Goal: Task Accomplishment & Management: Complete application form

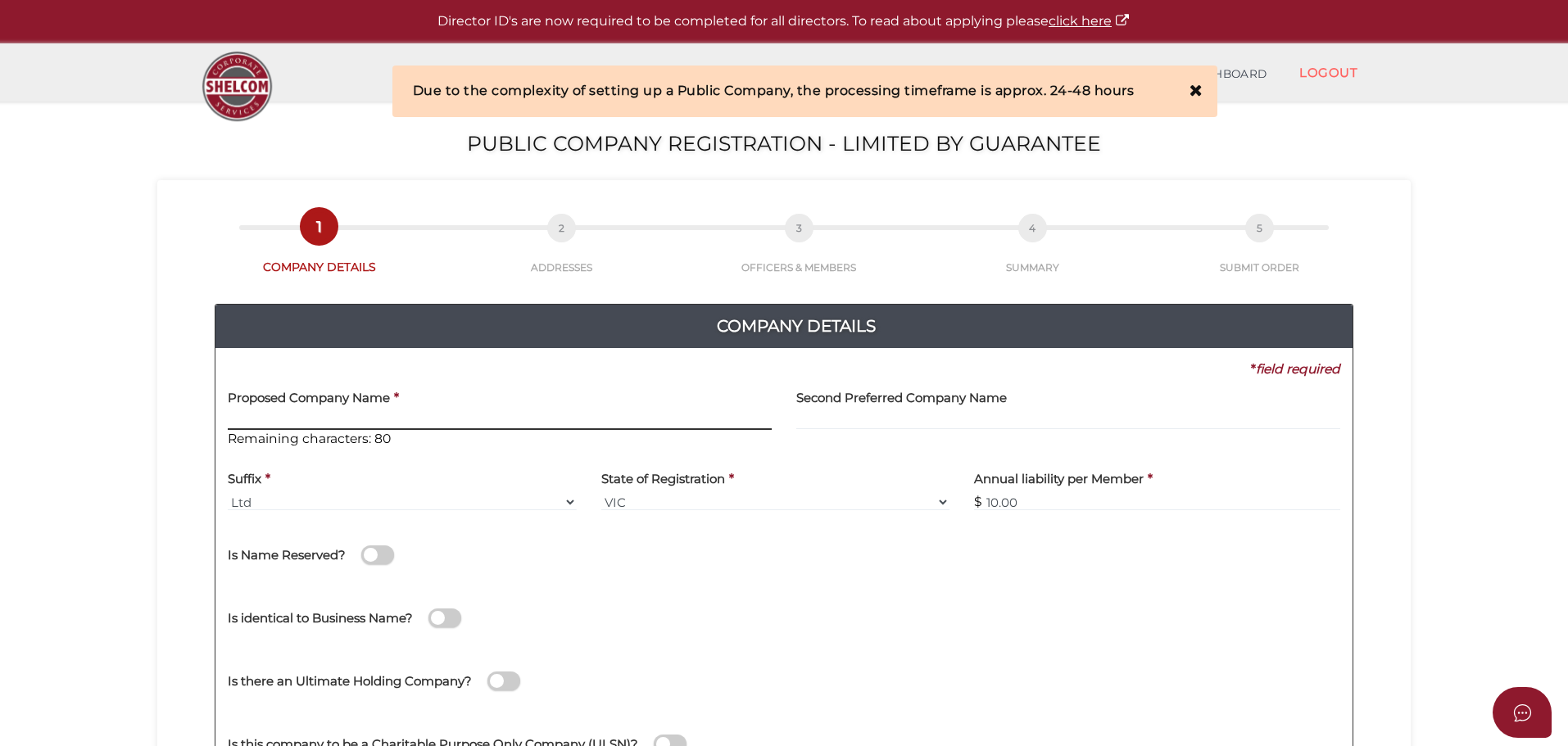
paste input "Sai Regency Benevolent Foundation Ltd"
type input "Sai Regency Benevolent Foundation"
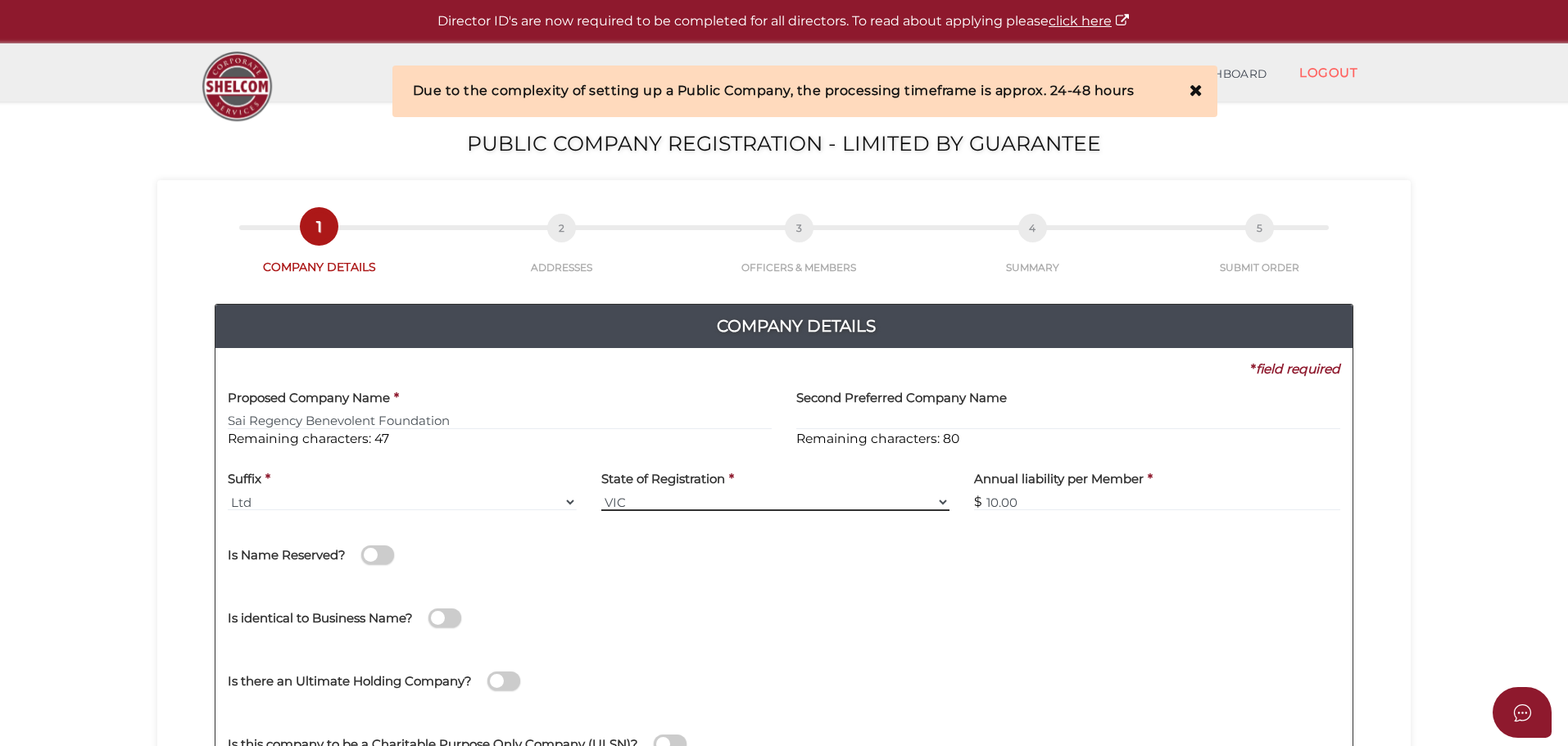
click at [802, 511] on select "VIC ACT NSW NT QLD TAS WA SA" at bounding box center [776, 502] width 349 height 18
click at [803, 499] on select "VIC ACT NSW NT QLD TAS WA SA" at bounding box center [776, 502] width 349 height 18
select select "[GEOGRAPHIC_DATA]"
click at [602, 493] on select "VIC ACT NSW NT QLD TAS WA SA" at bounding box center [776, 502] width 349 height 18
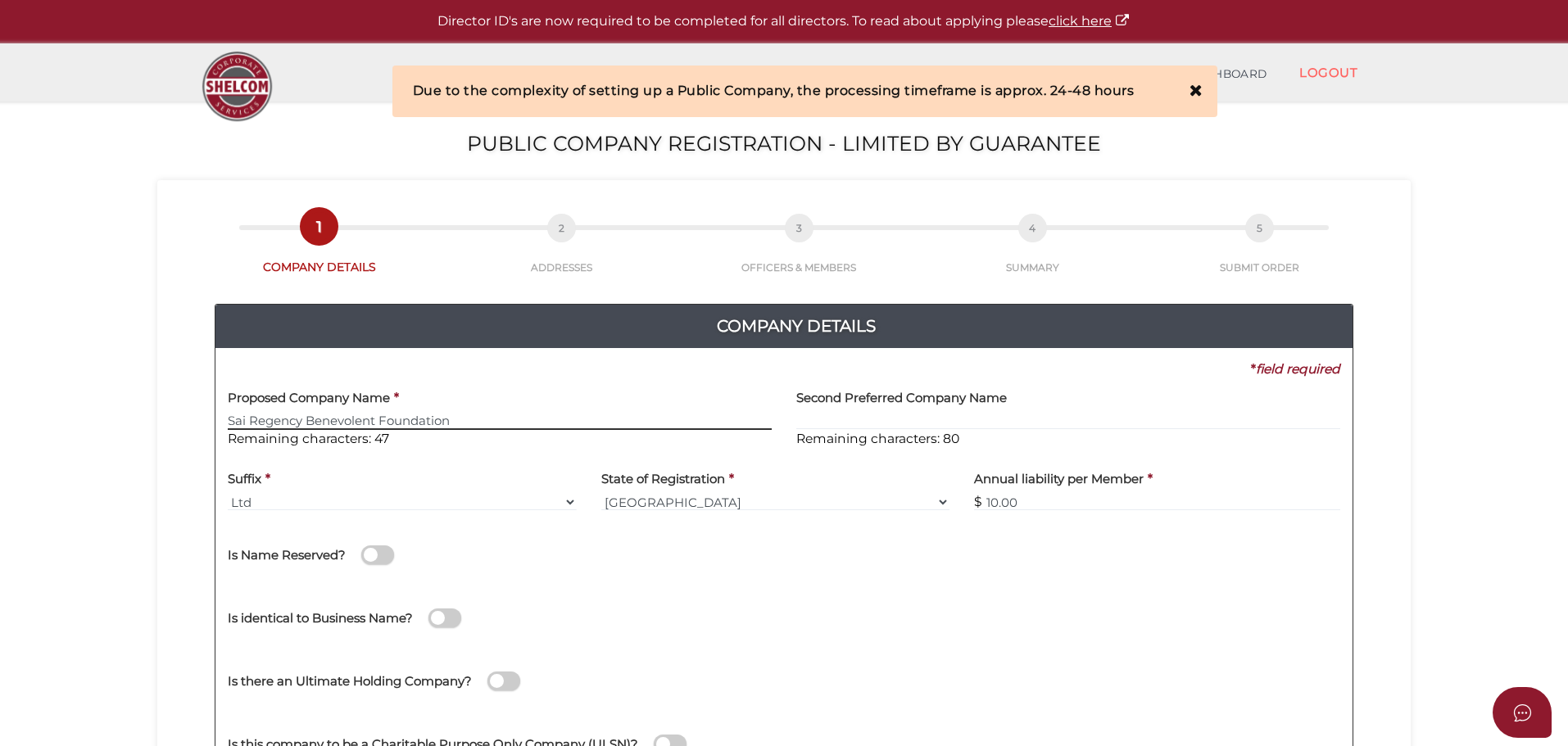
drag, startPoint x: 484, startPoint y: 420, endPoint x: 144, endPoint y: 384, distance: 341.9
click at [144, 384] on section "Public Company Registration - Limited by Guarantee 61cd4f2c56656022bd5abd5faca4…" at bounding box center [784, 610] width 1568 height 1018
click at [933, 602] on div "Is identical to Business Name? Director/Shareholder own the Business Name? (We …" at bounding box center [784, 615] width 1136 height 58
click at [1082, 503] on input "10.00" at bounding box center [1157, 502] width 366 height 18
drag, startPoint x: 1082, startPoint y: 503, endPoint x: 901, endPoint y: 498, distance: 181.1
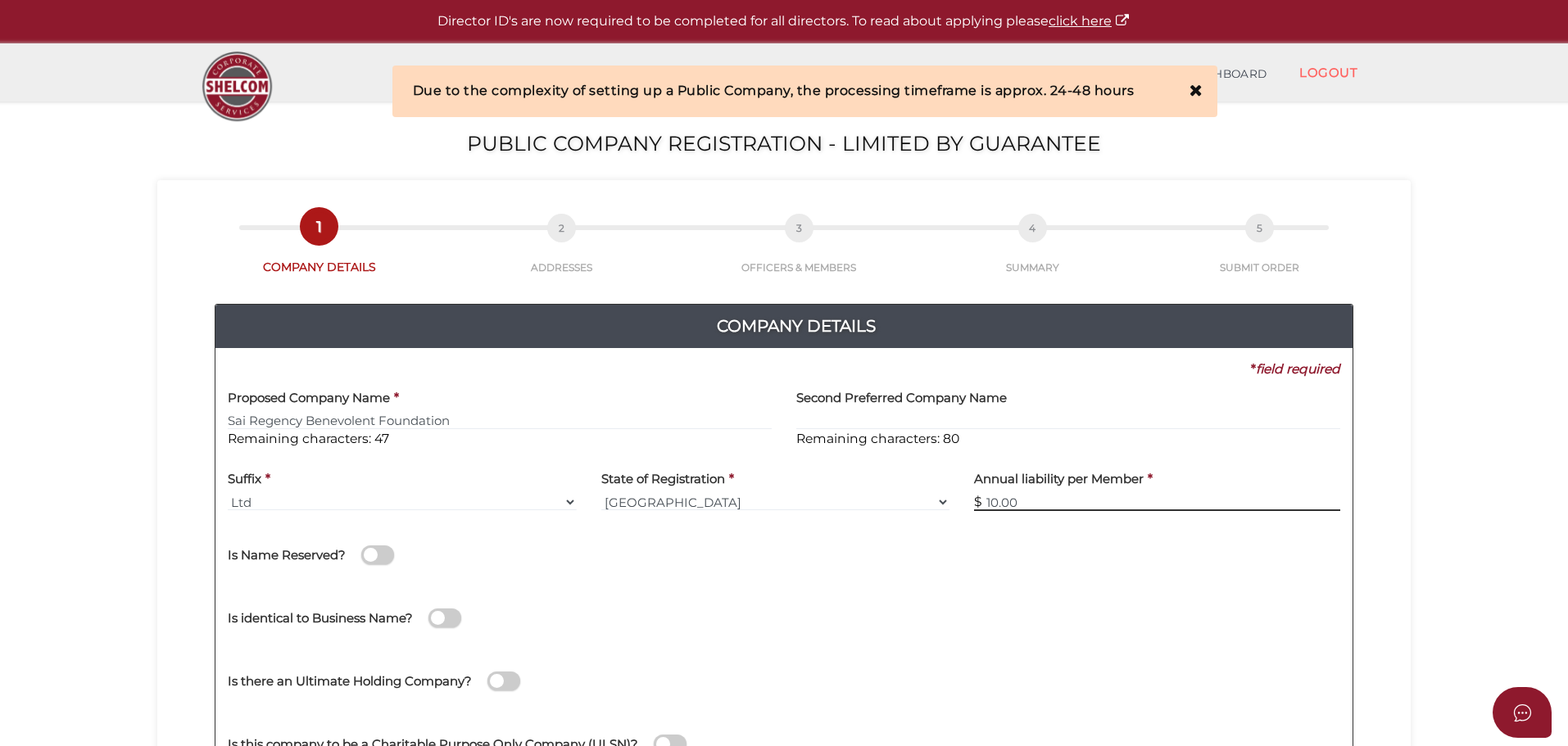
click at [905, 498] on div "Suffix * Ltd Ltd. Limited VIC State of Registration * VIC ACT NSW NT QLD TAS WA…" at bounding box center [784, 492] width 1136 height 64
type input "1000"
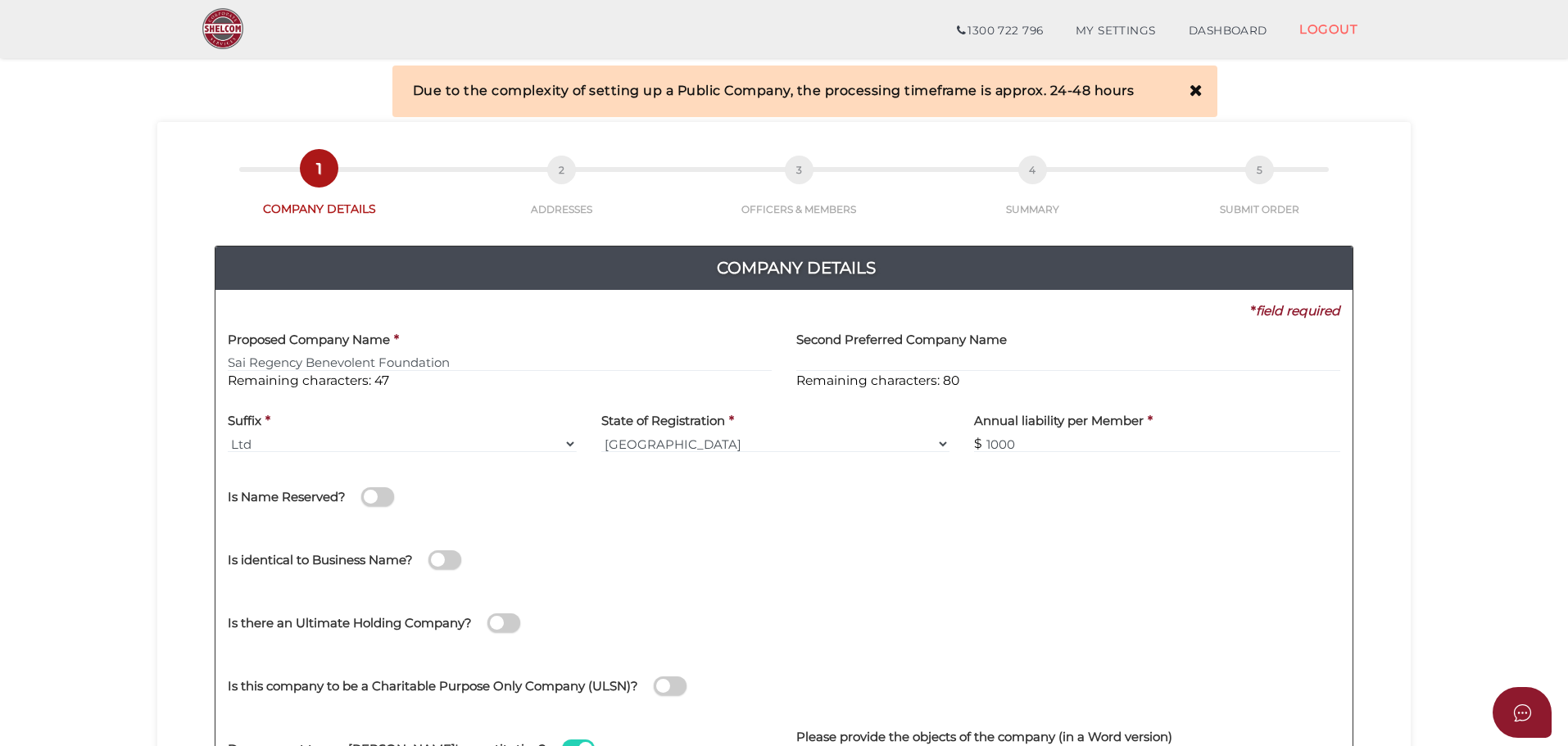
scroll to position [379, 0]
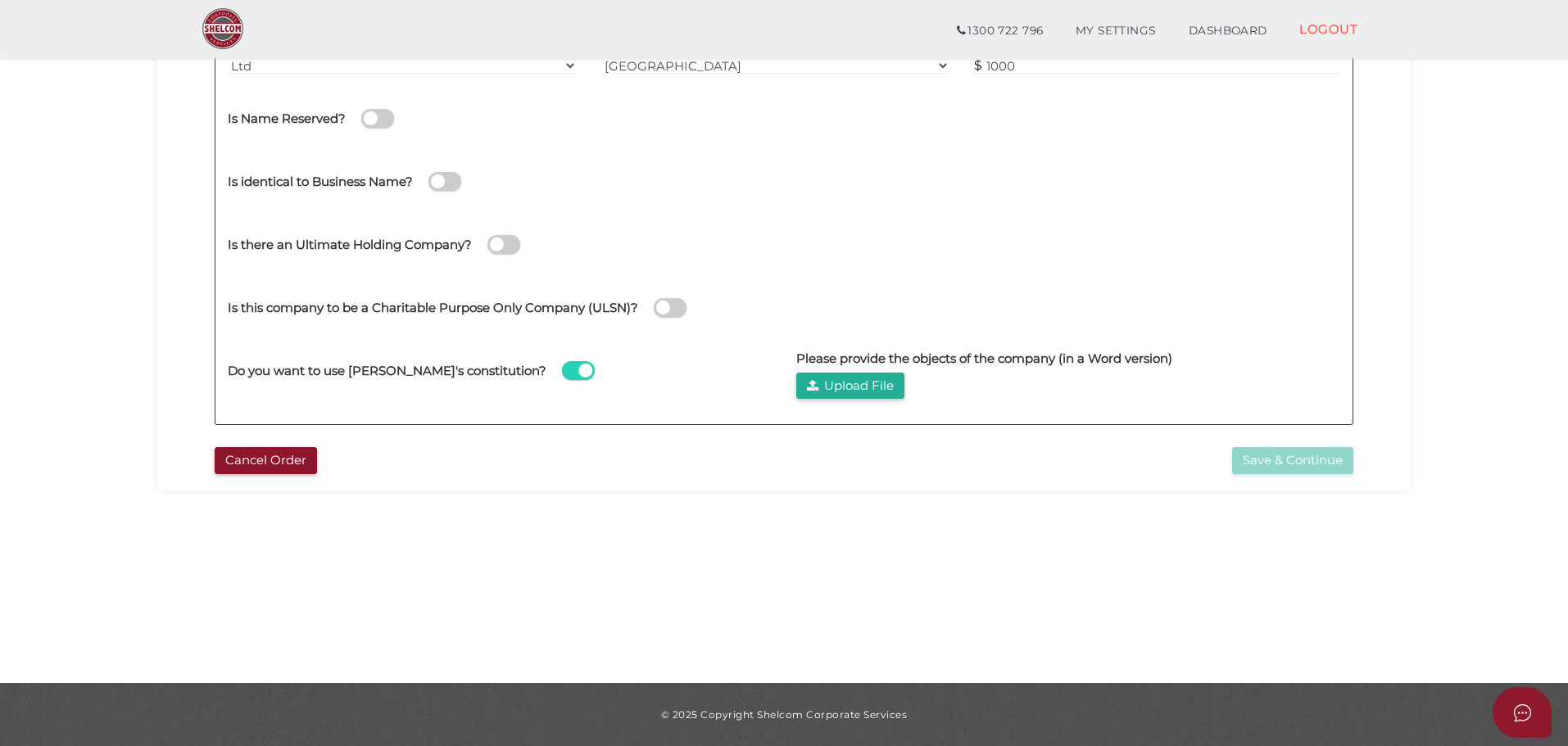
click at [677, 307] on span at bounding box center [670, 308] width 32 height 19
click at [0, 0] on input "checkbox" at bounding box center [0, 0] width 0 height 0
click at [838, 382] on button "Upload File" at bounding box center [850, 386] width 109 height 27
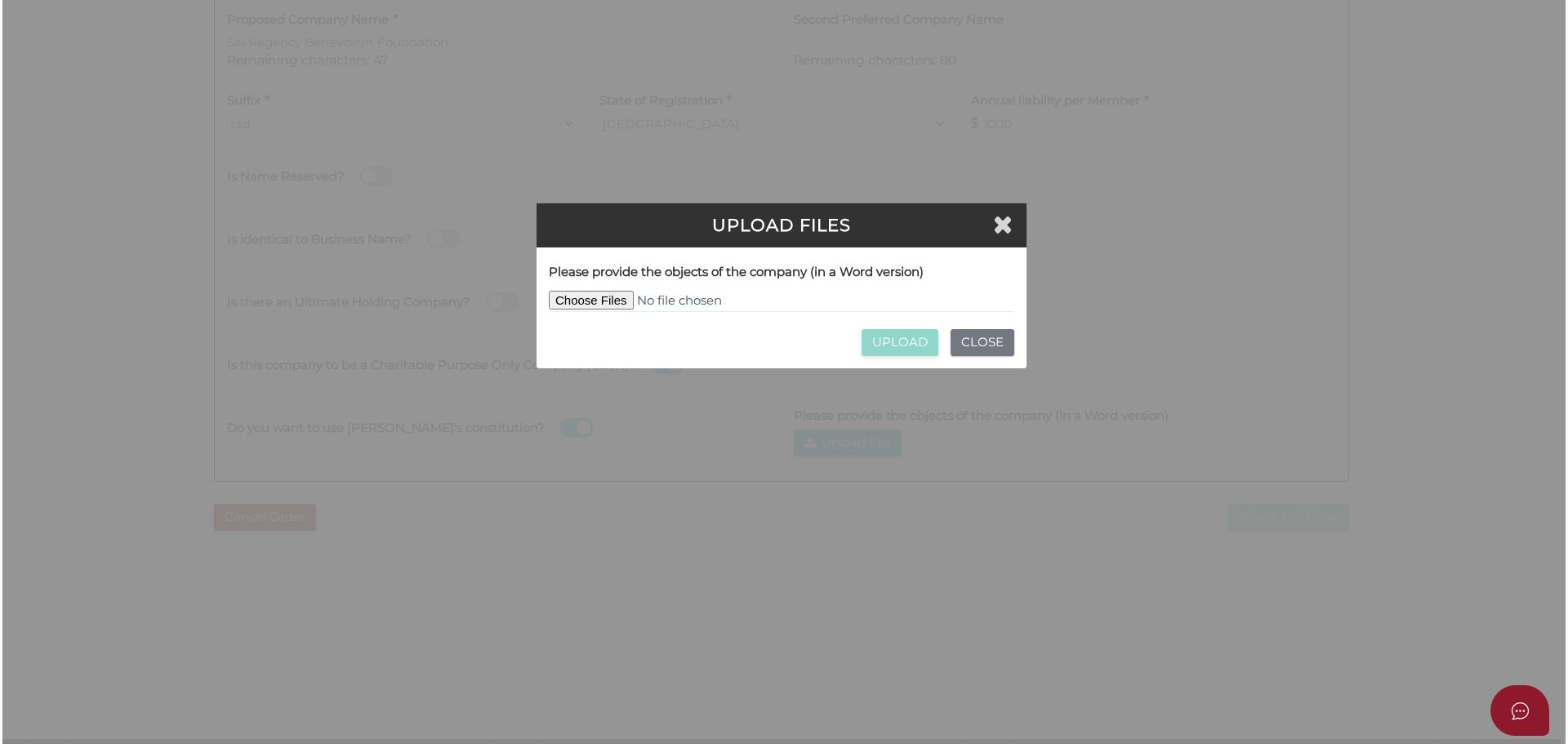
scroll to position [0, 0]
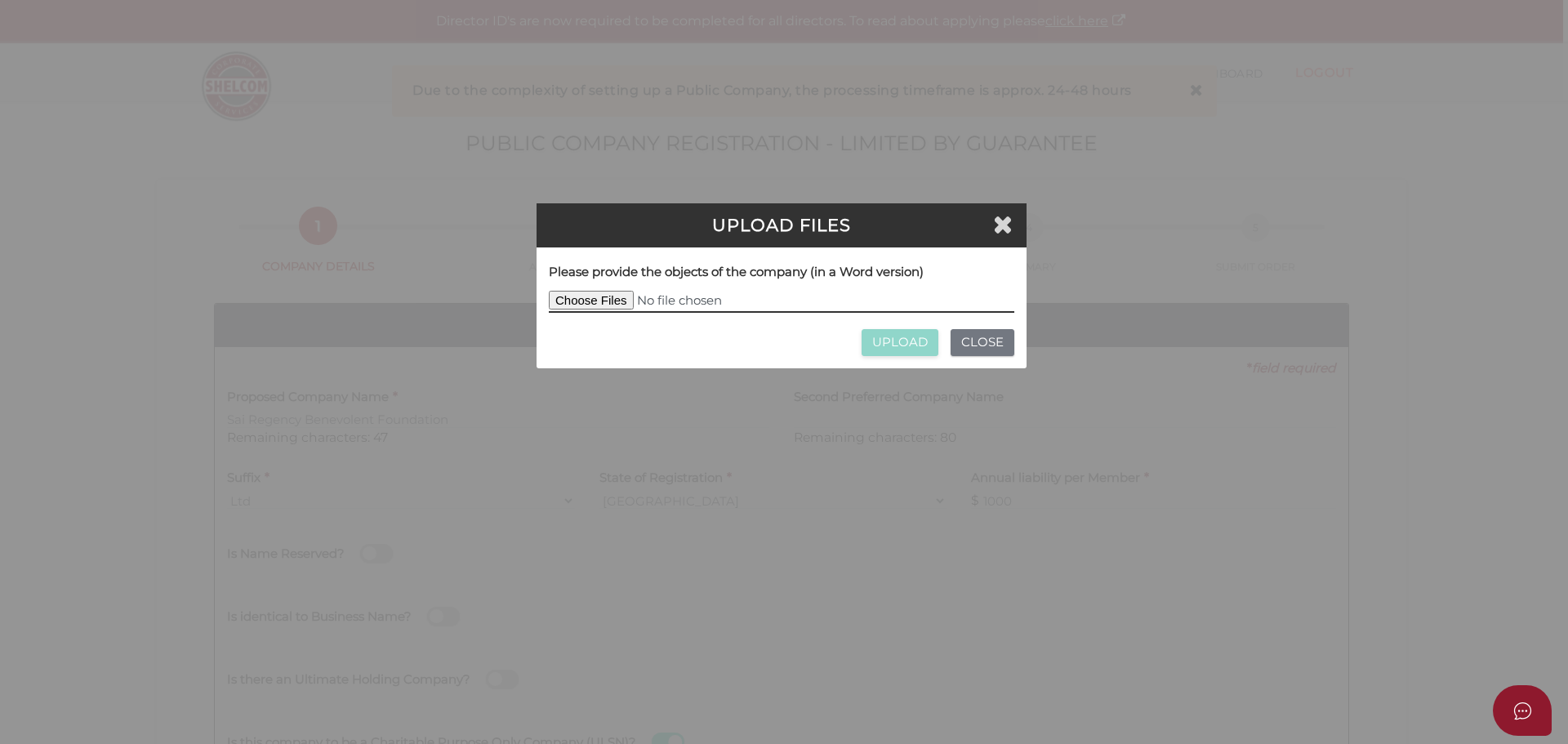
click at [585, 301] on input "file" at bounding box center [781, 302] width 465 height 22
type input "C:\fakepath\Sai Regency Benevolent Foundation Ltd.docx"
click at [914, 337] on input "UPLOAD" at bounding box center [900, 343] width 77 height 27
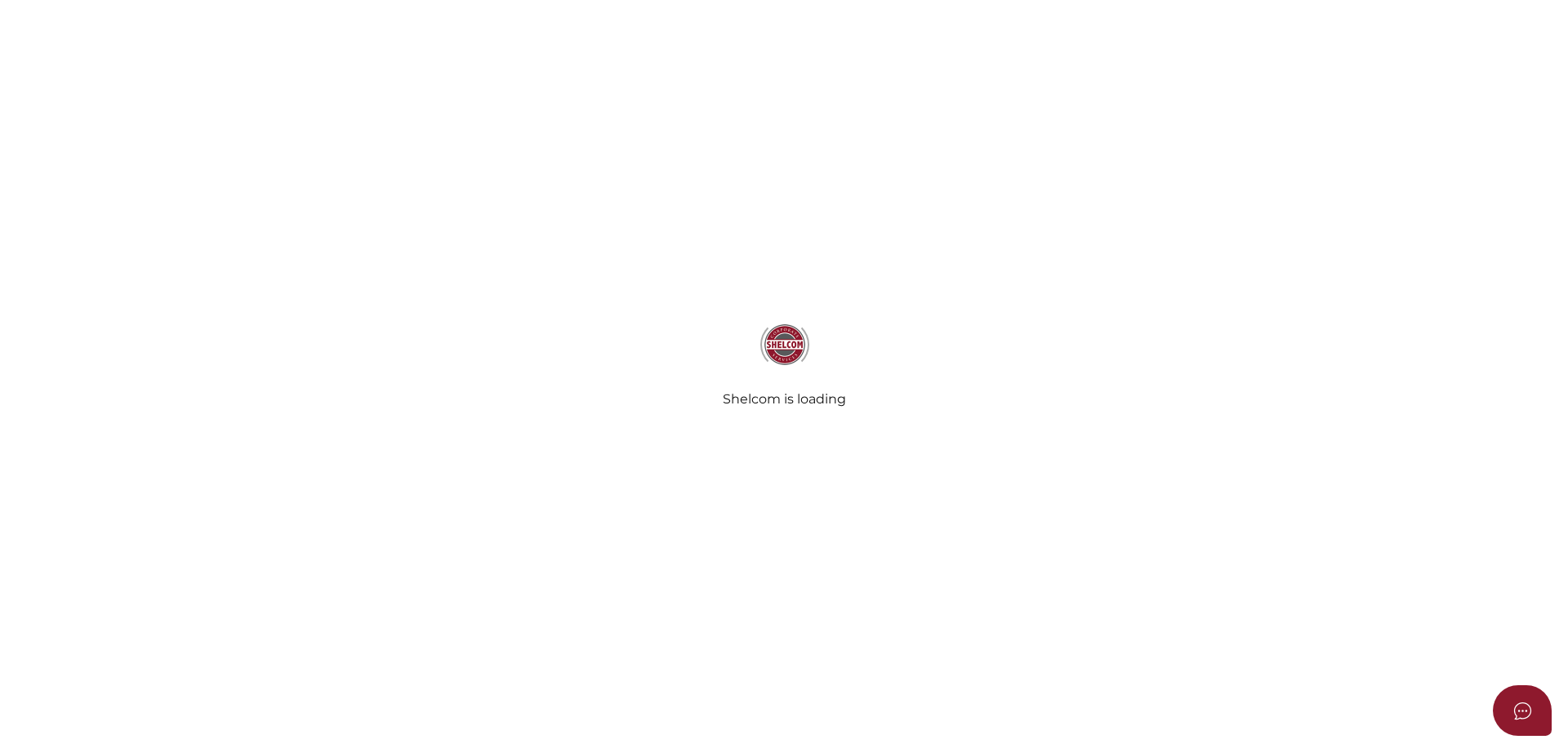
type input "Sai Regency Benevolent Foundation"
select select "[GEOGRAPHIC_DATA]"
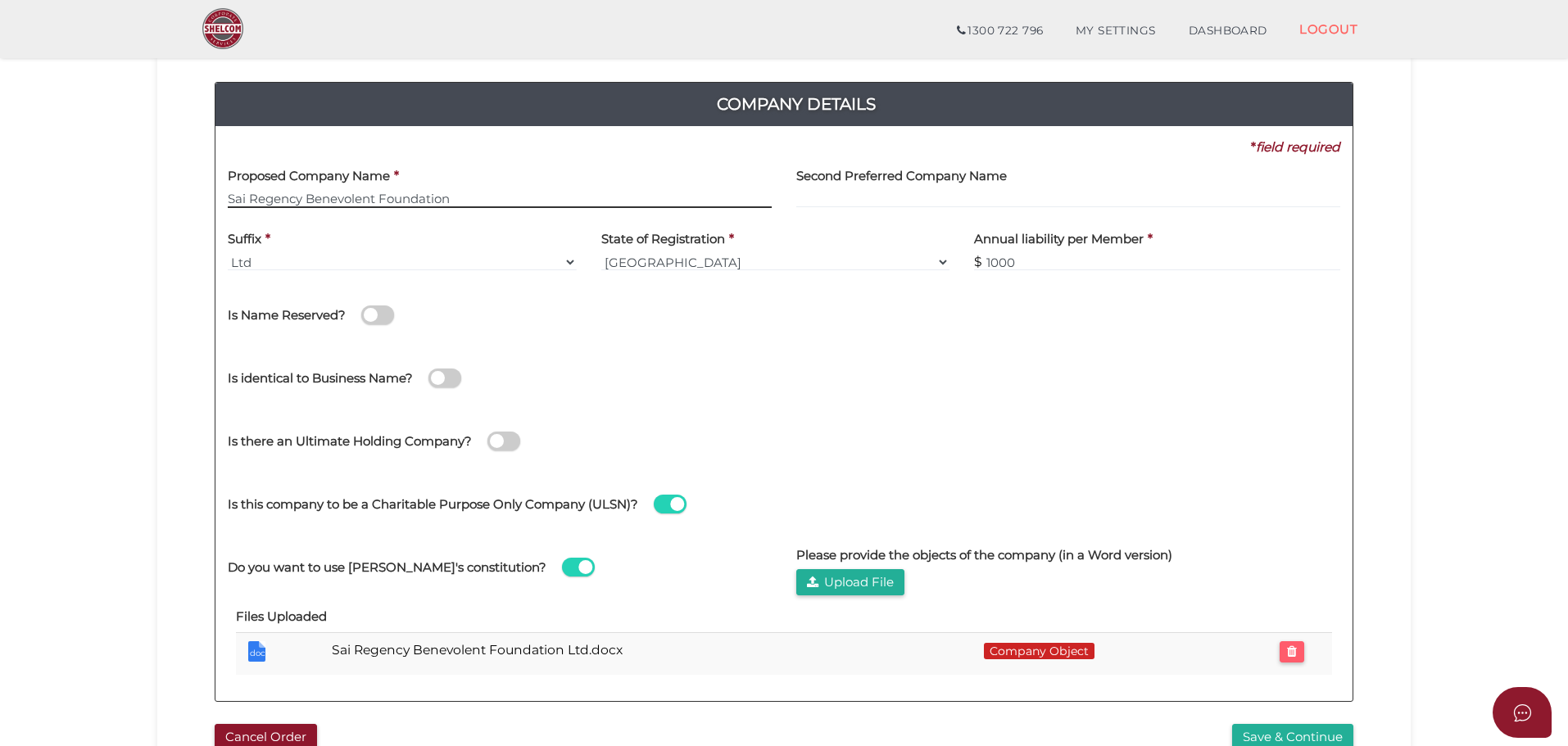
scroll to position [246, 0]
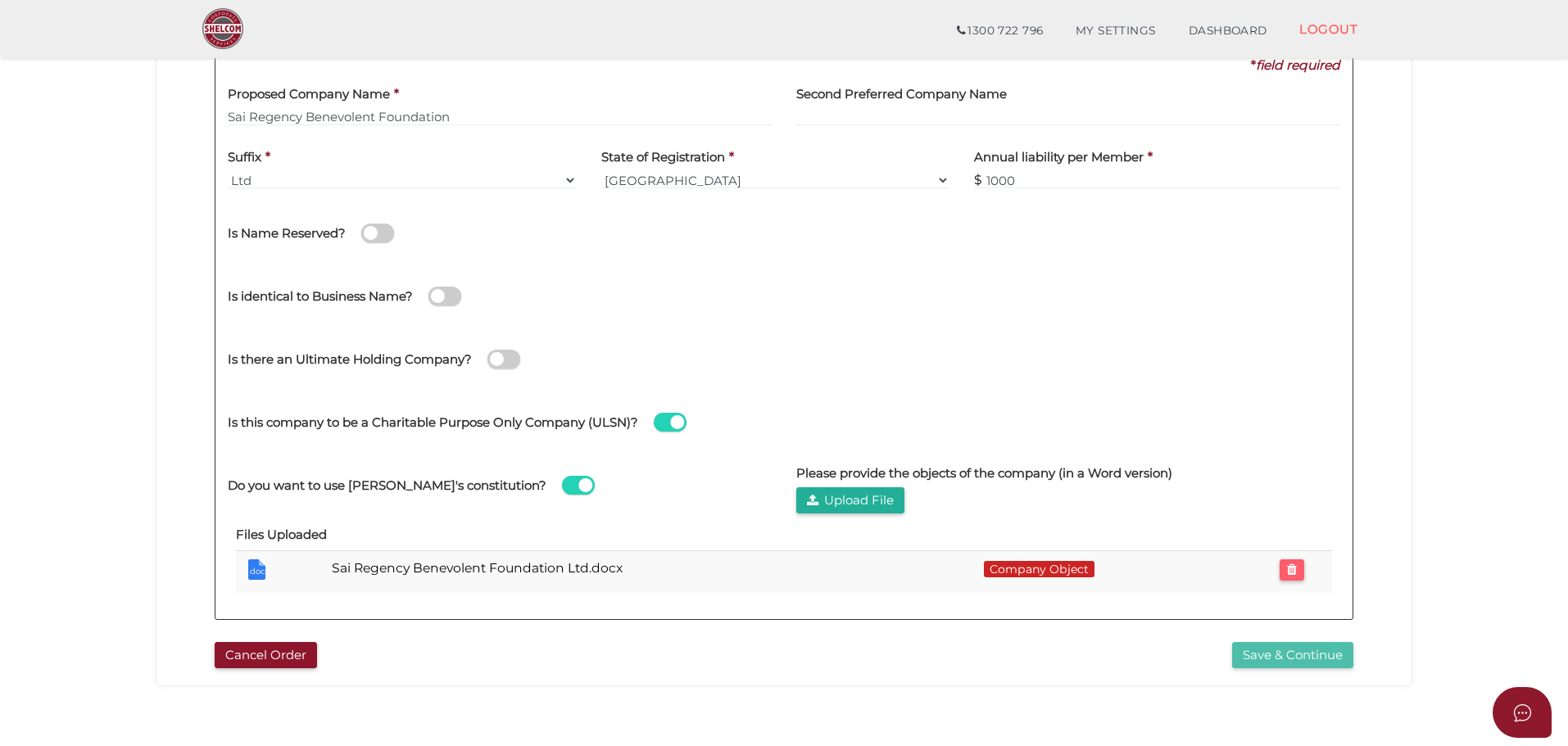
click at [1293, 656] on button "Save & Continue" at bounding box center [1293, 655] width 121 height 27
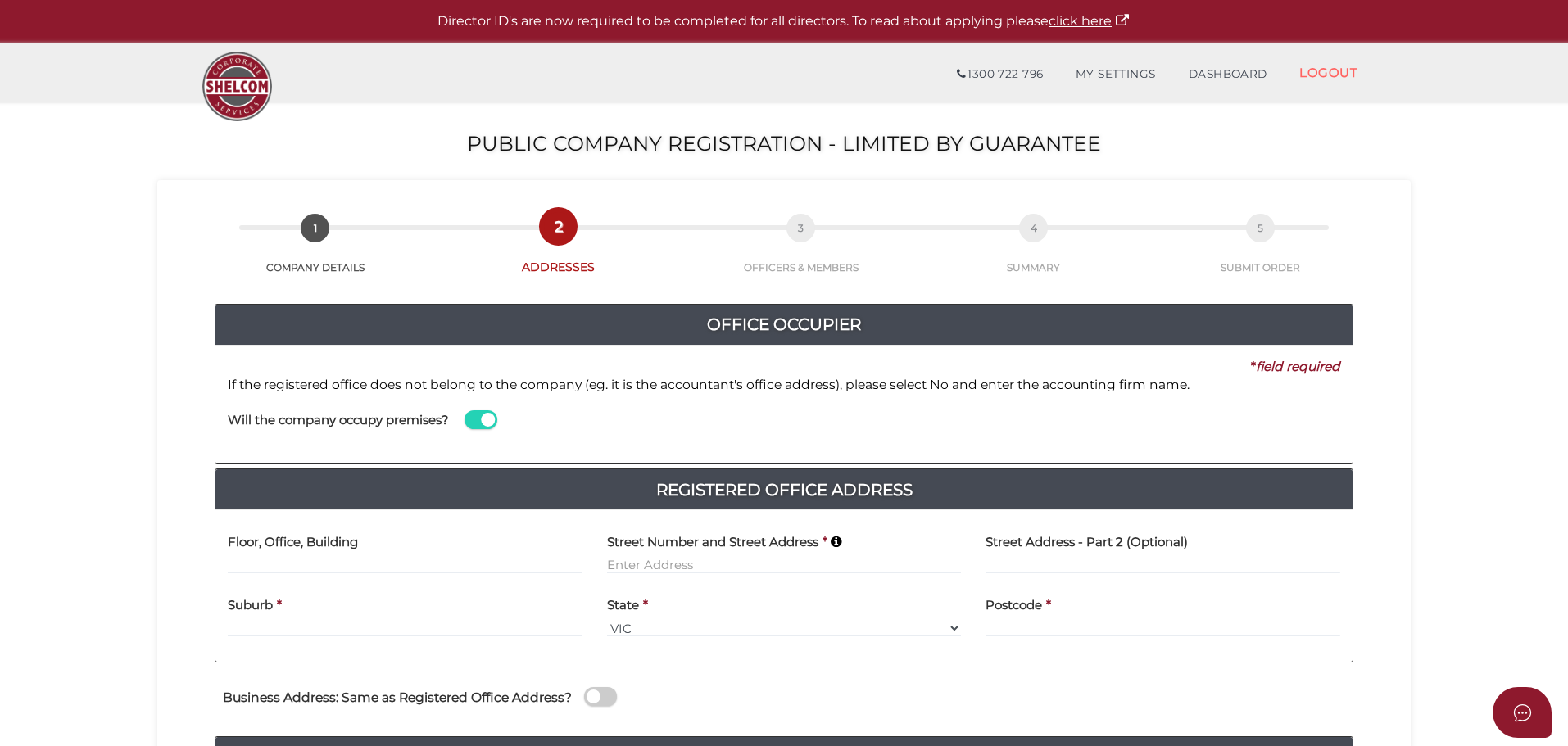
click at [718, 397] on div "Will the company occupy premises?" at bounding box center [512, 422] width 593 height 57
click at [636, 566] on input at bounding box center [784, 565] width 355 height 18
paste input "8/18 George Young Street, Auburn NSW 2144"
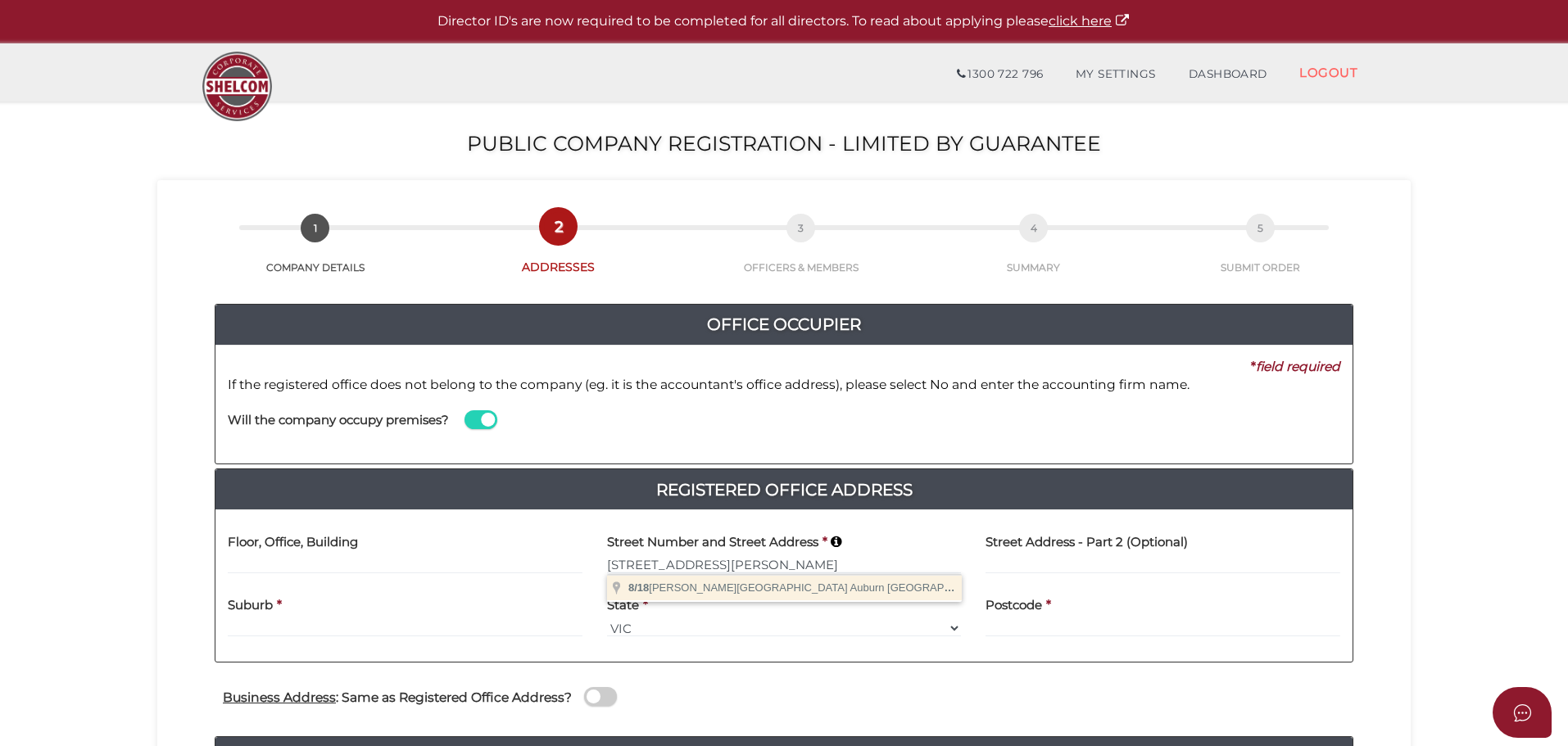
type input "8/18 George Young Street, Auburn NSW 2144, Australia"
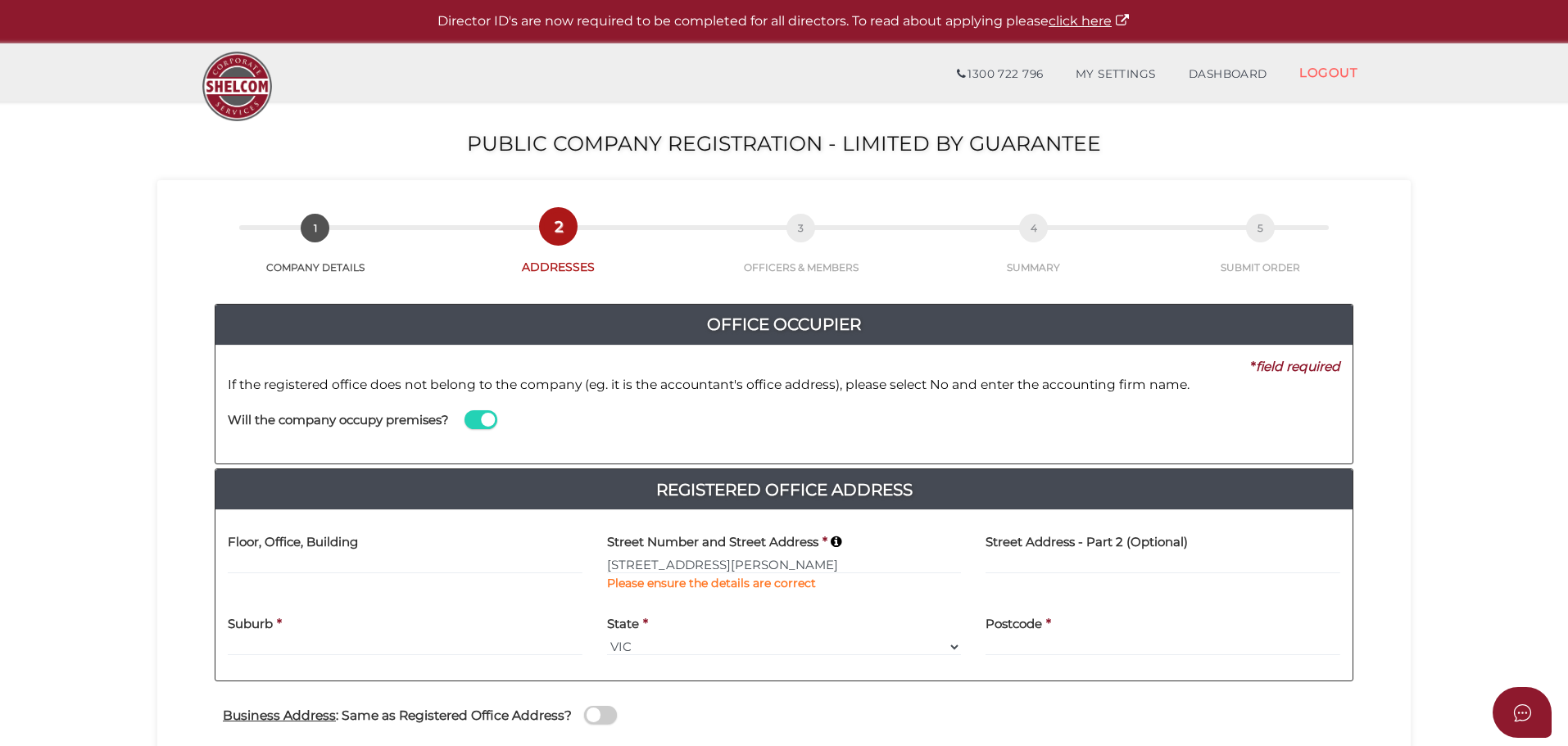
type input "8"
type input "18 George Young St"
type input "Auburn"
select select "[GEOGRAPHIC_DATA]"
type input "2144"
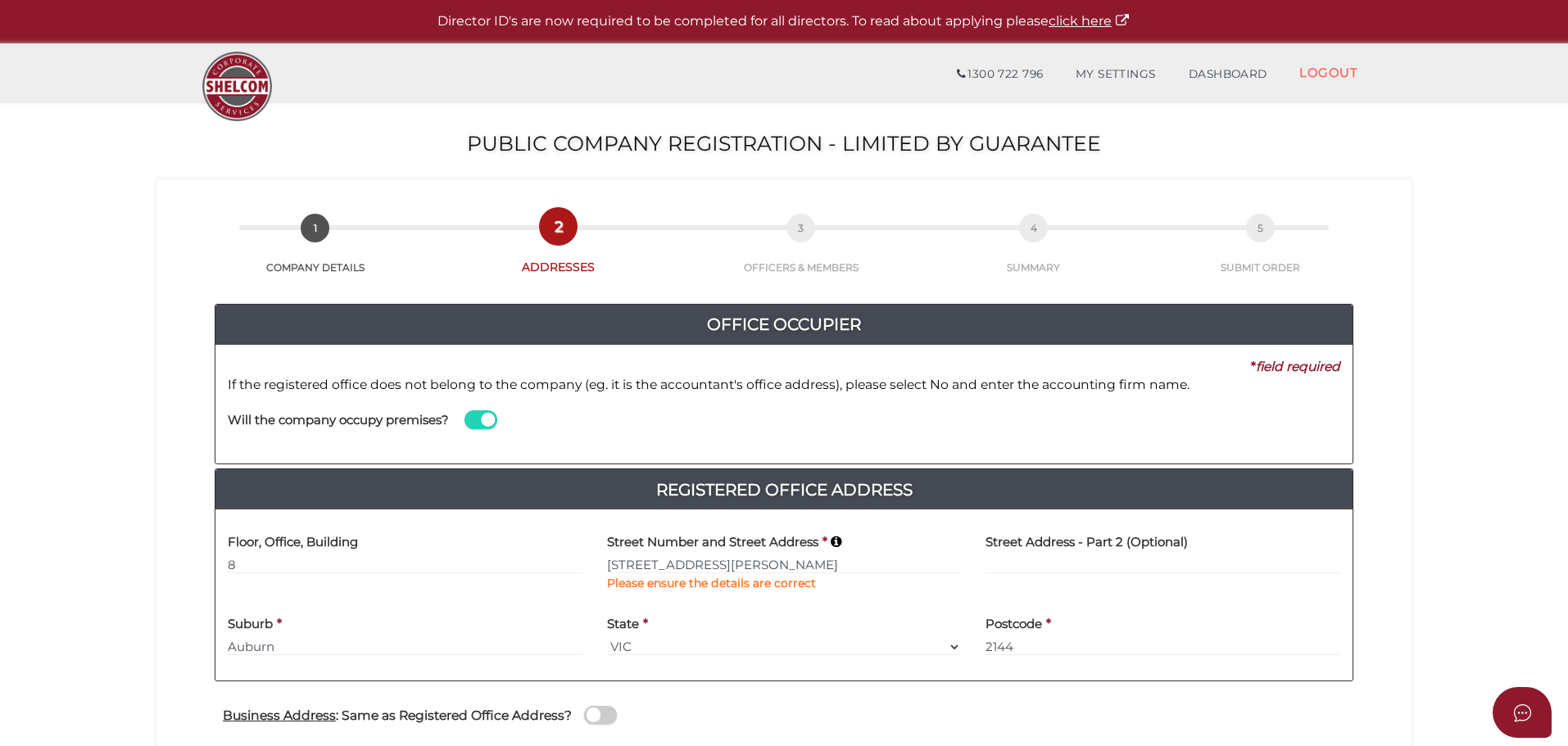
click at [1418, 608] on section "Public Company Registration - Limited by Guarantee 61cd4f2c56656022bd5abd5faca4…" at bounding box center [784, 610] width 1568 height 1018
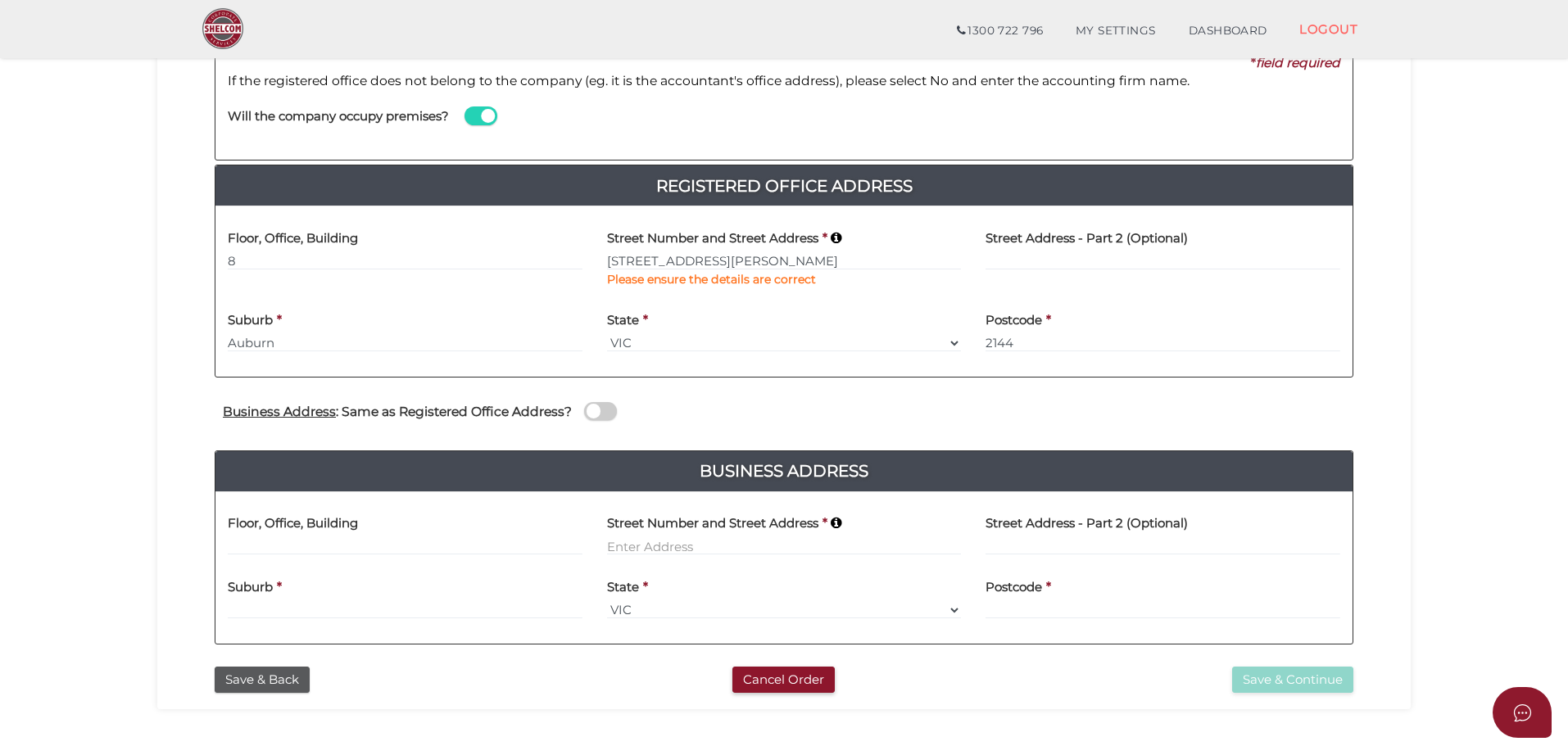
scroll to position [327, 0]
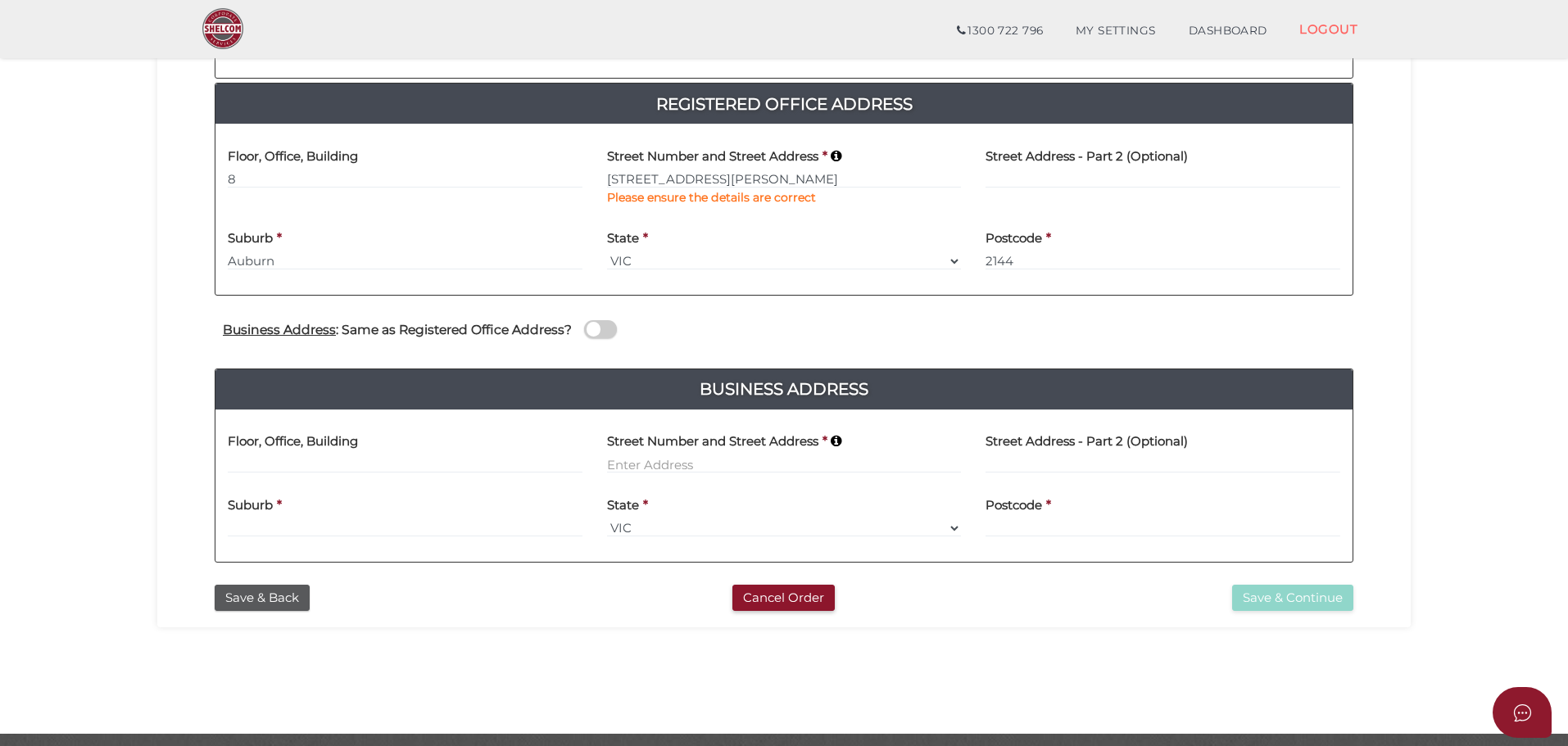
click at [590, 326] on span at bounding box center [600, 330] width 32 height 19
click at [0, 0] on input "checkbox" at bounding box center [0, 0] width 0 height 0
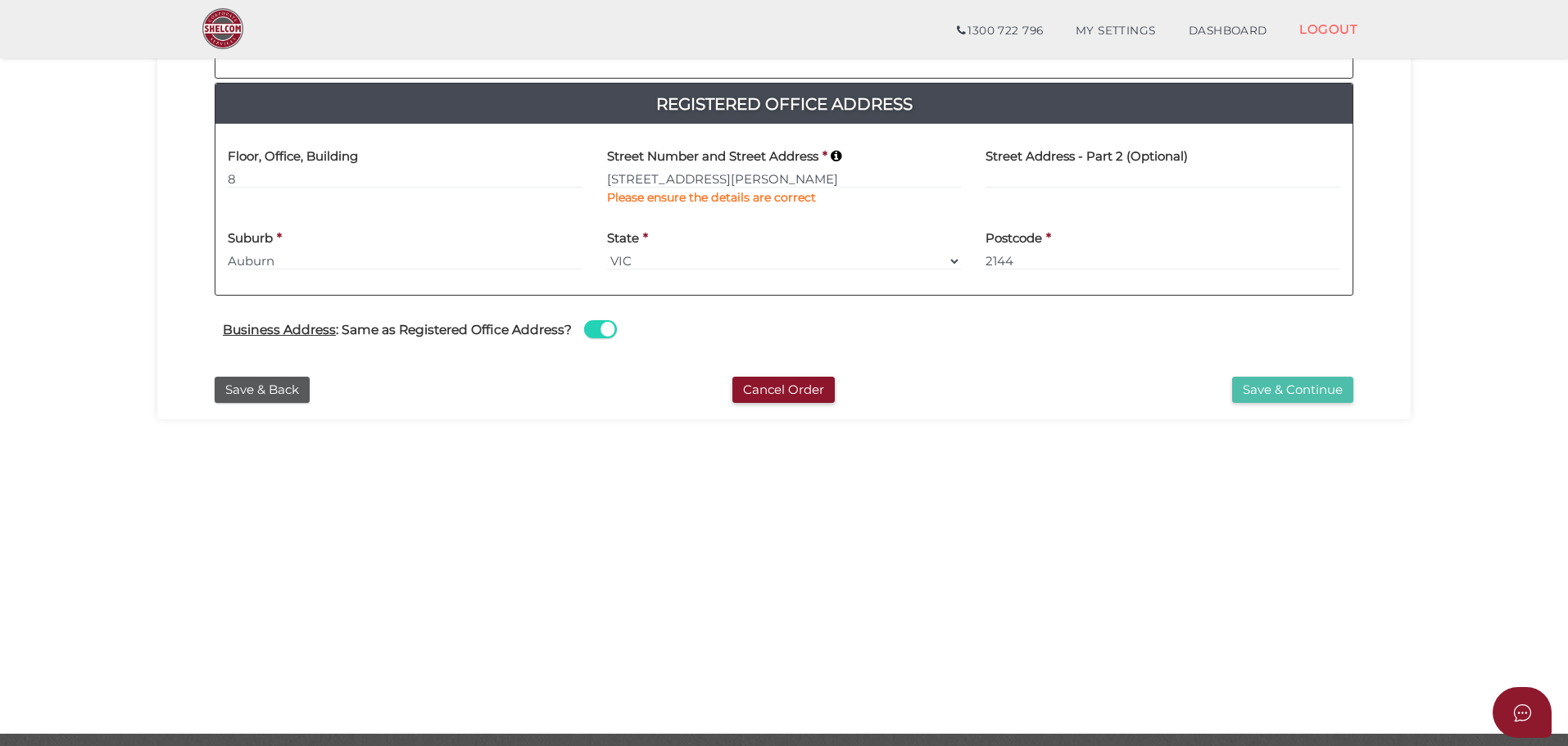
click at [1274, 387] on button "Save & Continue" at bounding box center [1293, 391] width 121 height 27
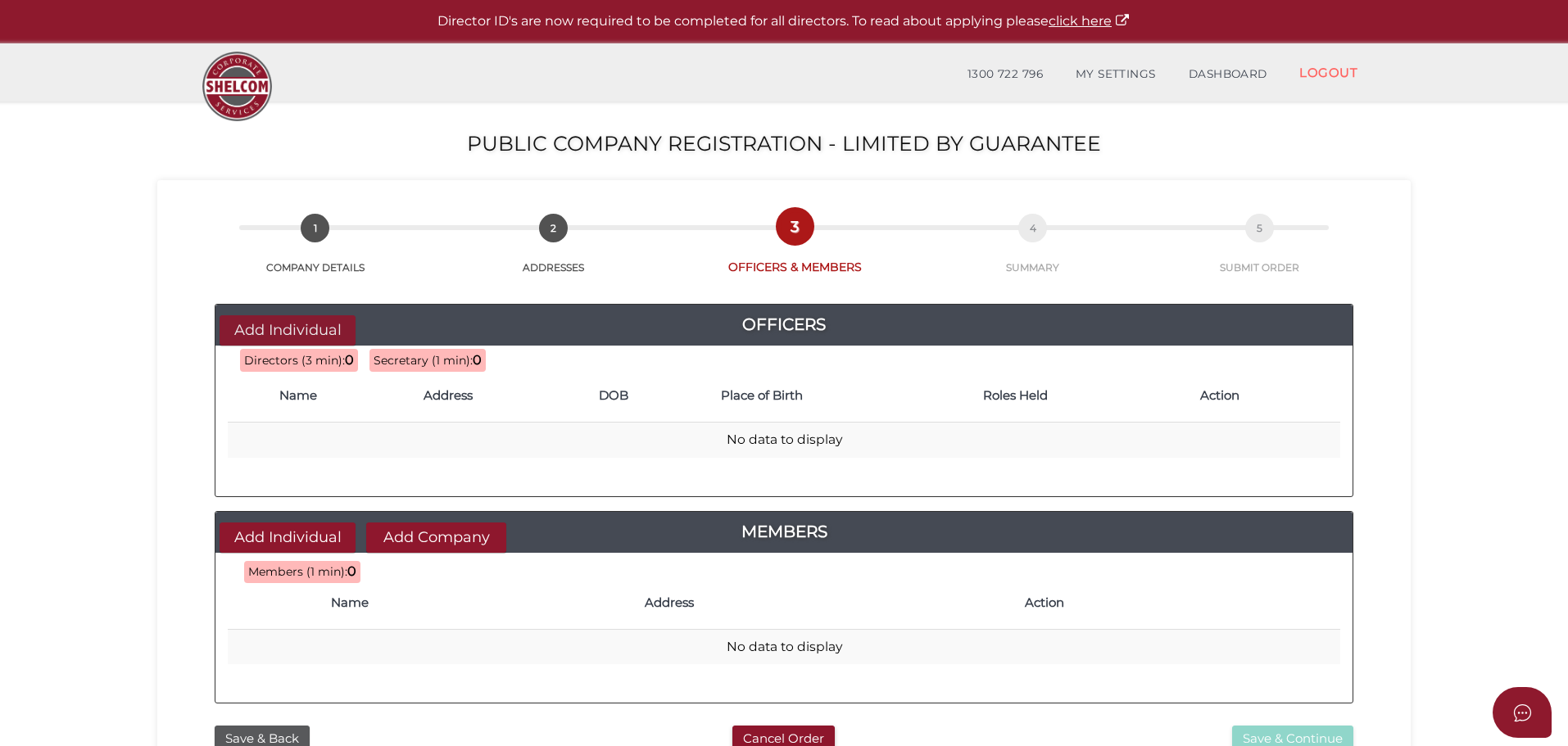
click at [294, 332] on button "Add Individual" at bounding box center [287, 330] width 136 height 30
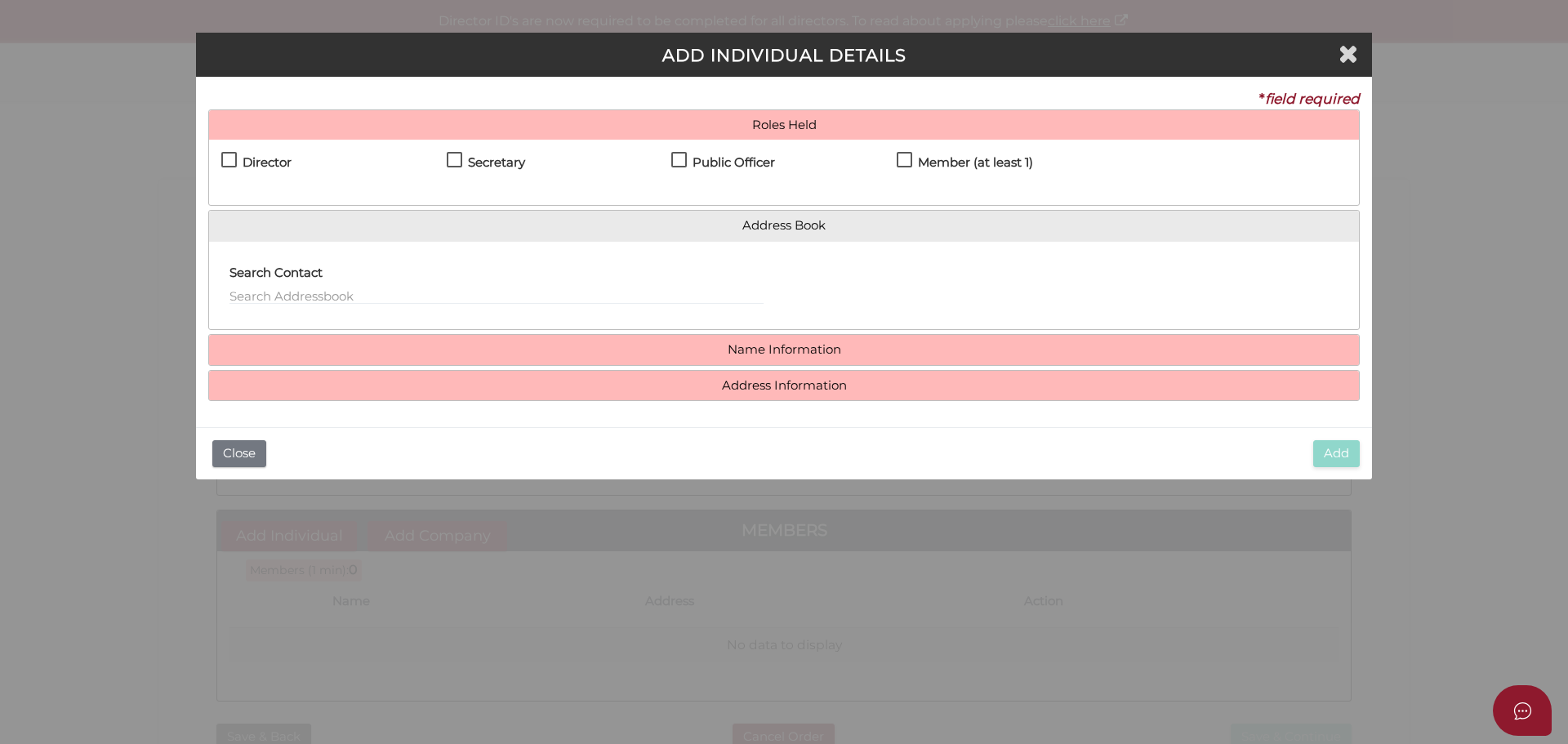
click at [233, 162] on label "Director" at bounding box center [257, 166] width 70 height 20
checkbox input "true"
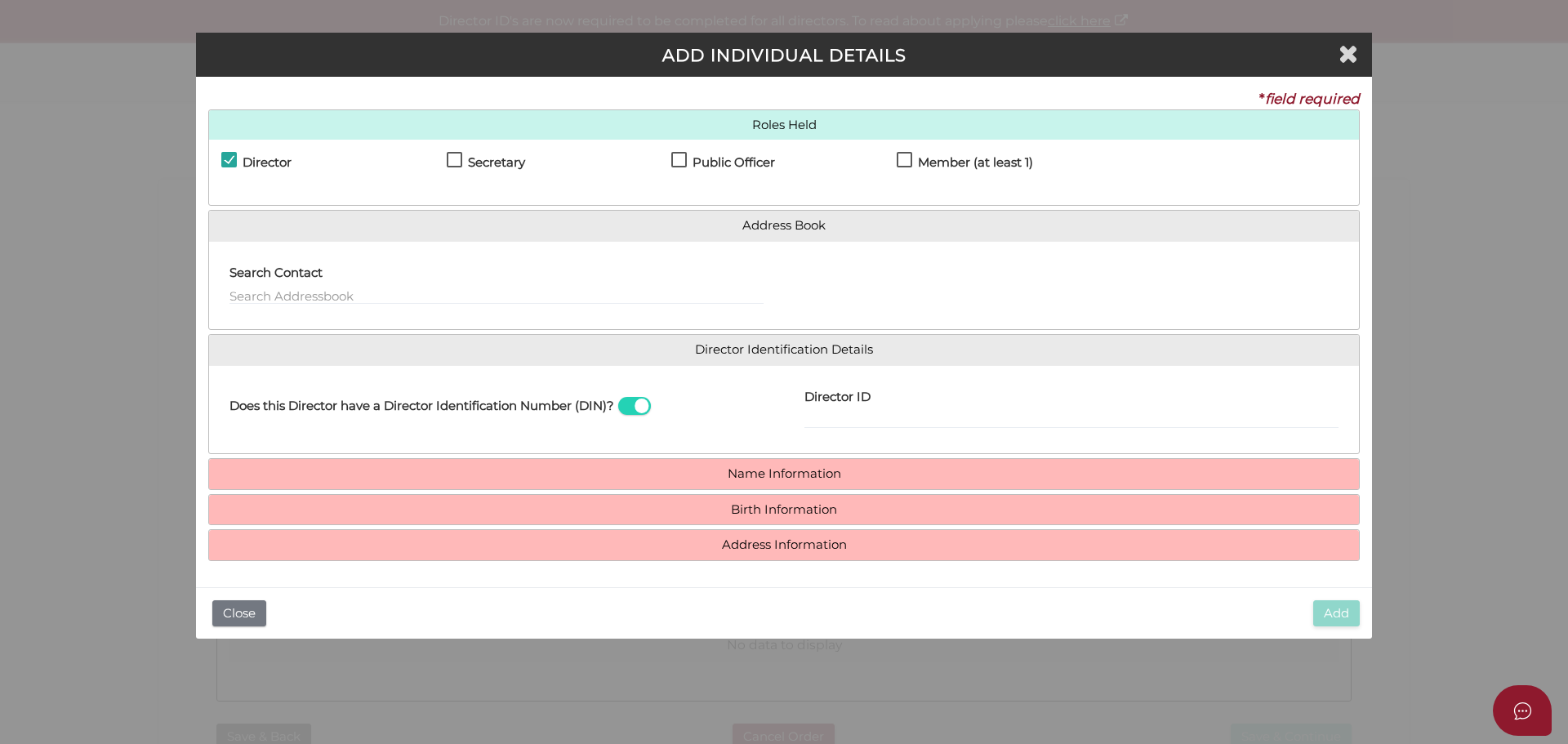
click at [449, 161] on label "Secretary" at bounding box center [486, 166] width 78 height 20
checkbox input "true"
click at [700, 163] on h4 "Public Officer" at bounding box center [734, 163] width 83 height 14
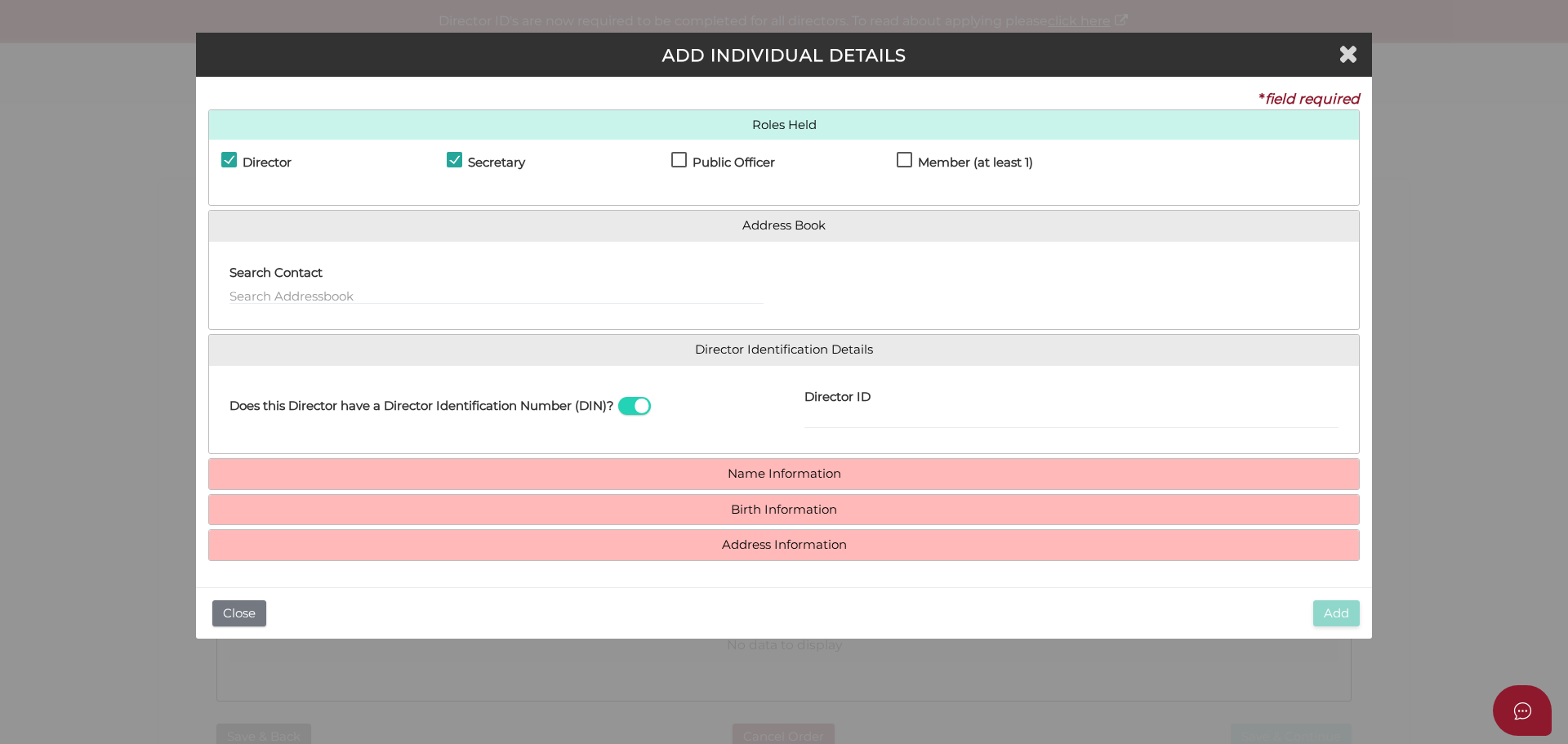
checkbox input "true"
click at [905, 161] on label "Member (at least 1)" at bounding box center [965, 166] width 136 height 20
checkbox input "true"
click at [928, 408] on div "Director ID" at bounding box center [1071, 404] width 534 height 51
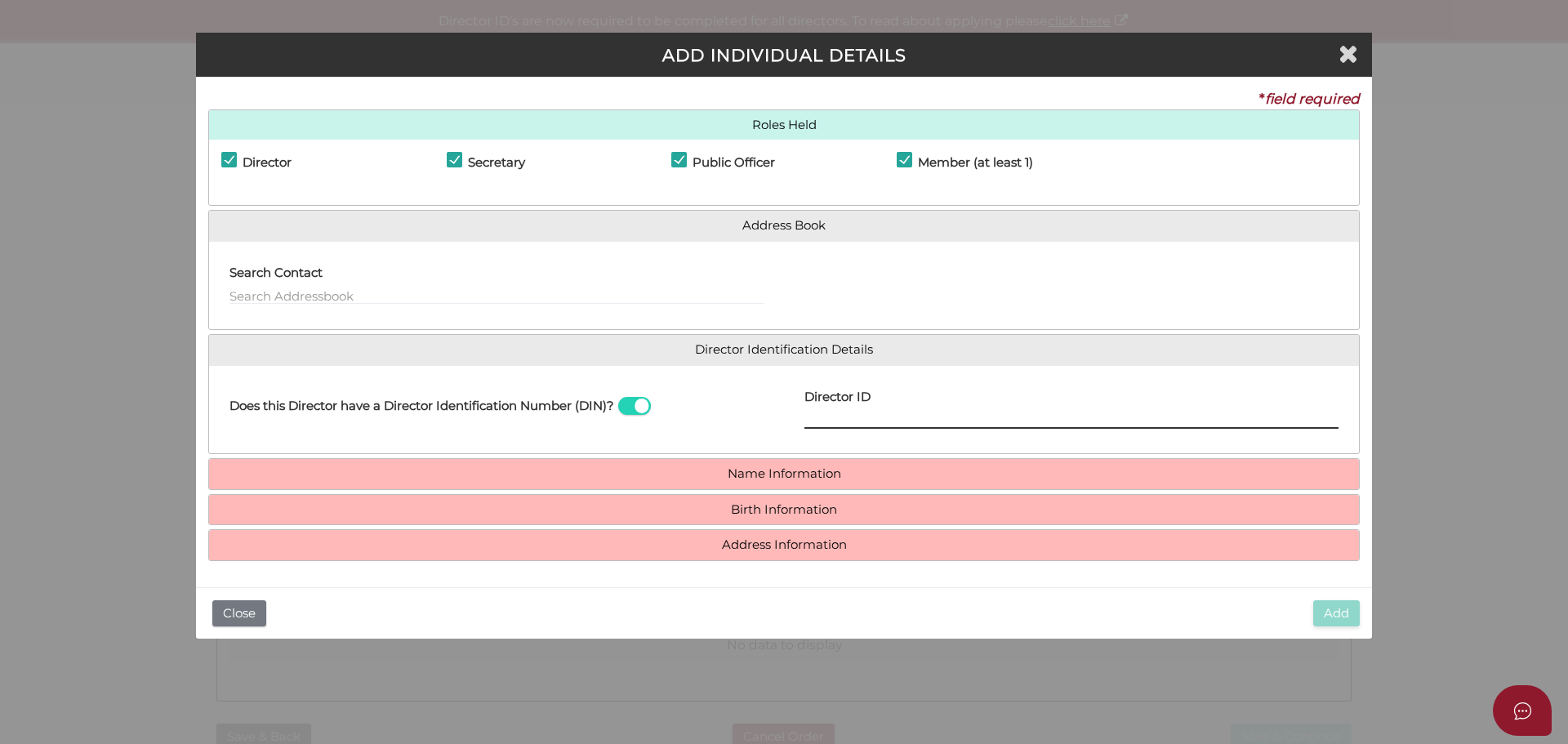
click at [913, 414] on input "Director ID" at bounding box center [1071, 419] width 534 height 18
type input "036628165062103"
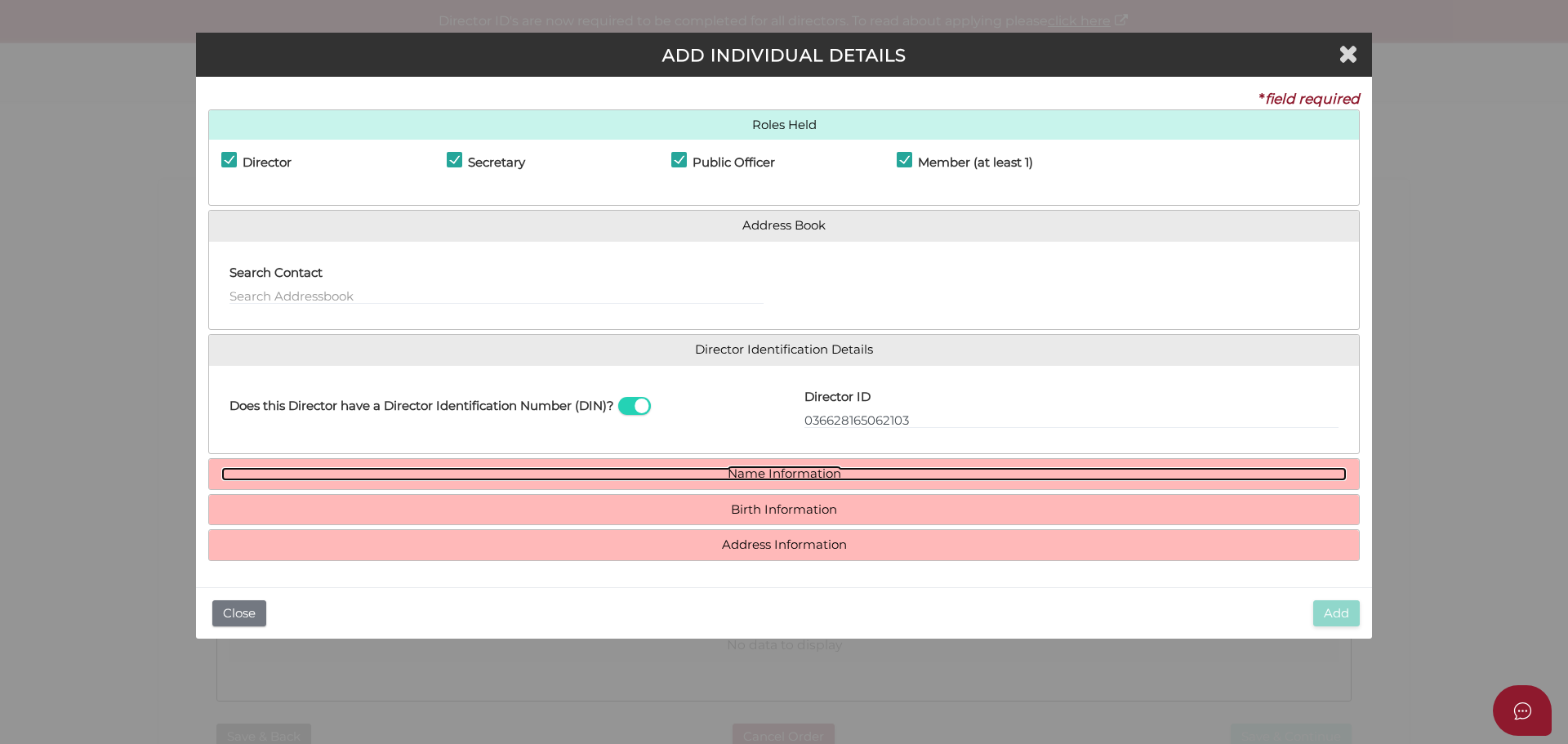
click at [809, 473] on link "Name Information" at bounding box center [784, 474] width 1126 height 14
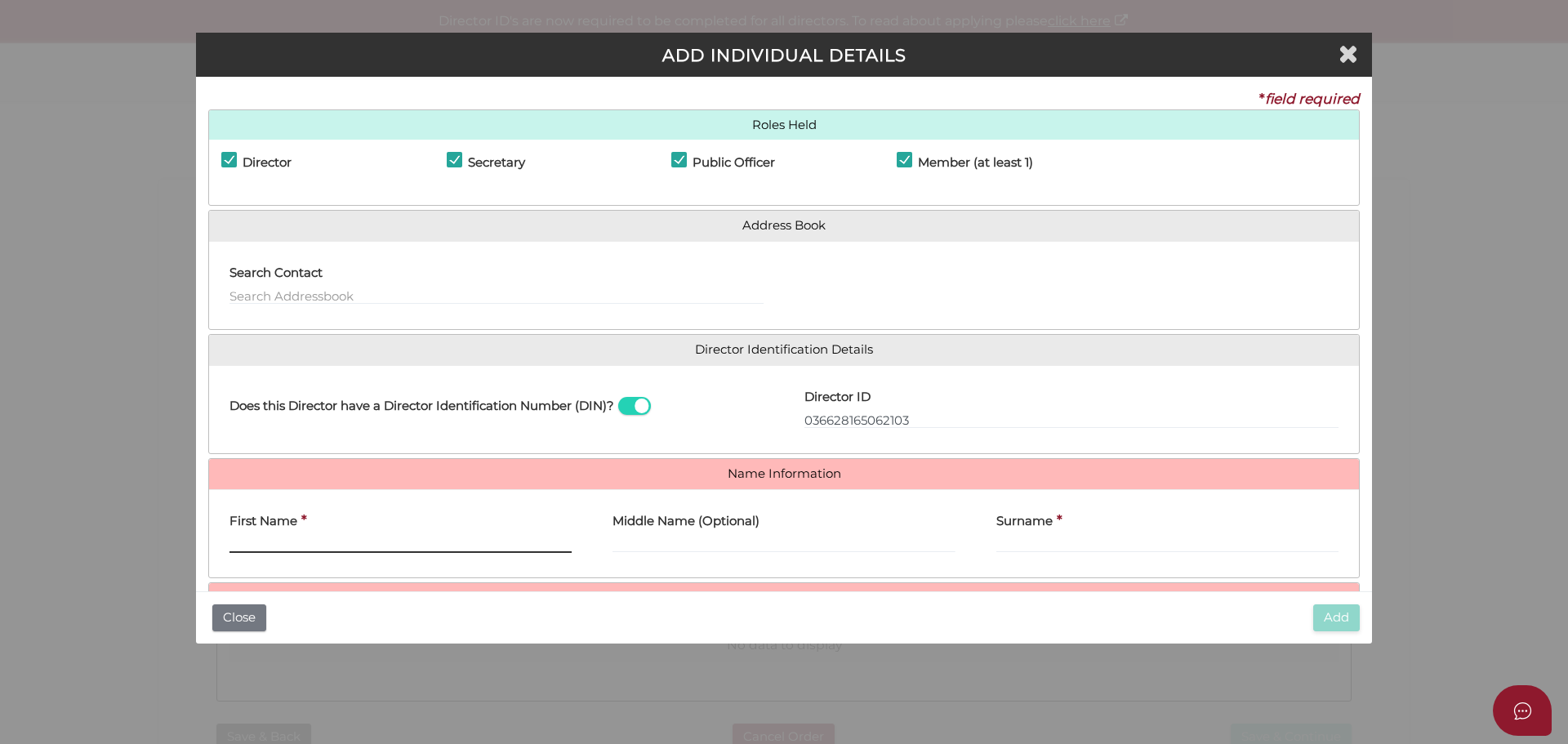
click at [386, 539] on input "First Name" at bounding box center [401, 544] width 343 height 18
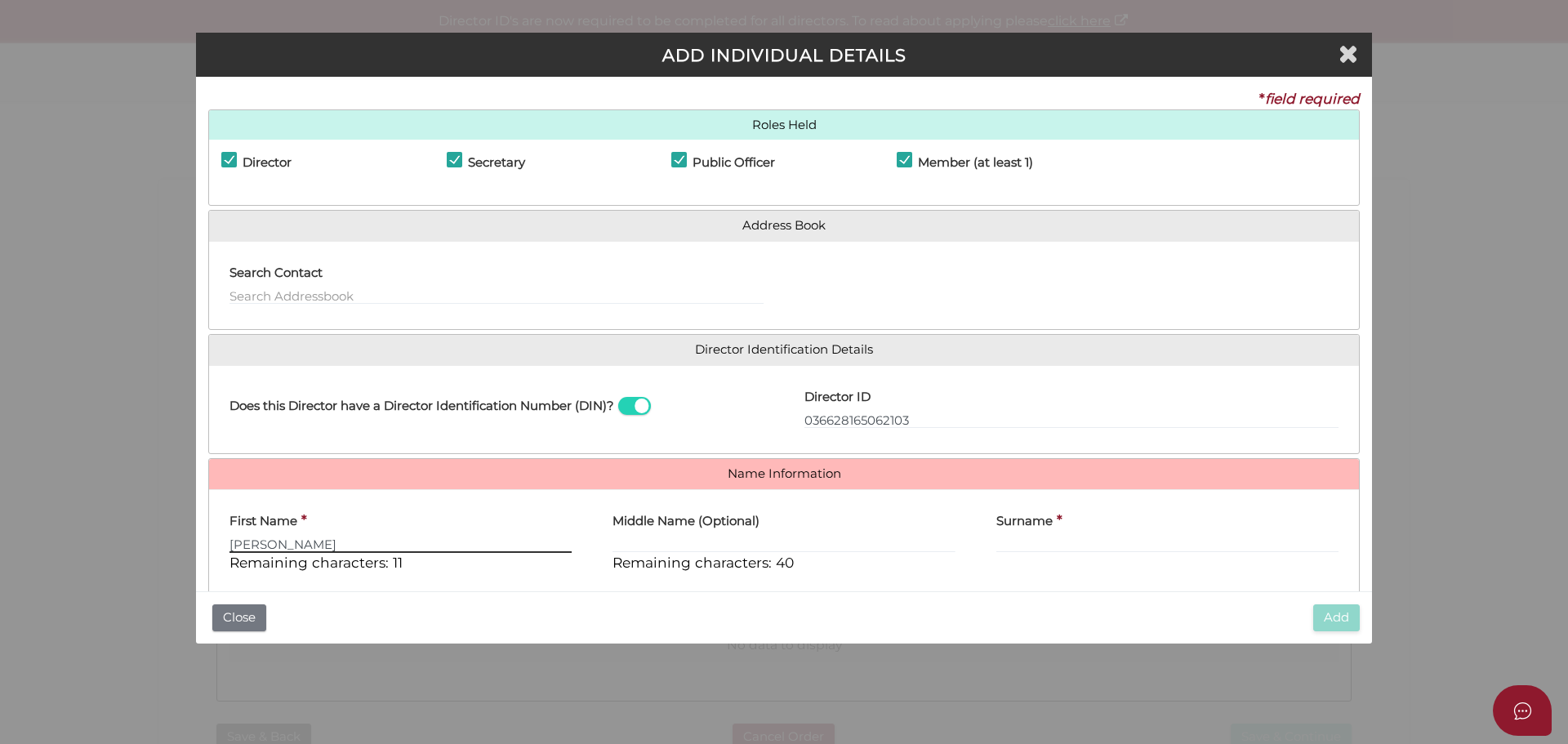
type input "Jaikishen"
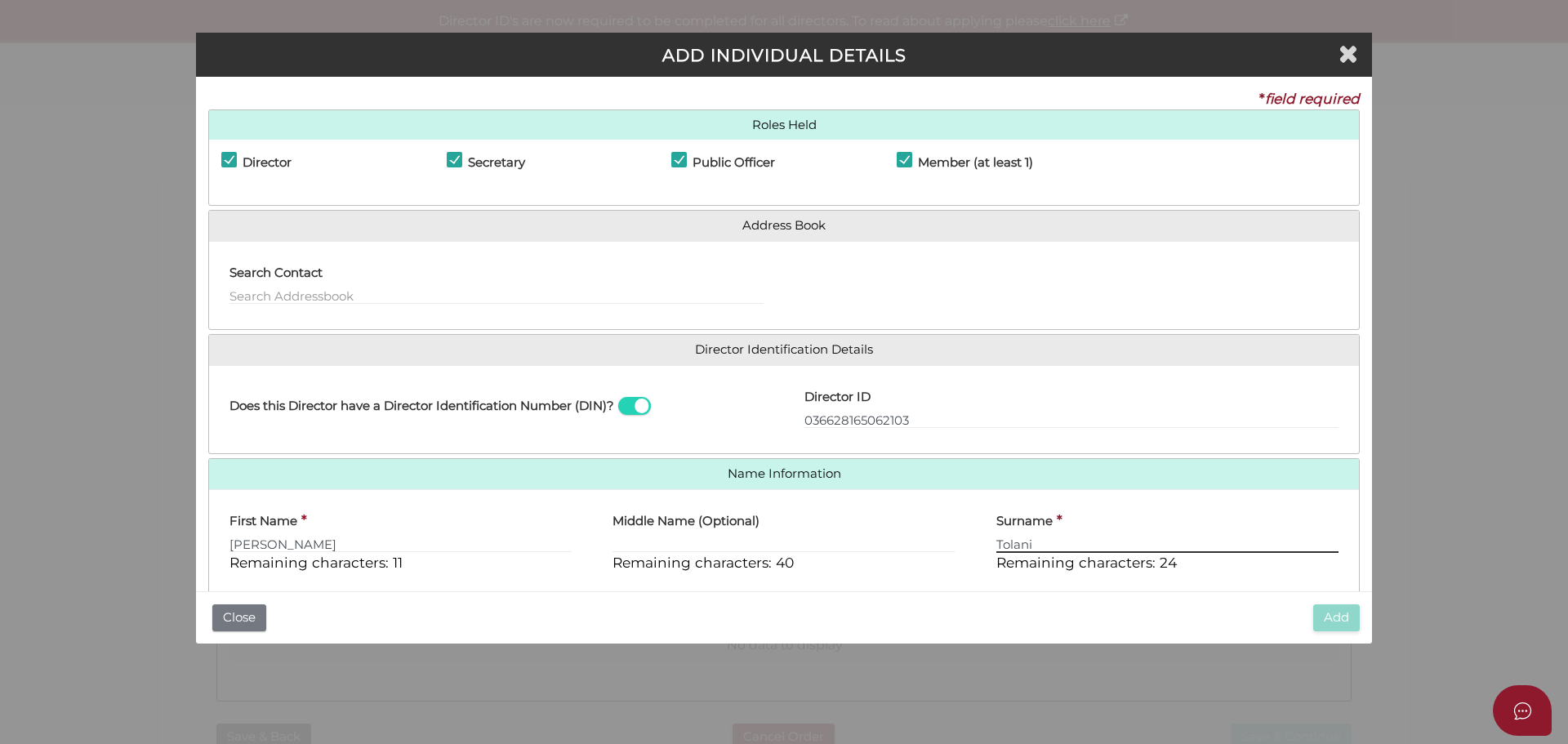
type input "Tolani"
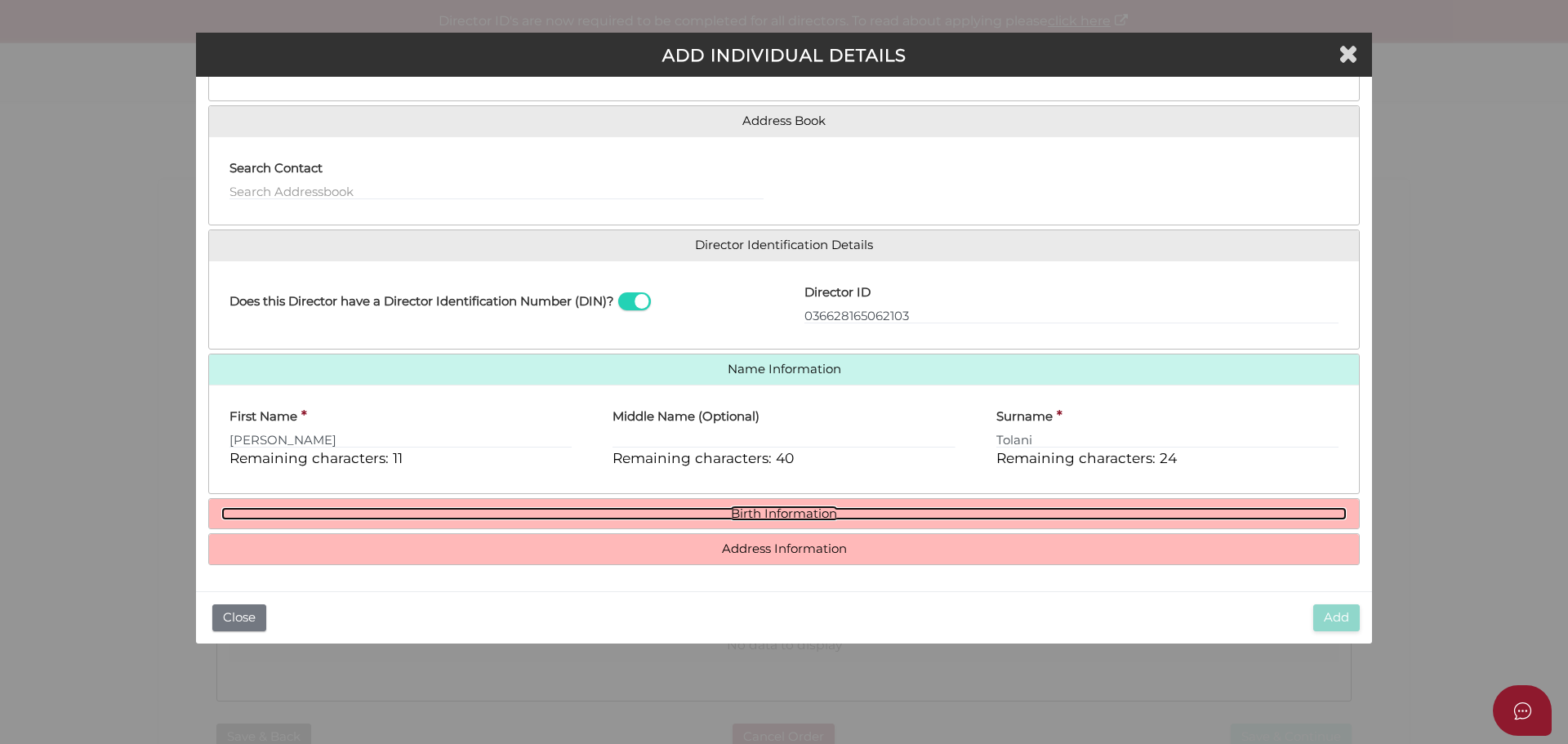
click at [441, 509] on link "Birth Information" at bounding box center [784, 514] width 1126 height 14
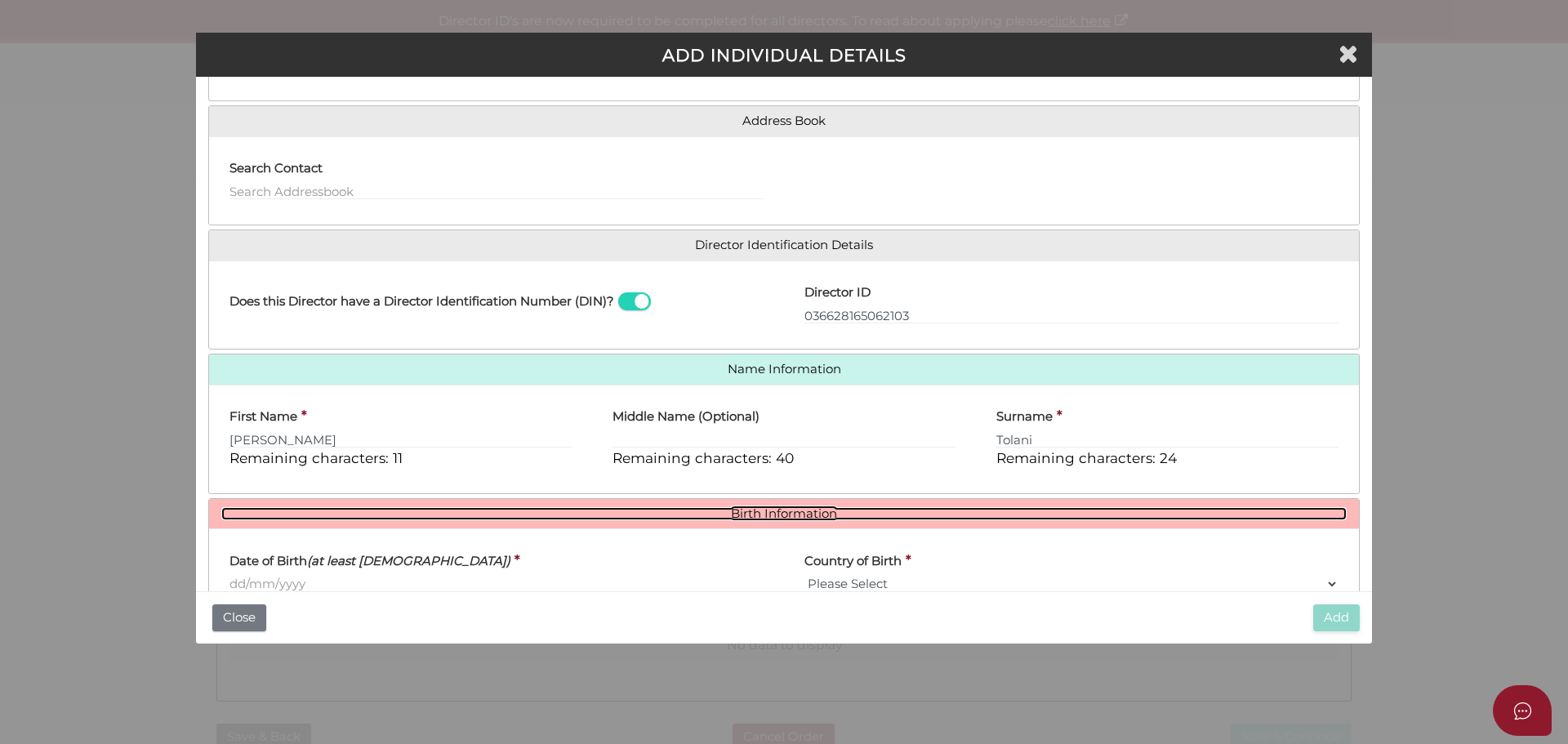
scroll to position [257, 0]
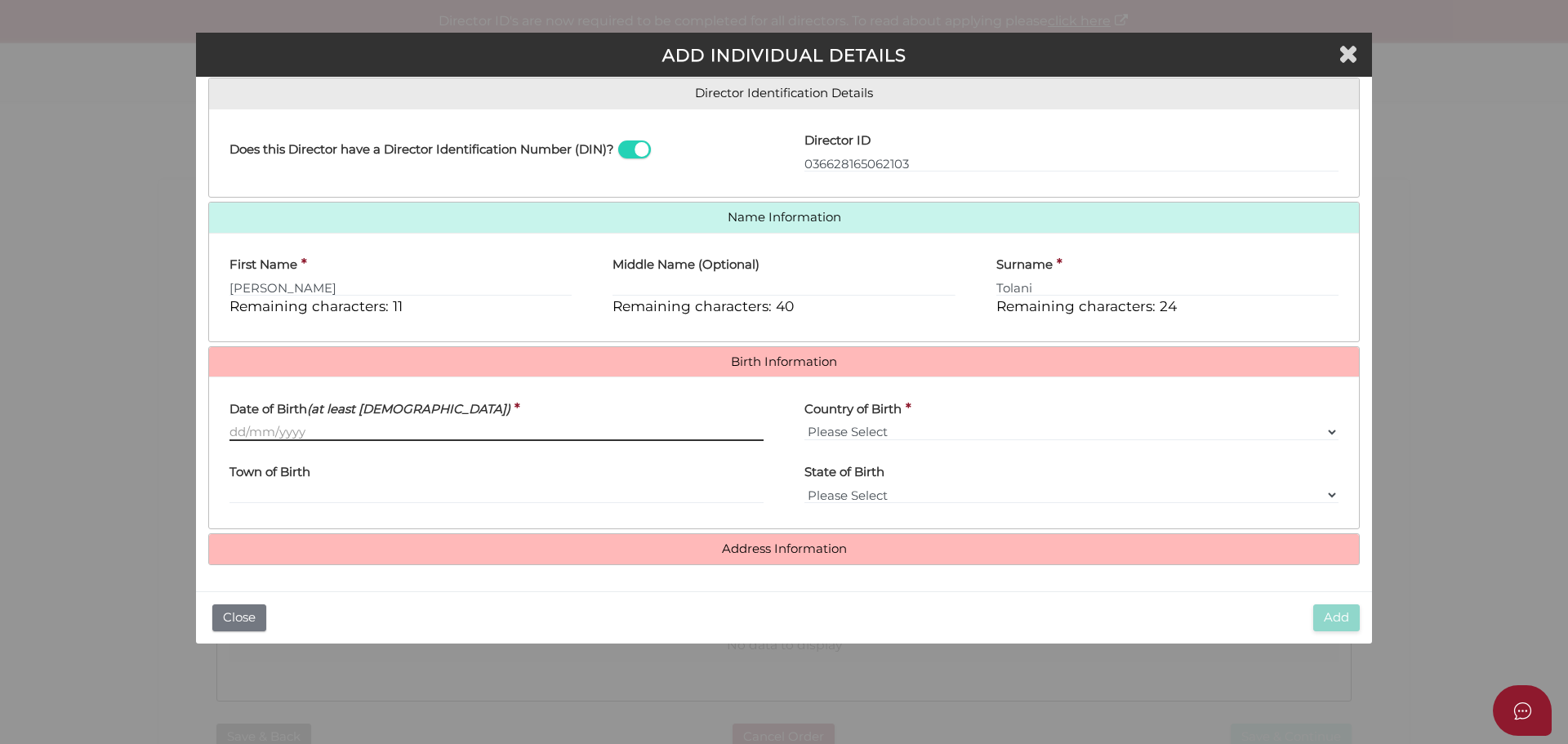
click at [286, 438] on input "Date of Birth (at least 18 years old)" at bounding box center [496, 432] width 534 height 18
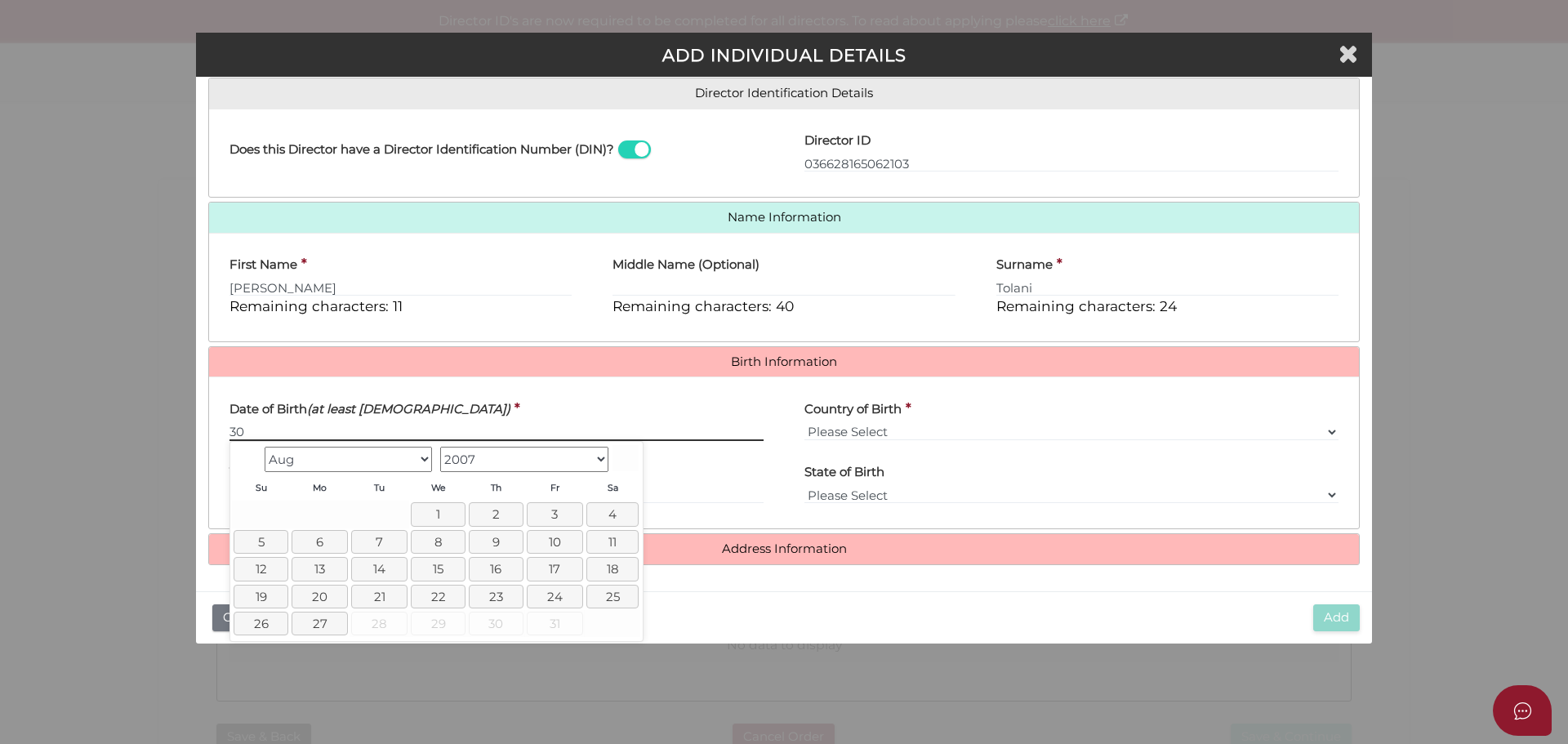
type input "30"
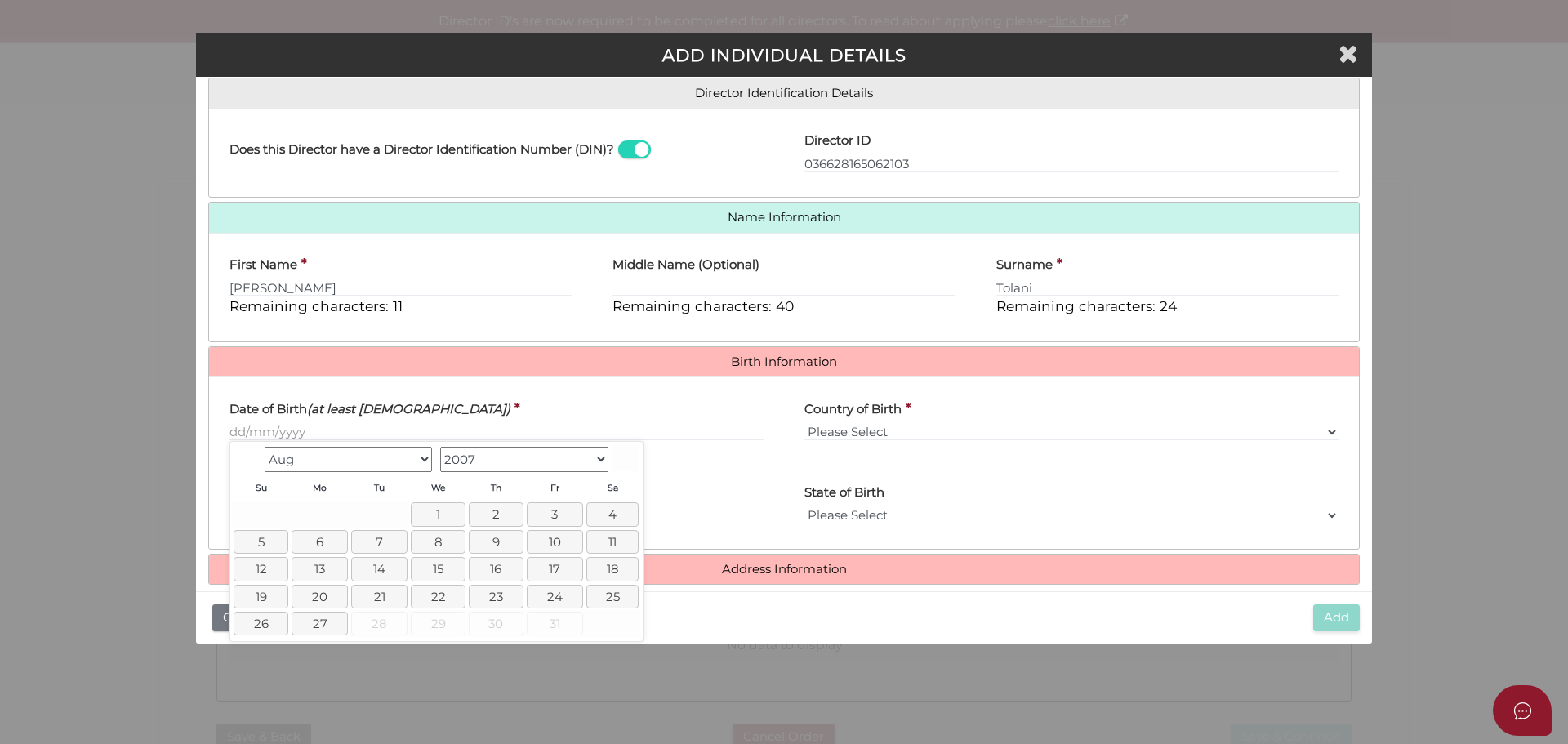
click at [288, 458] on select "Jan Feb Mar Apr May Jun Jul Aug" at bounding box center [349, 459] width 168 height 26
click at [291, 434] on input "Date of Birth (at least 18 years old)" at bounding box center [496, 432] width 534 height 18
type input "30/09"
type input "[DATE]"
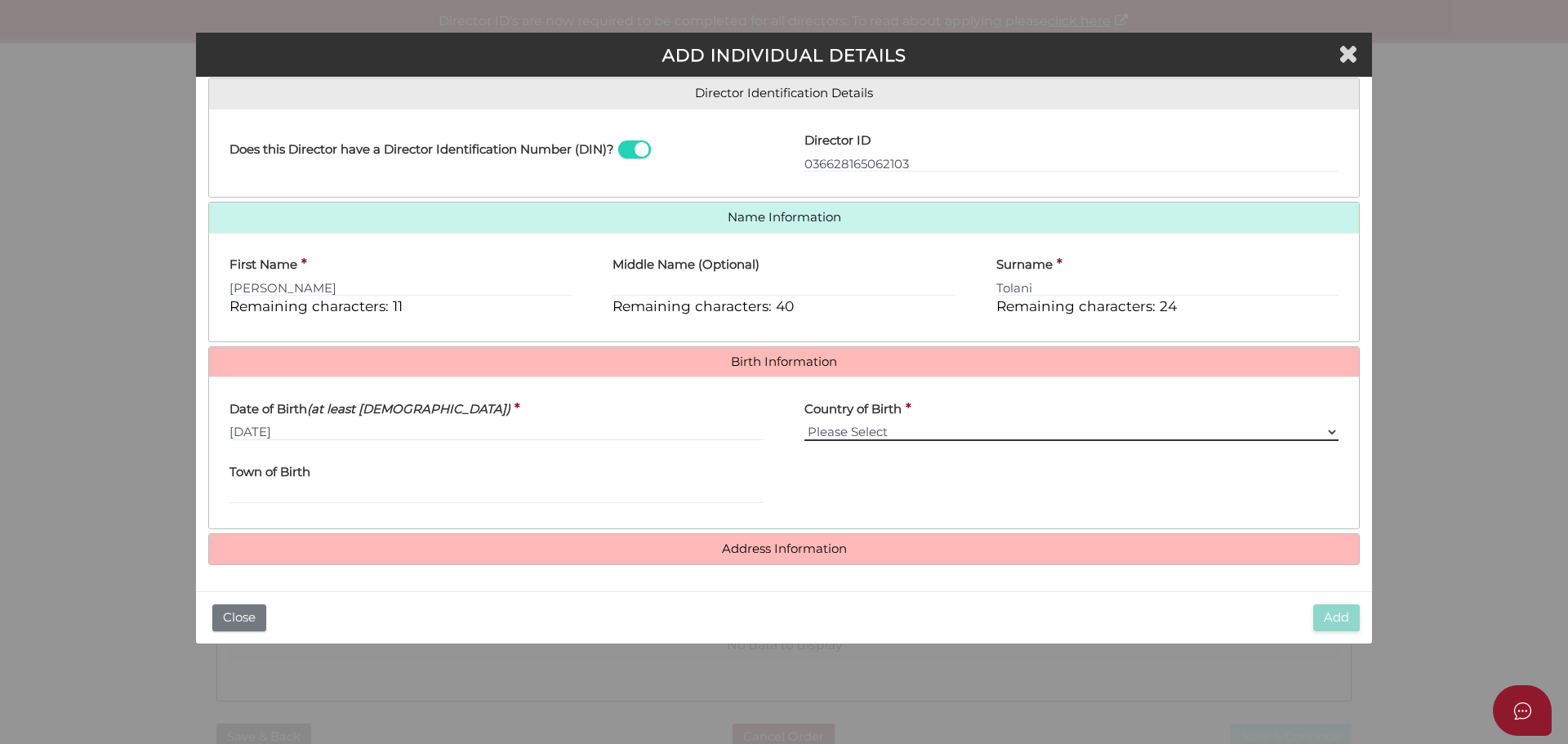
select select "[GEOGRAPHIC_DATA]"
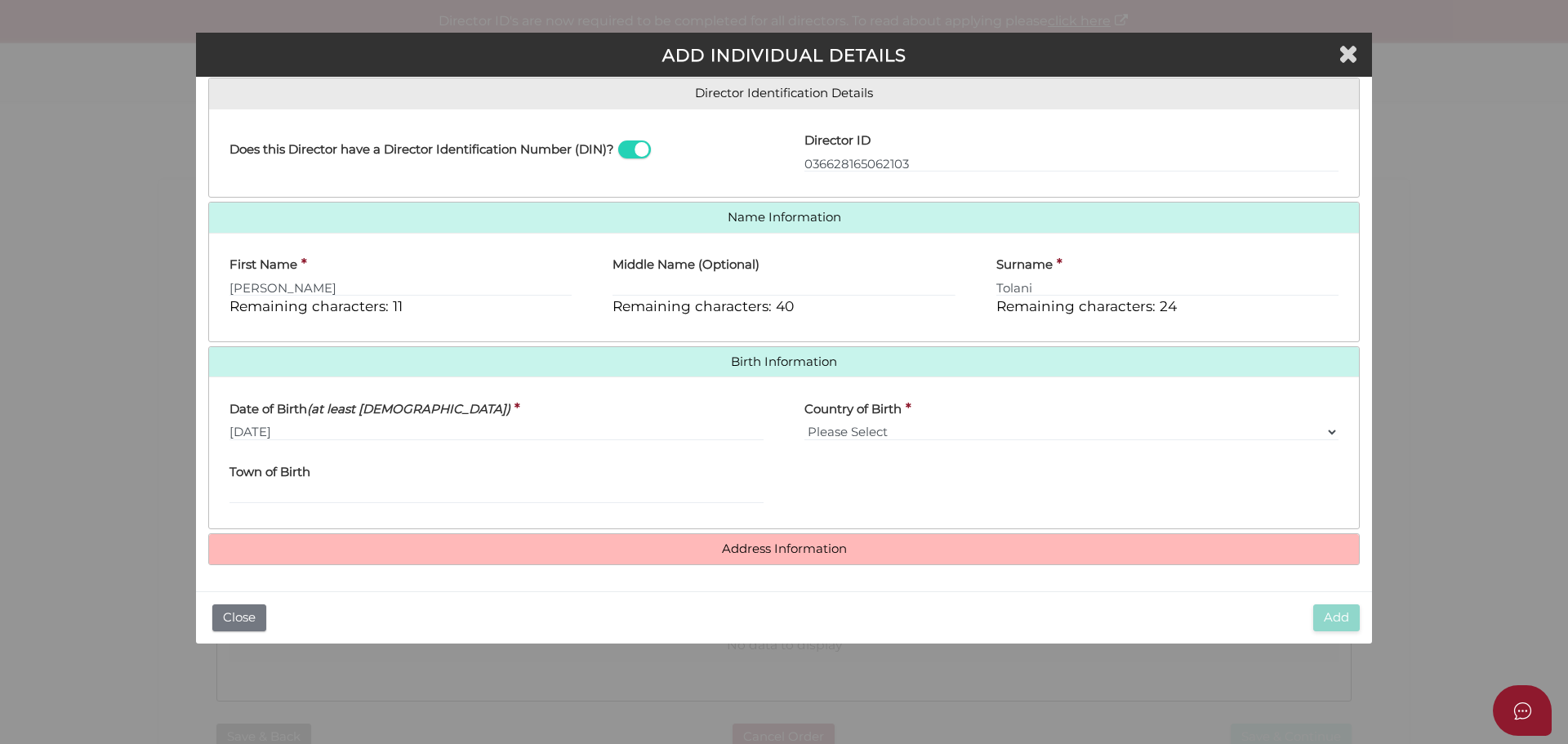
click at [1104, 516] on div "State of Birth Please Select VIC ACT NSW NT QLD TAS WA SA" at bounding box center [1071, 485] width 575 height 64
click at [1112, 536] on h4 "Address Information" at bounding box center [784, 549] width 1150 height 30
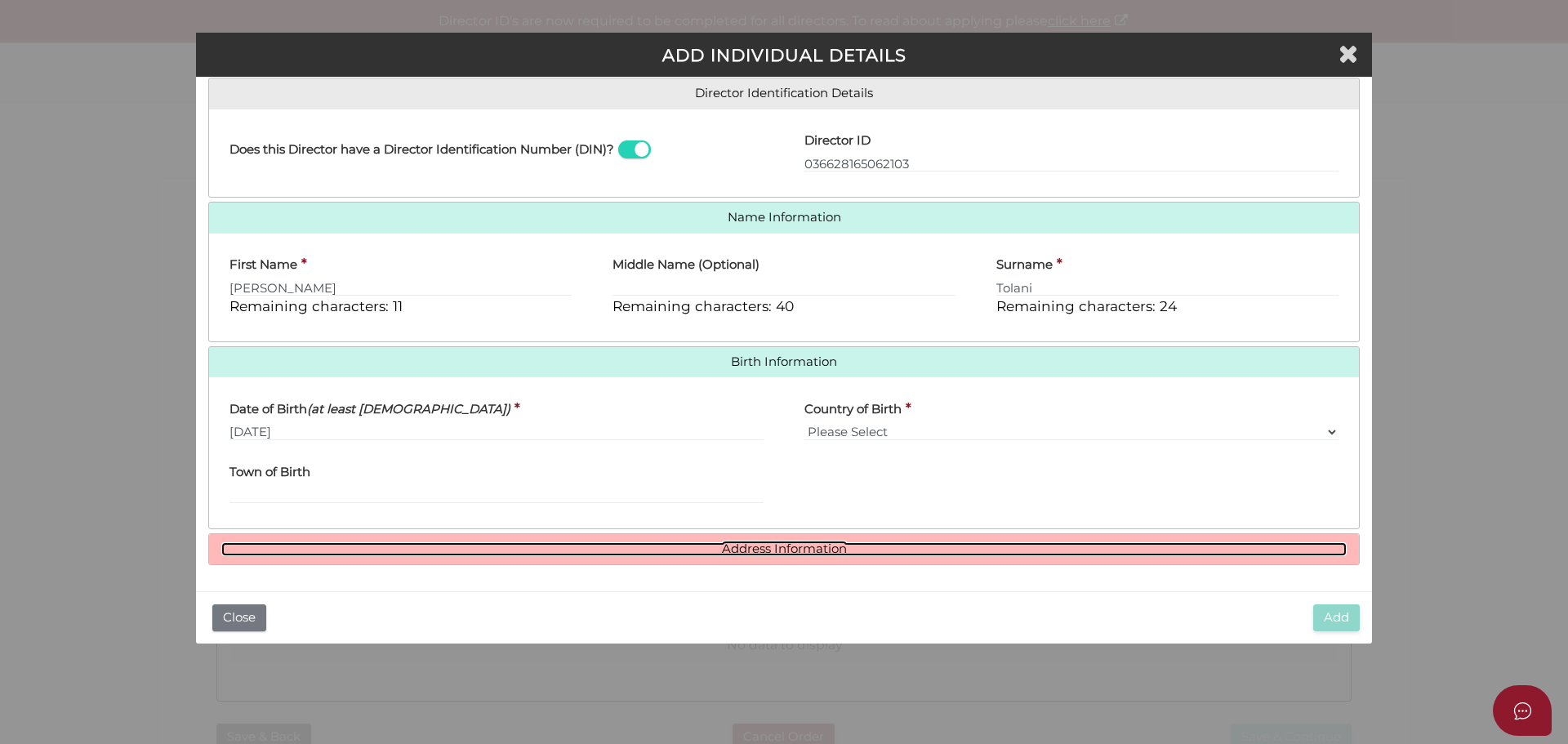
click at [803, 547] on link "Address Information" at bounding box center [784, 549] width 1126 height 14
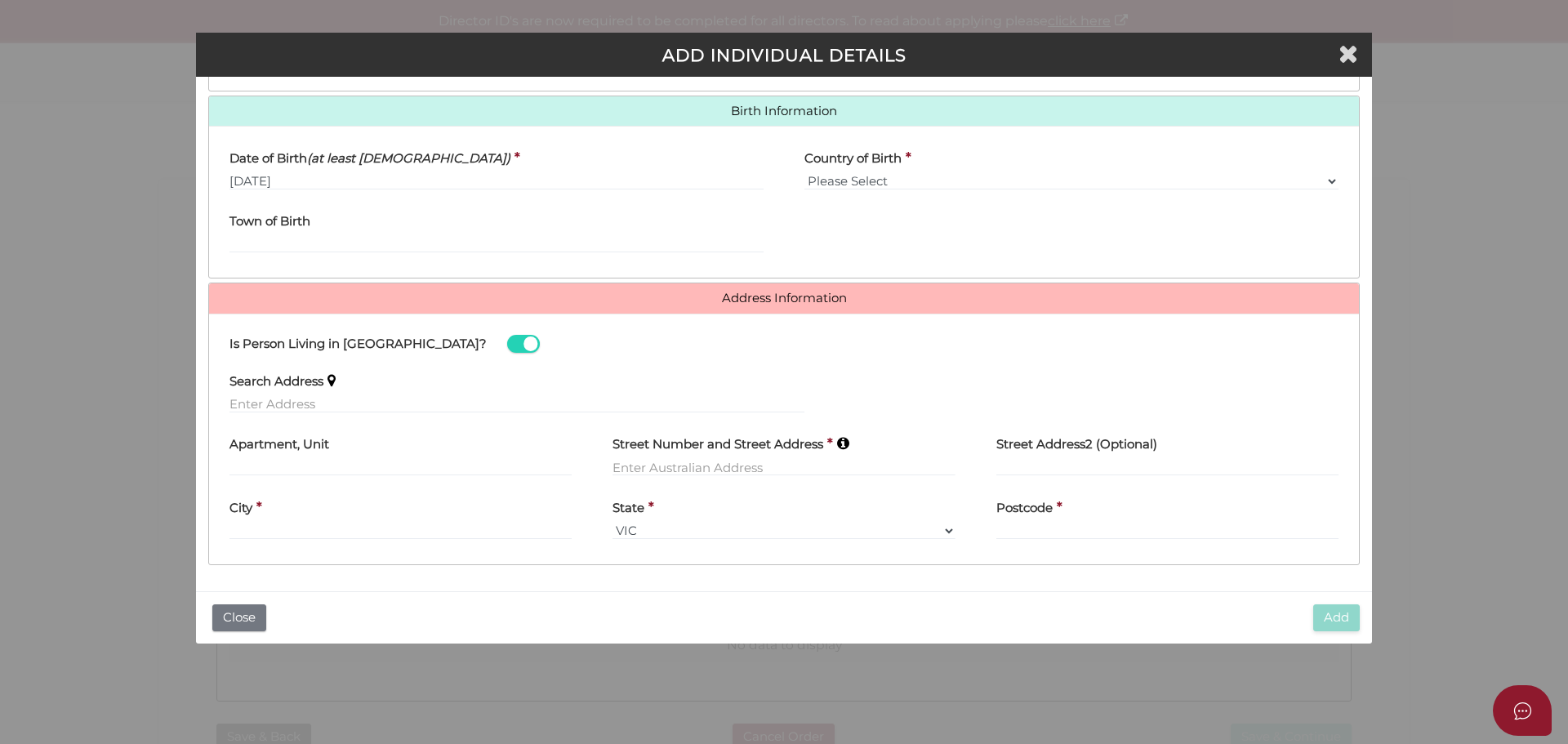
click at [649, 456] on label "Street Number and Street Address" at bounding box center [718, 441] width 210 height 33
click at [649, 460] on input "text" at bounding box center [784, 467] width 343 height 18
click at [716, 463] on input "10 South St Strathfield NSW 2135" at bounding box center [784, 467] width 343 height 18
click at [836, 467] on input "10 South St Strathfield NSW 2135" at bounding box center [784, 467] width 343 height 18
click at [678, 470] on input "10 South St Strathfield NSW 2135" at bounding box center [784, 467] width 343 height 18
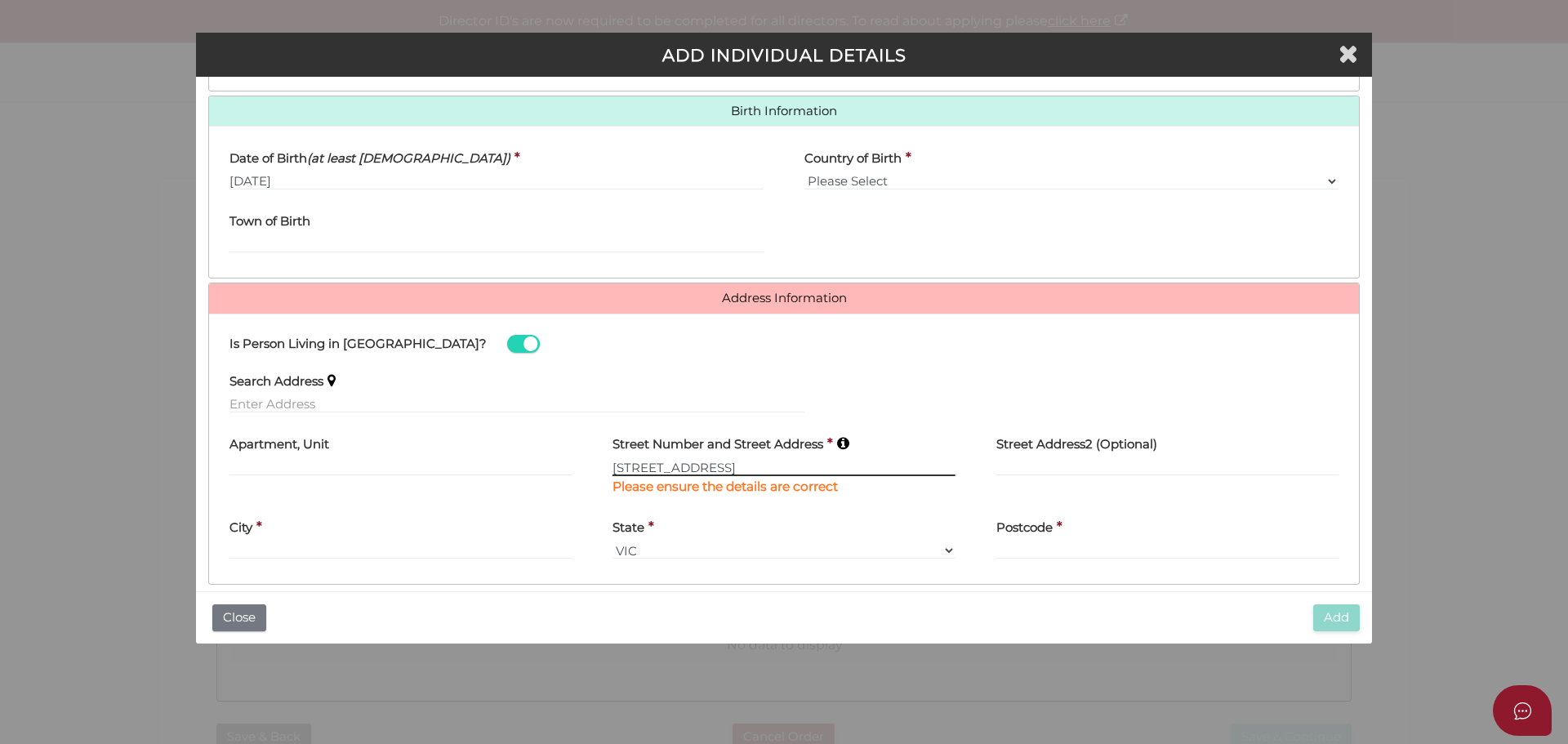
type input "10 South Street Strathfield NSW 2135"
click at [778, 470] on input "10 South Street Strathfield NSW 2135" at bounding box center [784, 467] width 343 height 18
click at [849, 467] on input "10 South Street Strathfield NSW 2135" at bounding box center [784, 467] width 343 height 18
drag, startPoint x: 861, startPoint y: 467, endPoint x: 449, endPoint y: 430, distance: 413.7
click at [449, 430] on div "Apartment, Unit Street Number and Street Address * 10 South Street Strathfield …" at bounding box center [784, 467] width 1150 height 84
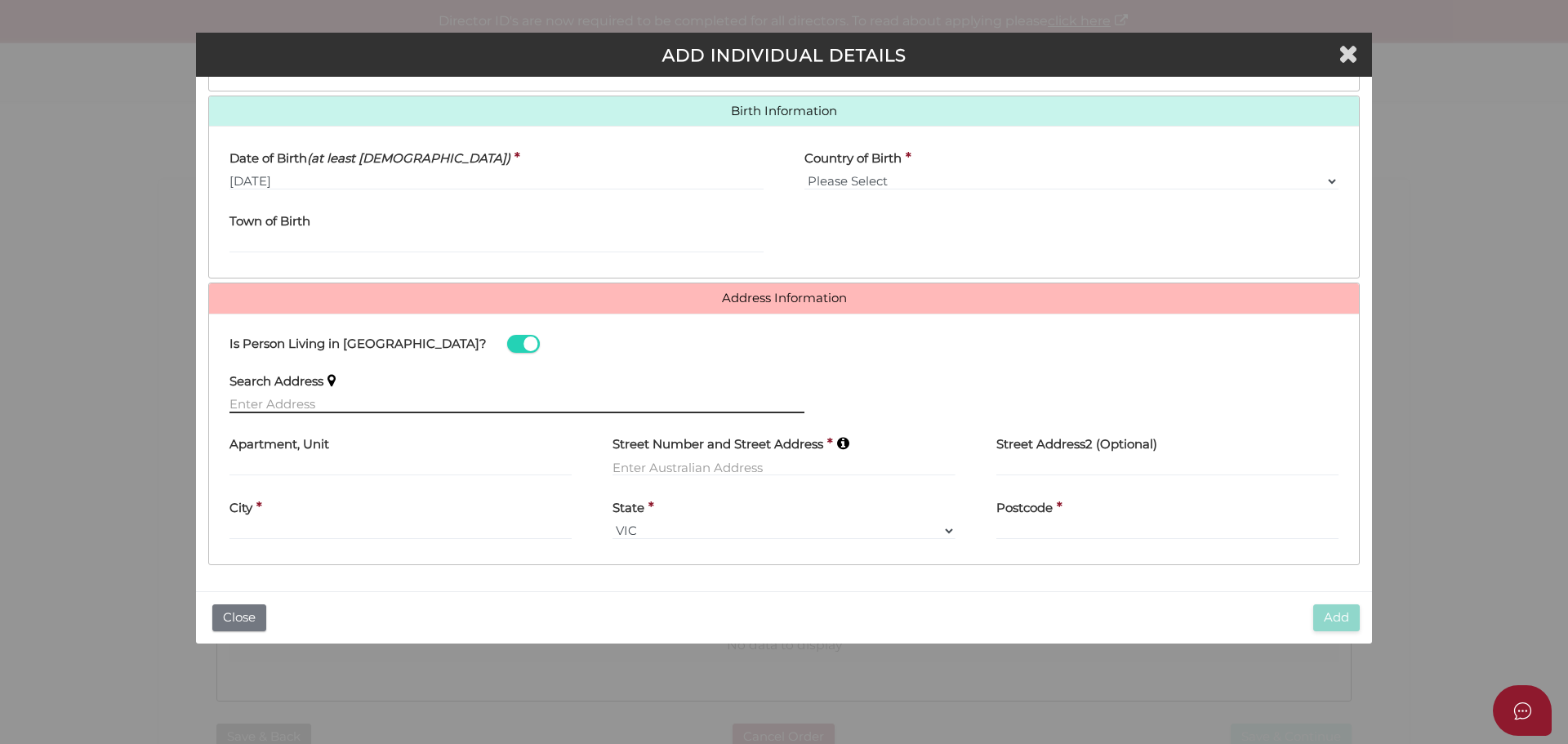
click at [418, 400] on input "text" at bounding box center [516, 404] width 575 height 18
paste input "10 South Street Strathfield NSW 2135"
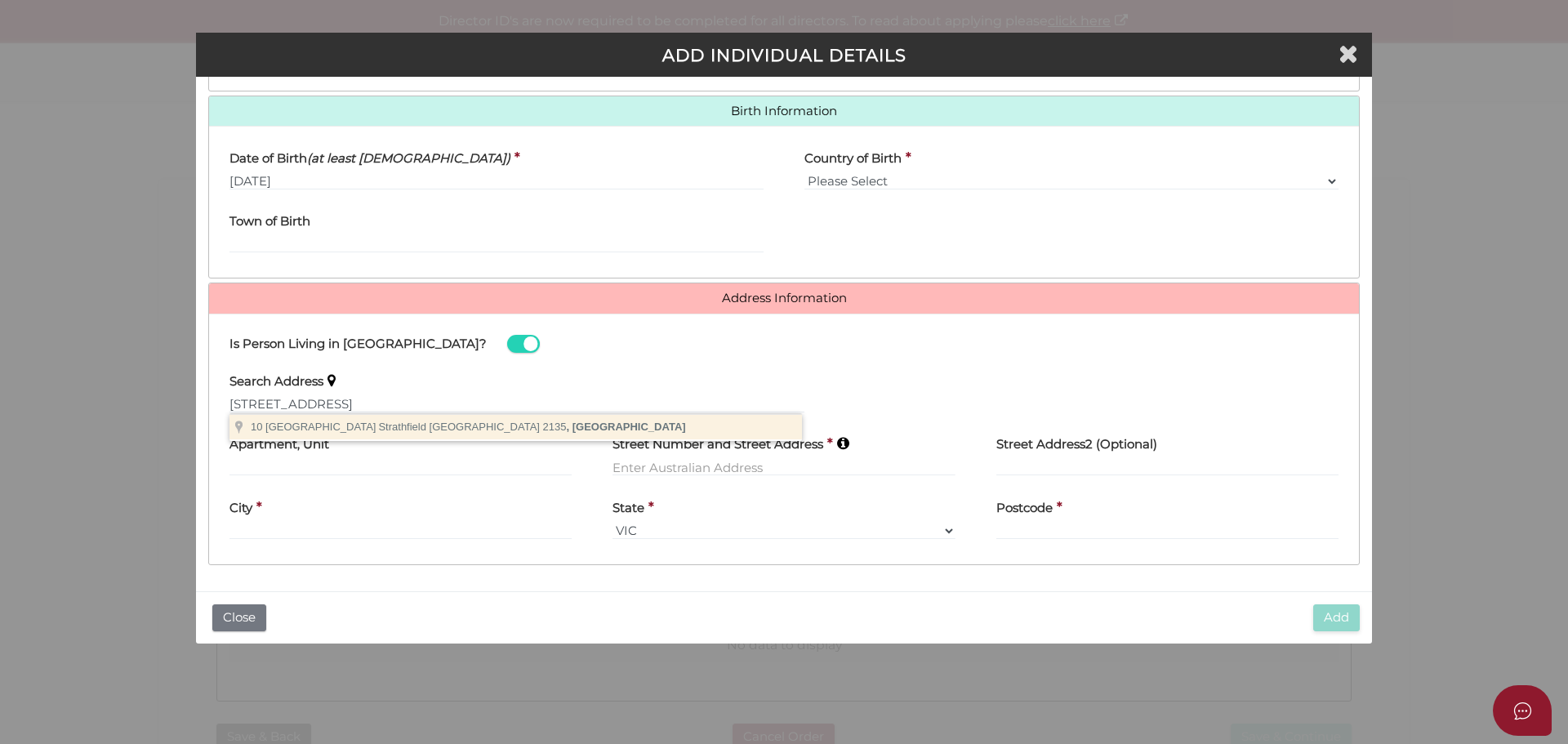
type input "10 South Street, Strathfield NSW 2135, Australia"
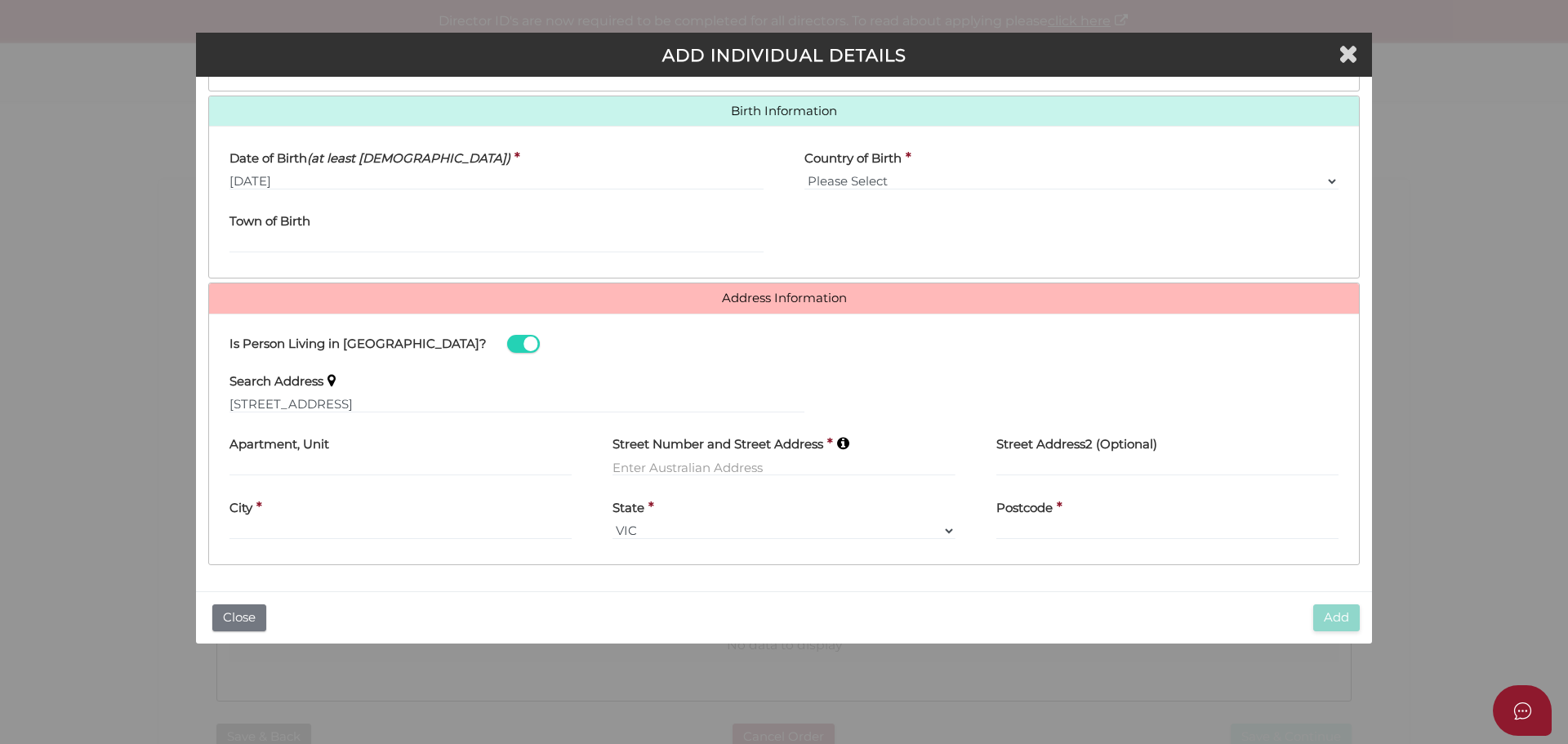
type input "10 South Street"
type input "Strathfield"
select select "NSW"
type input "2135"
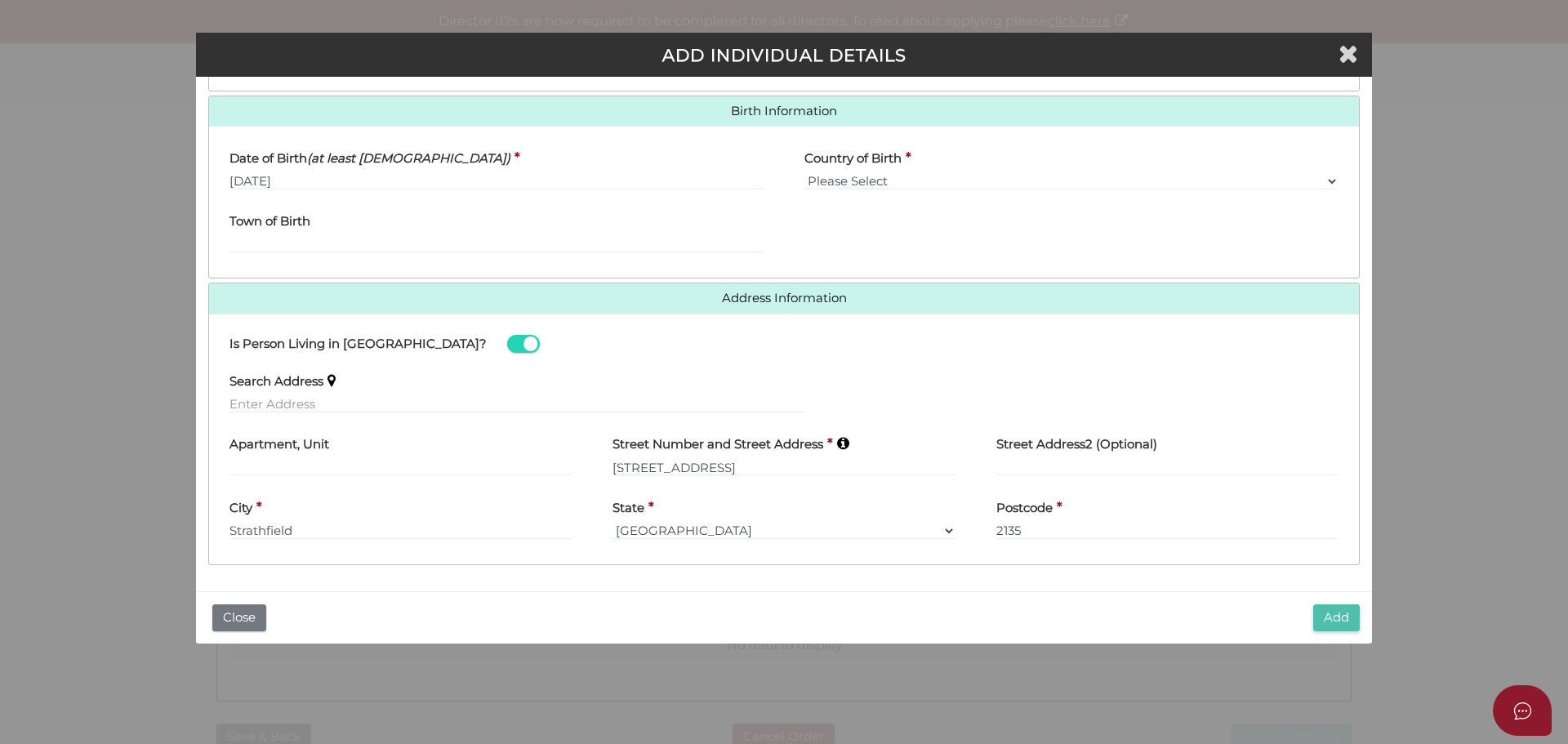
click at [1351, 618] on button "Add" at bounding box center [1336, 618] width 47 height 27
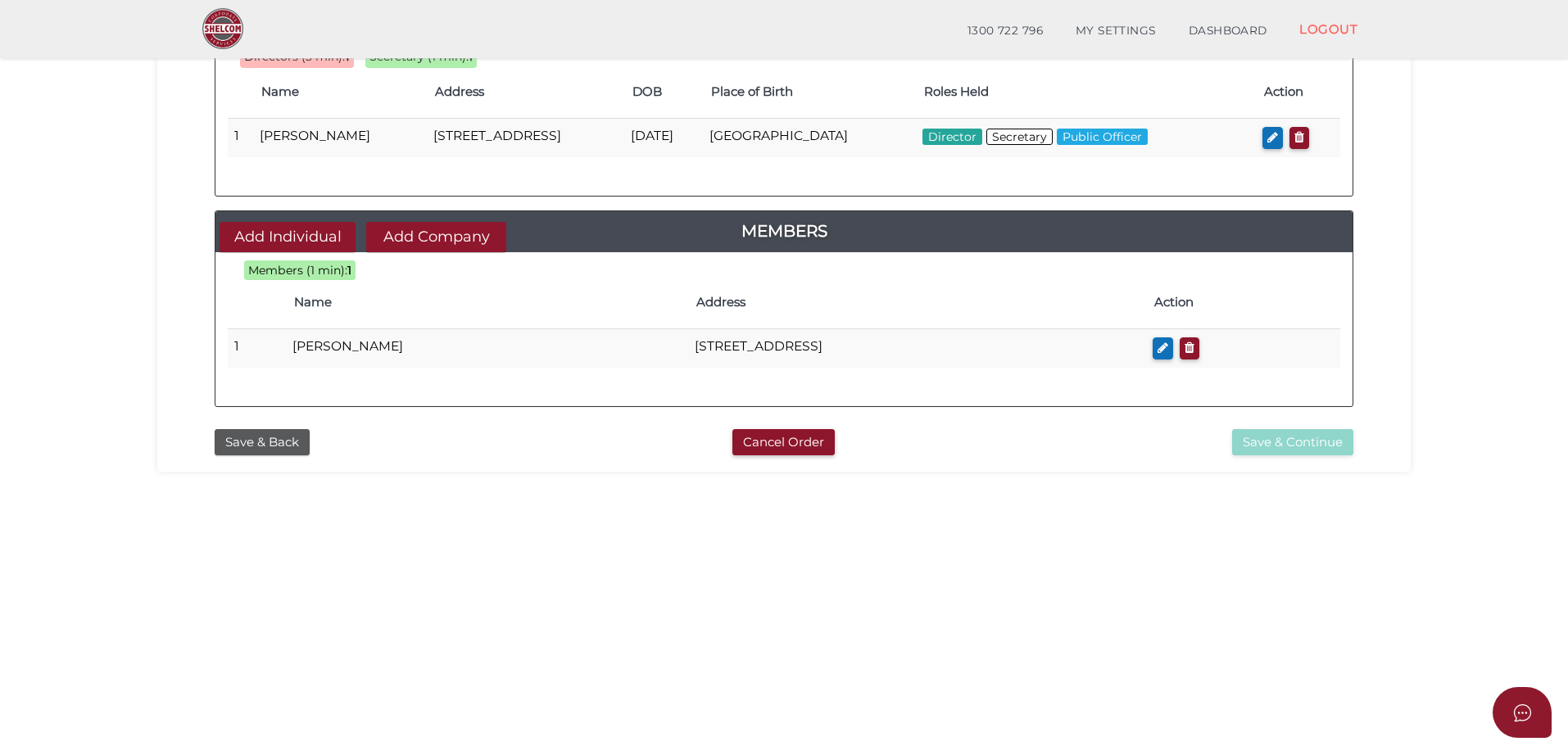
scroll to position [82, 0]
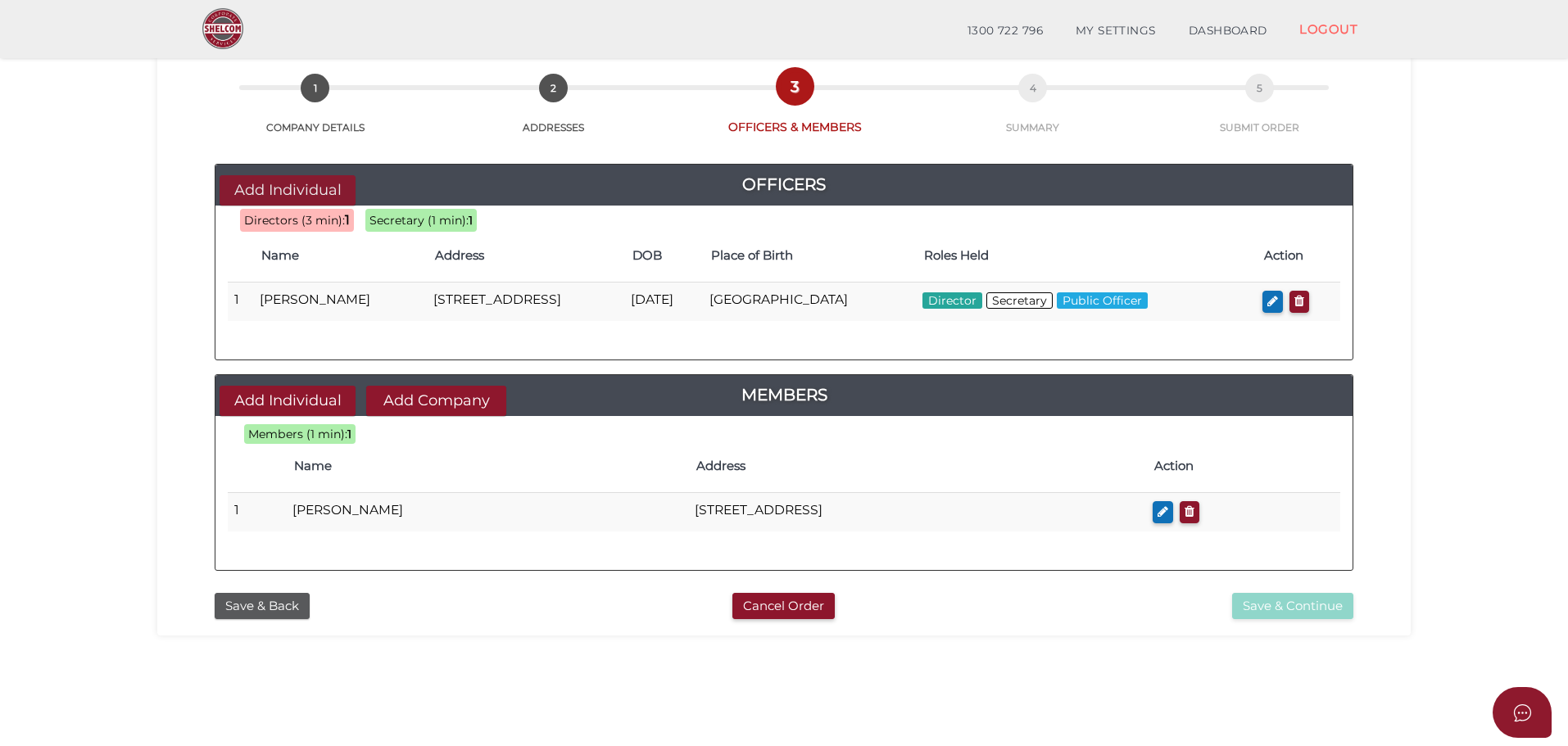
click at [316, 188] on button "Add Individual" at bounding box center [287, 190] width 136 height 30
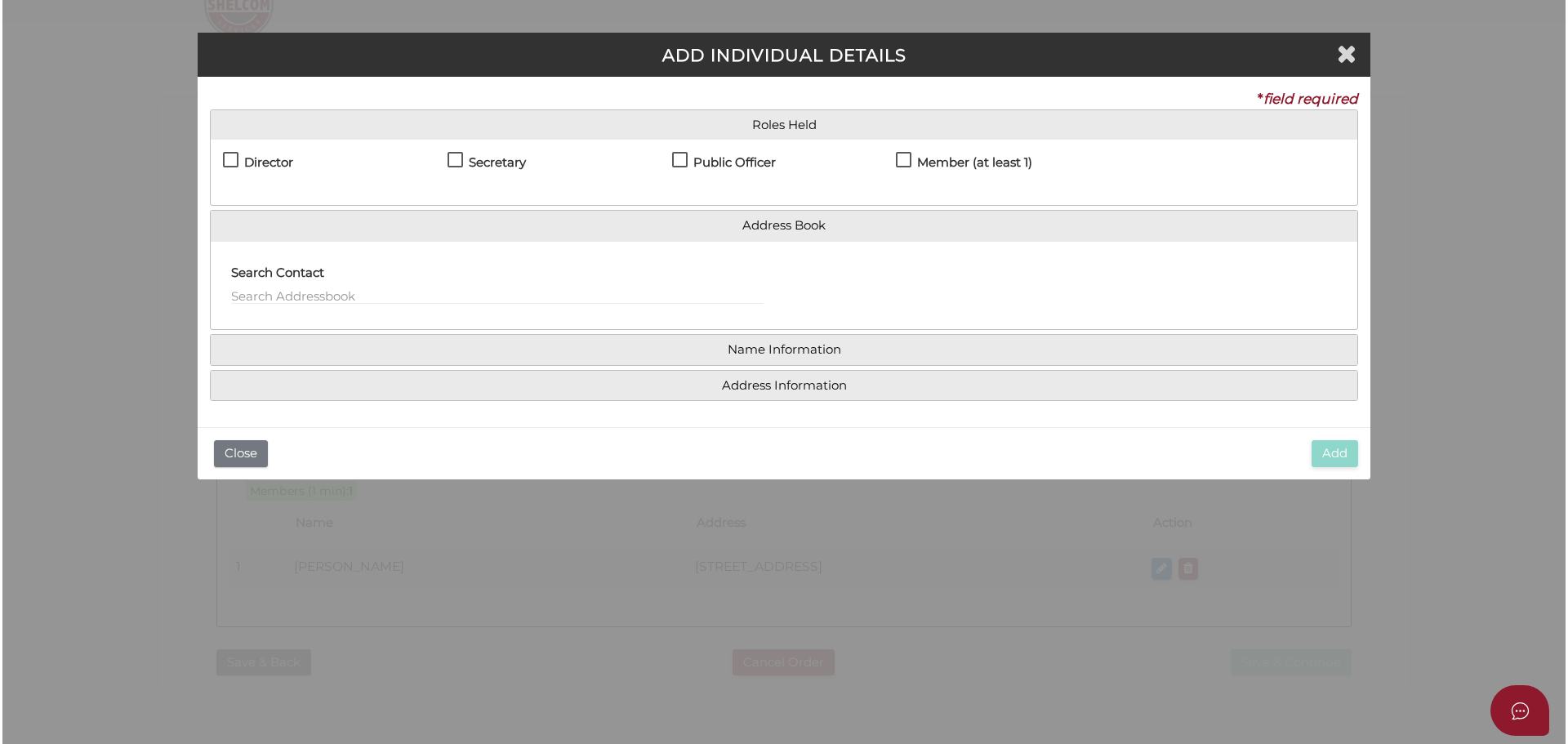
scroll to position [0, 0]
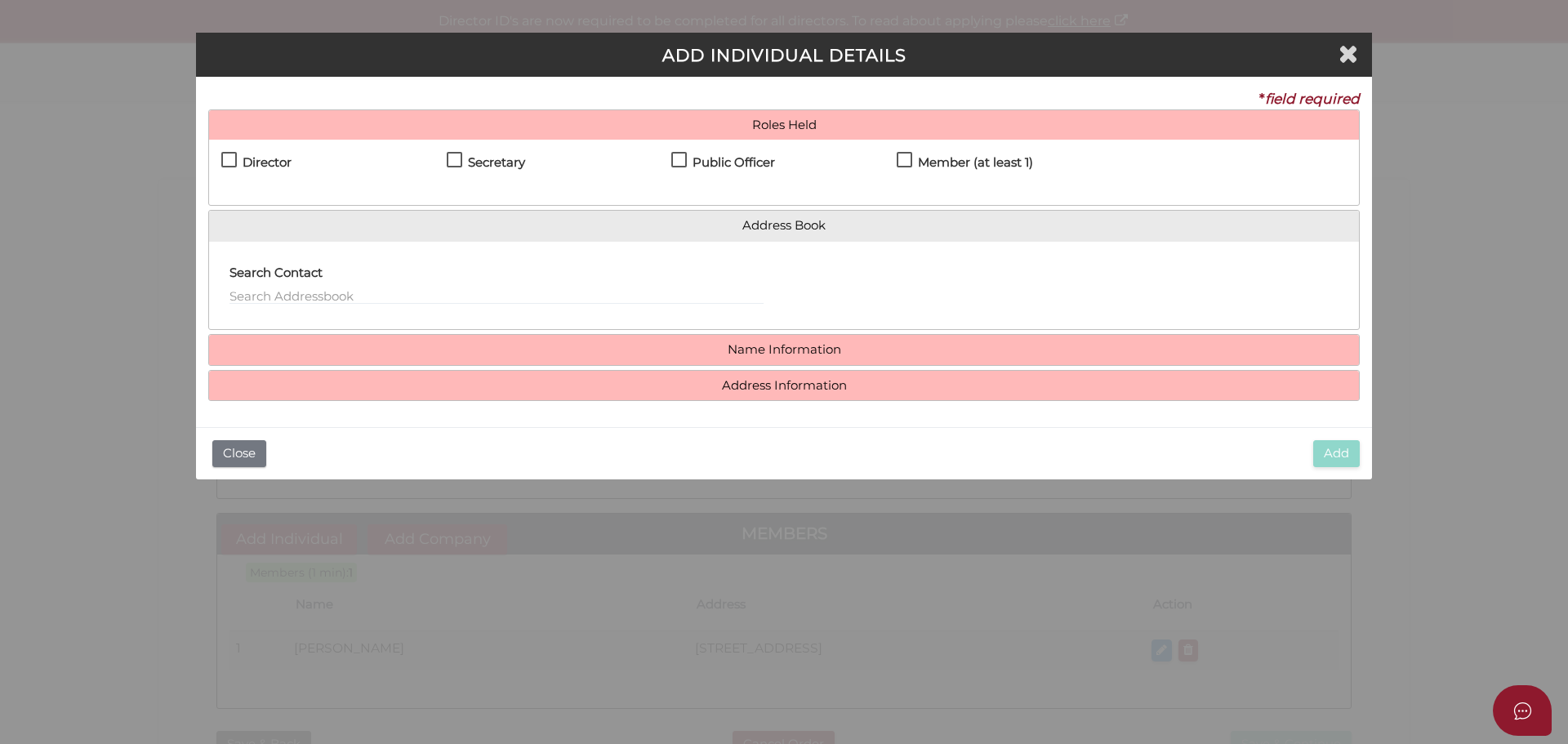
drag, startPoint x: 274, startPoint y: 167, endPoint x: 266, endPoint y: 165, distance: 8.2
click at [273, 167] on h4 "Director" at bounding box center [268, 163] width 49 height 14
checkbox input "true"
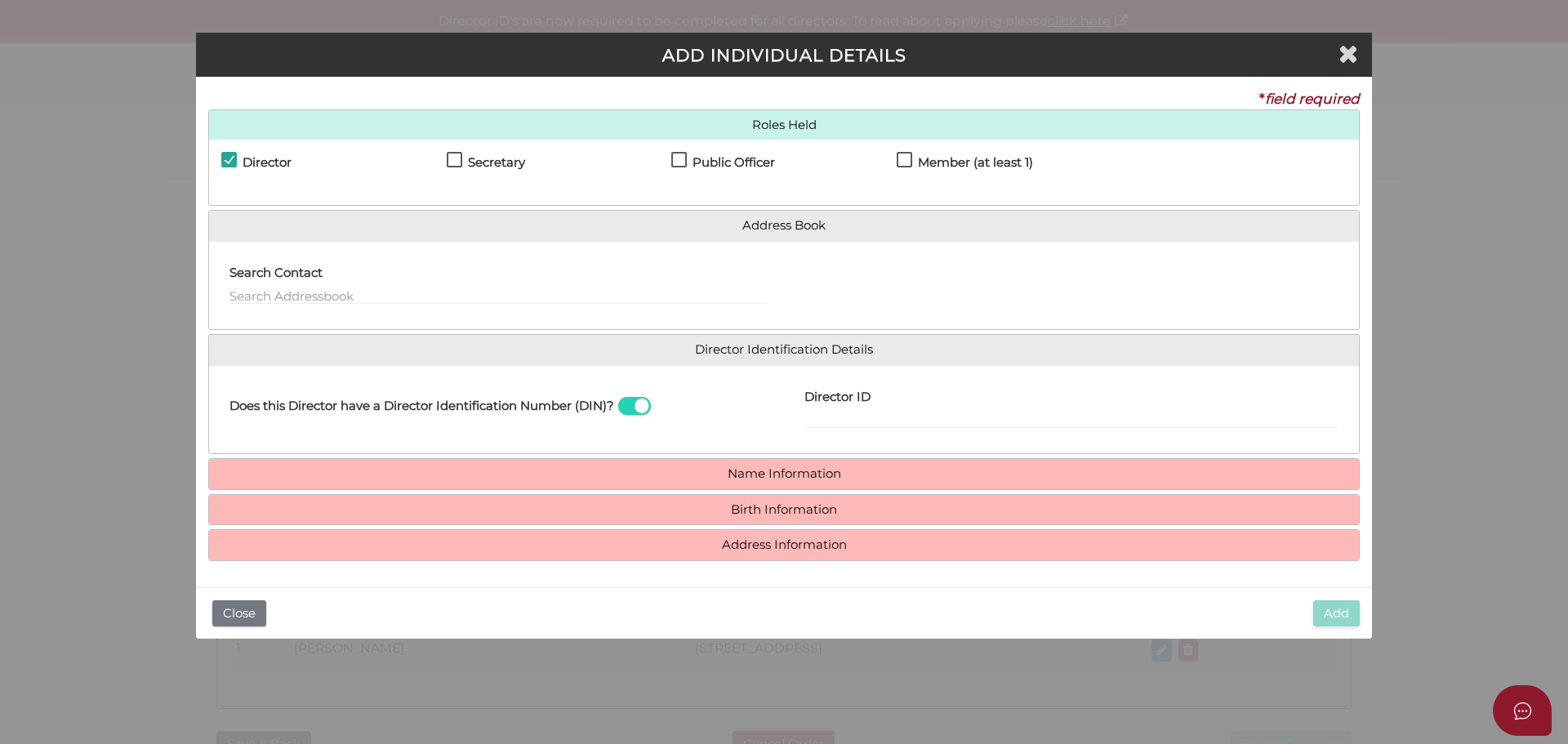
click at [907, 156] on label "Member (at least 1)" at bounding box center [965, 166] width 136 height 20
checkbox input "true"
click at [496, 297] on input "text" at bounding box center [496, 295] width 534 height 18
click at [892, 417] on input "Director ID" at bounding box center [1071, 419] width 534 height 18
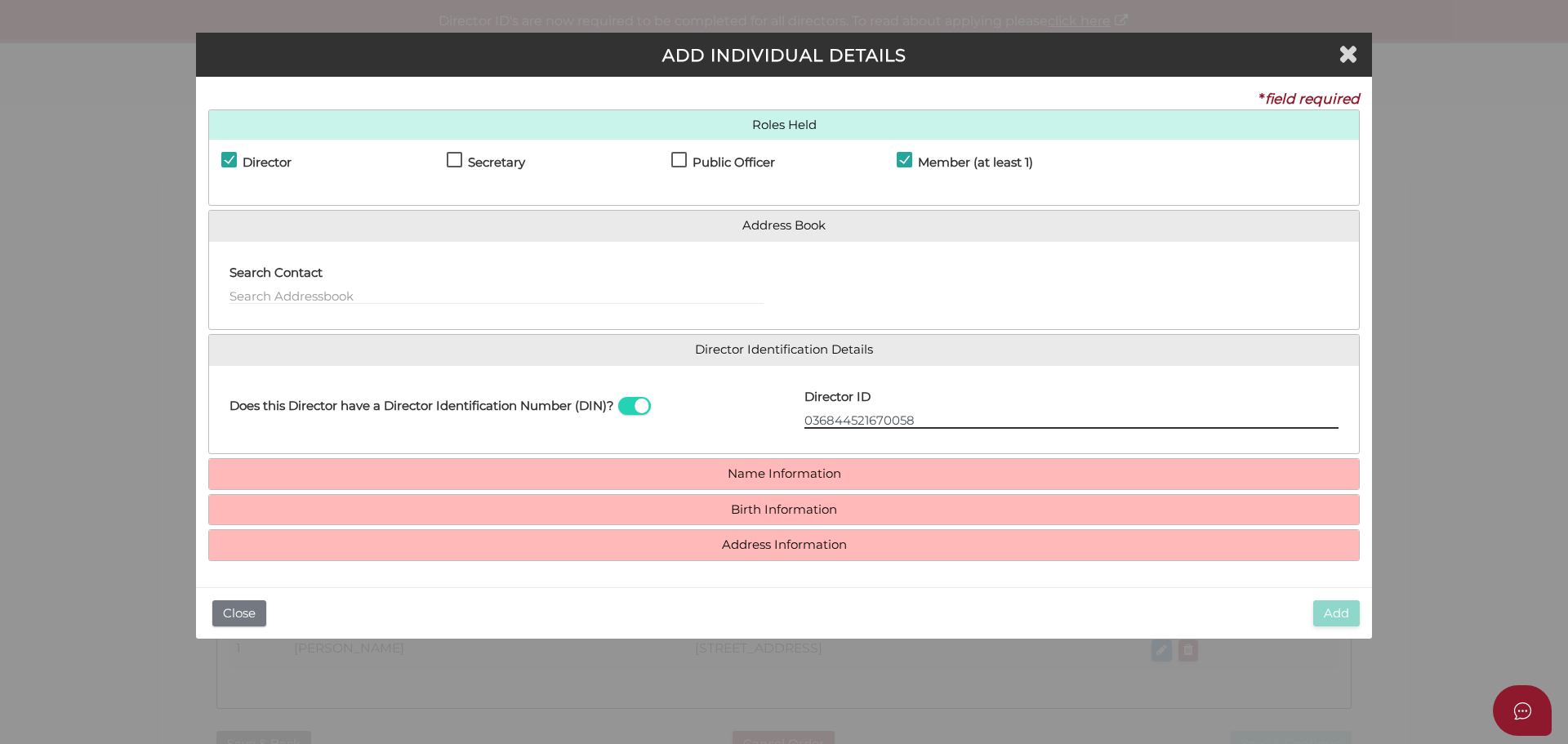
type input "036844521670058"
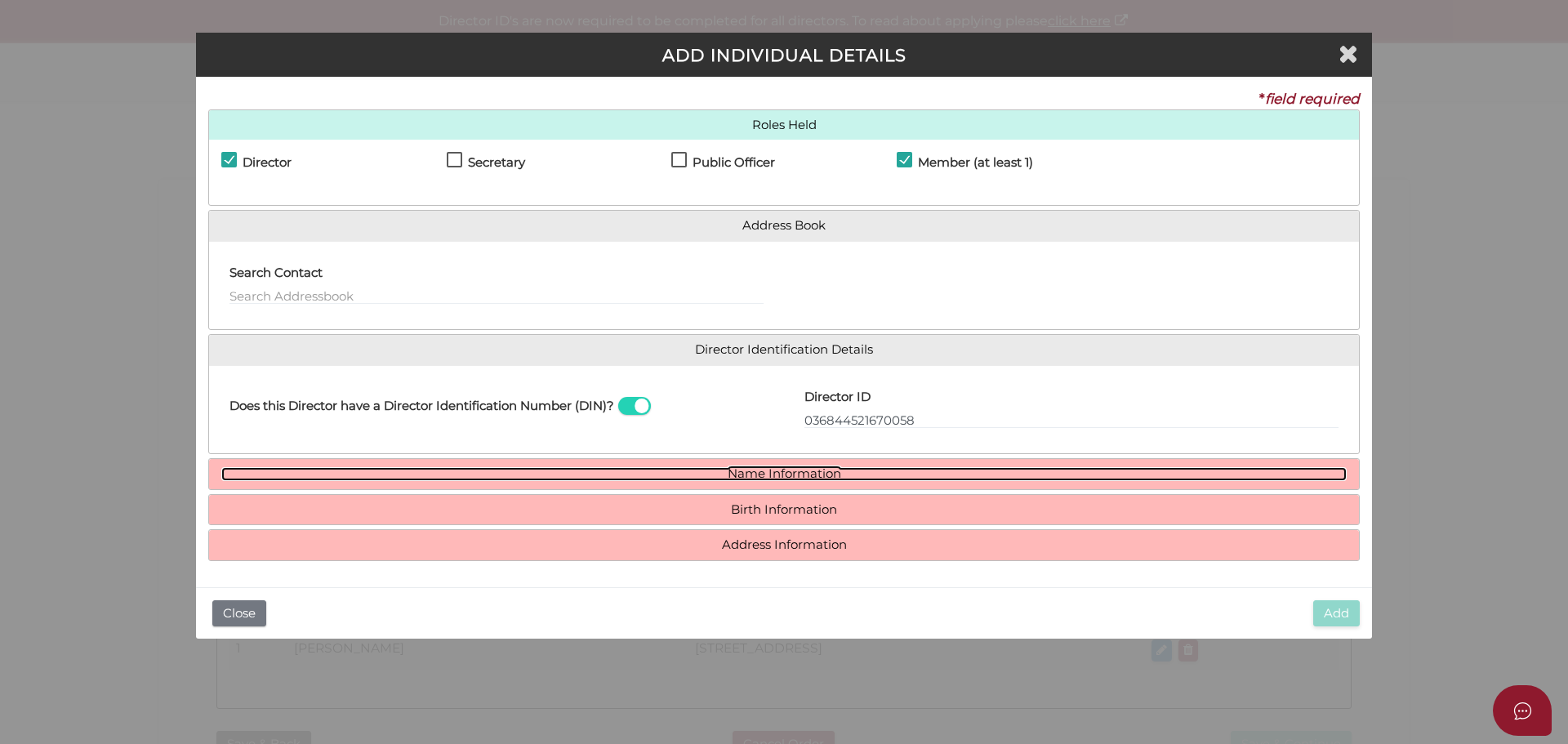
click at [879, 472] on link "Name Information" at bounding box center [784, 474] width 1126 height 14
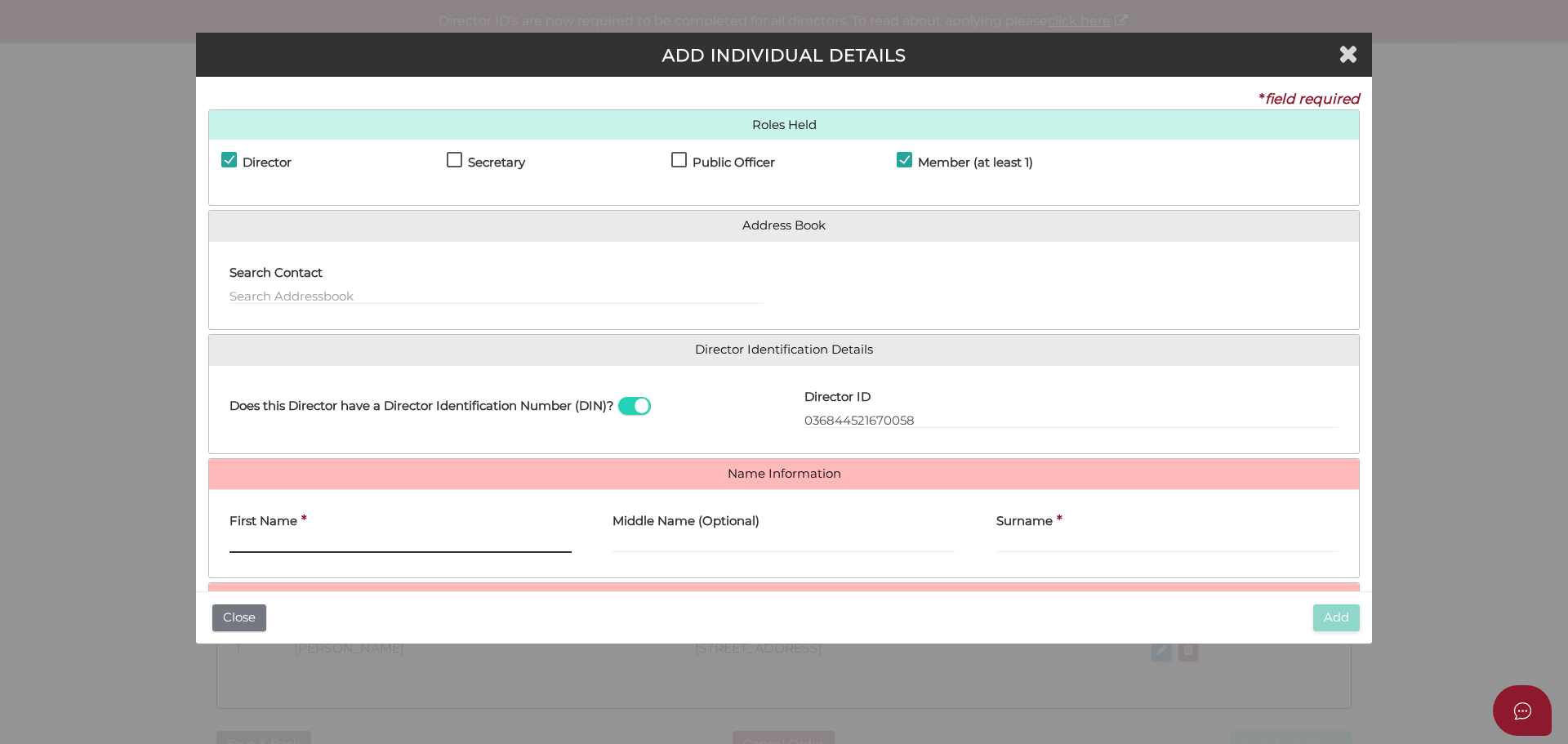
click at [420, 544] on input "First Name" at bounding box center [401, 544] width 343 height 18
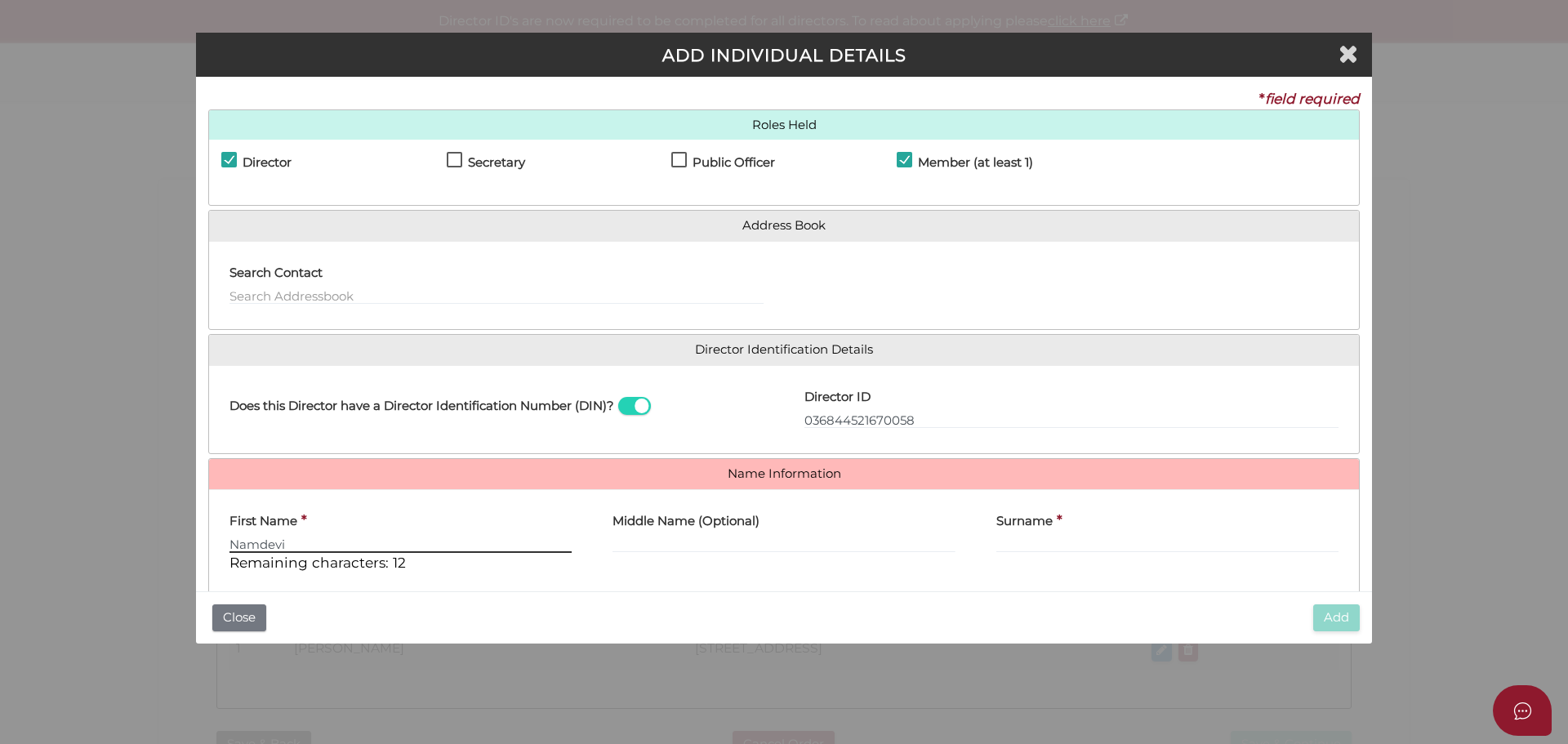
type input "Namdevi"
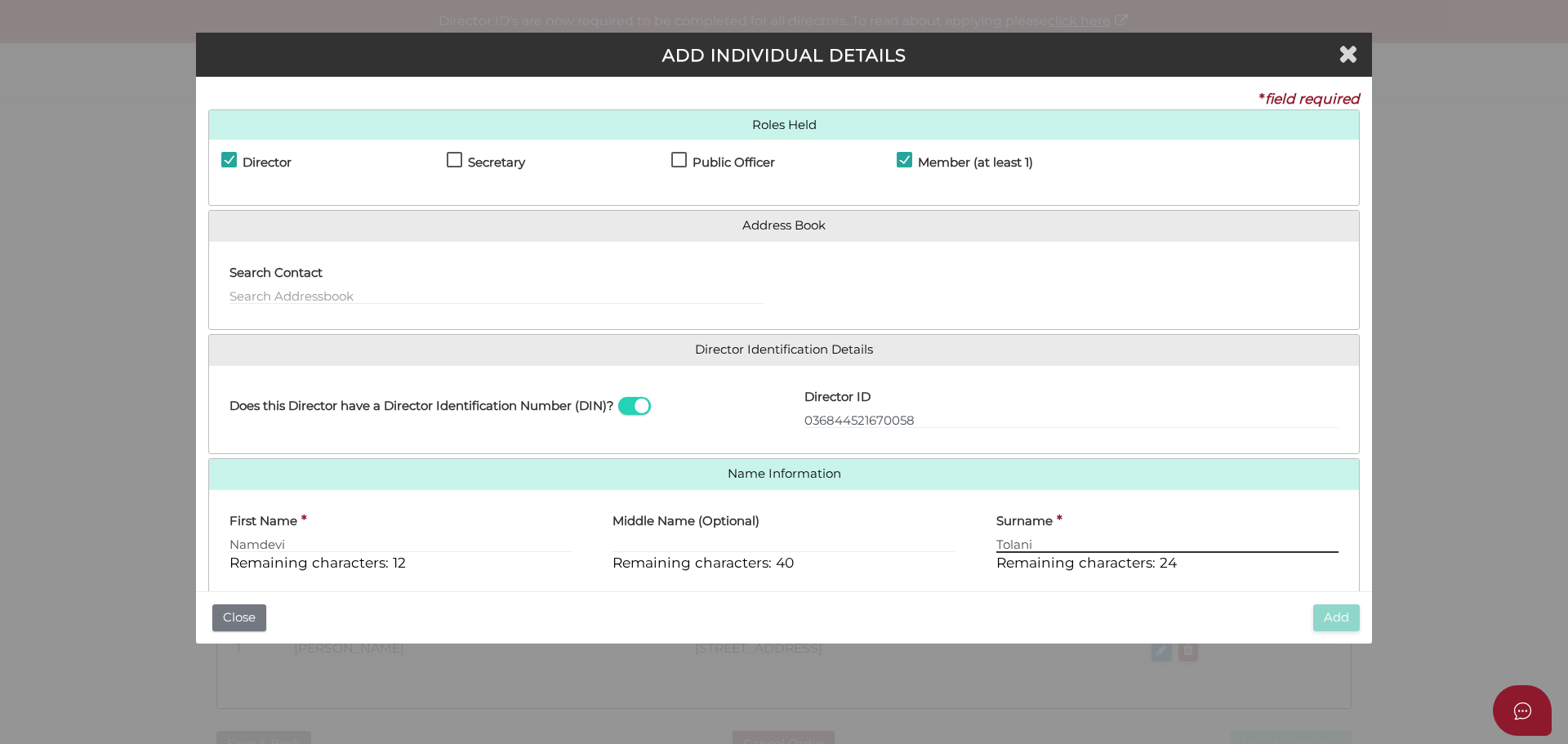
type input "Tolani"
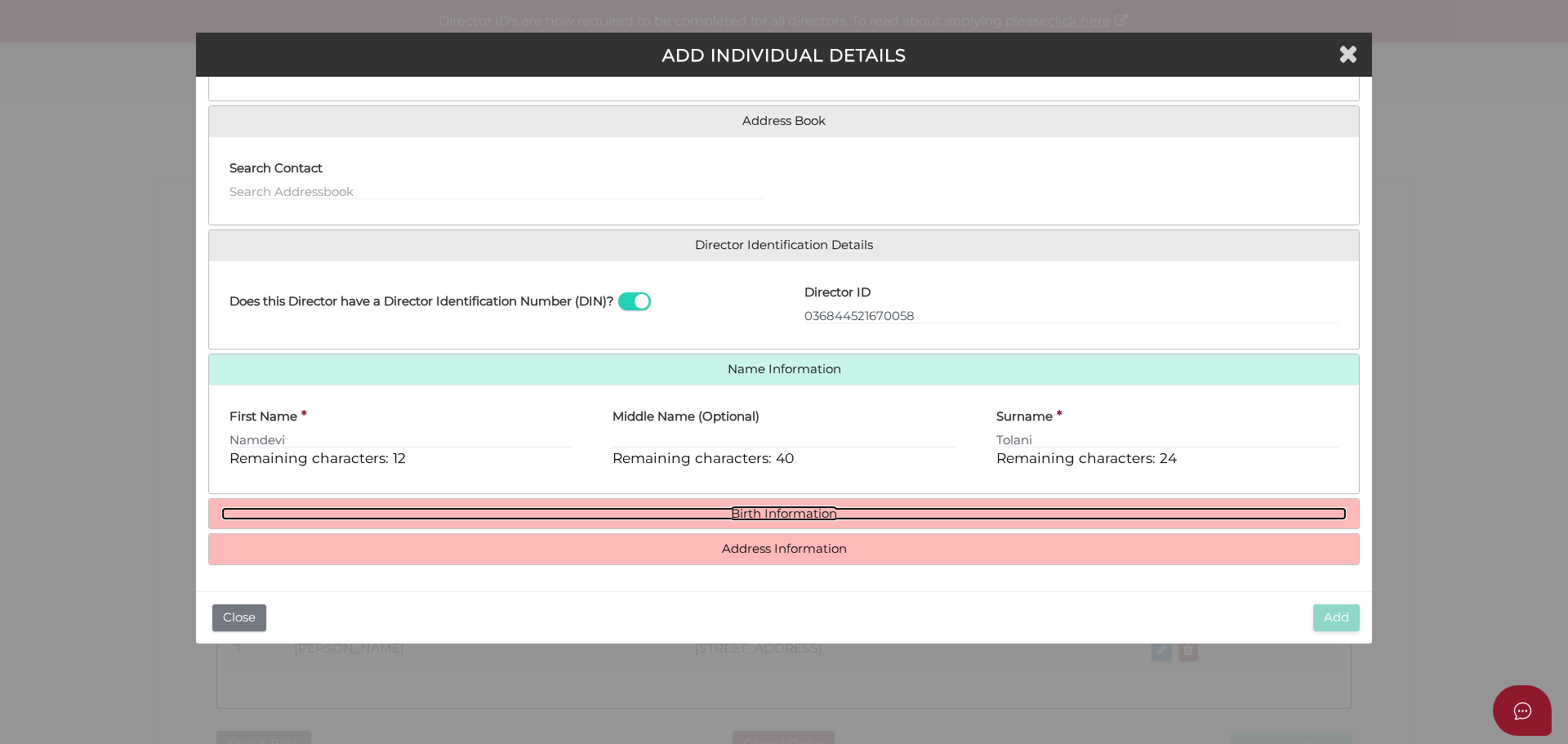
click at [652, 515] on link "Birth Information" at bounding box center [784, 514] width 1126 height 14
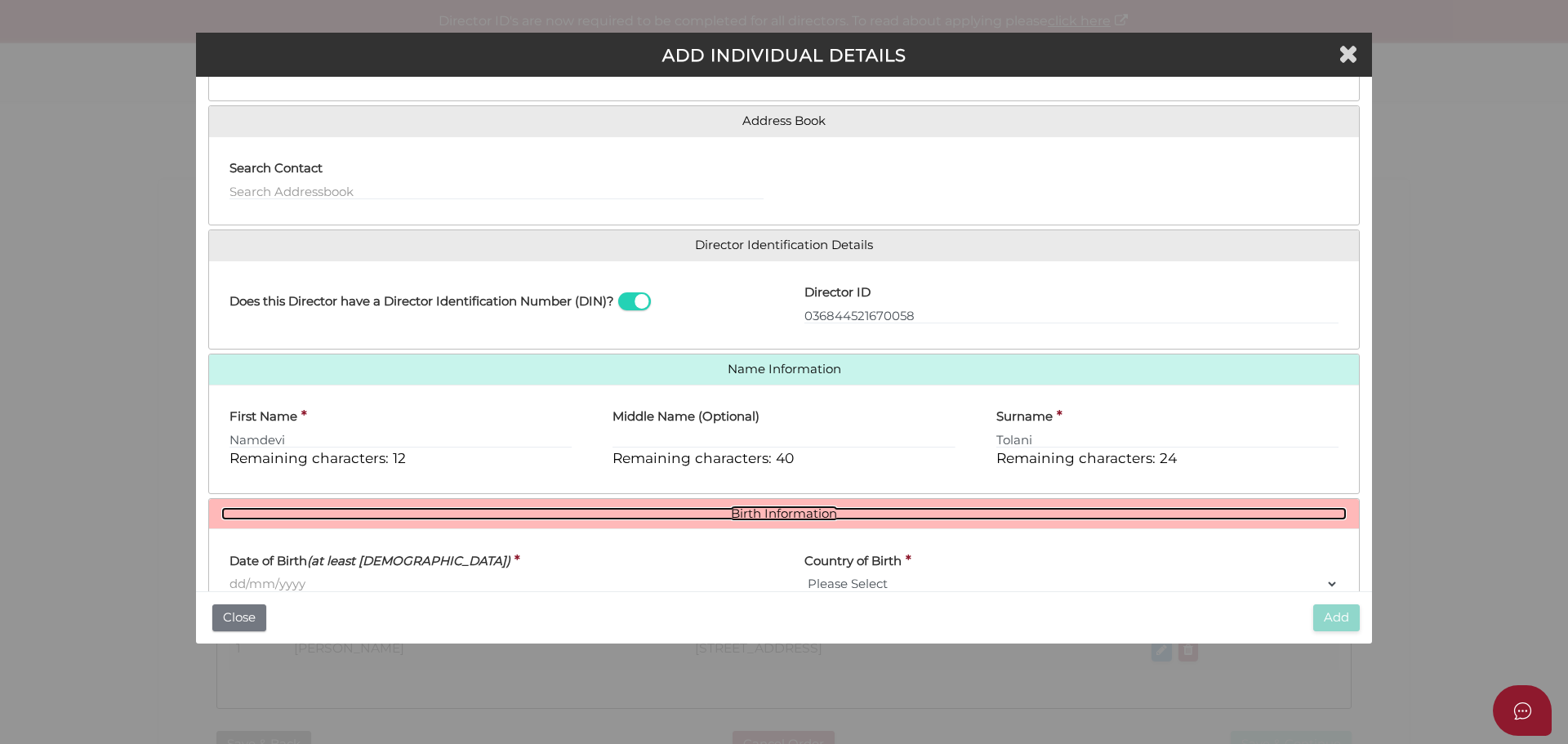
scroll to position [257, 0]
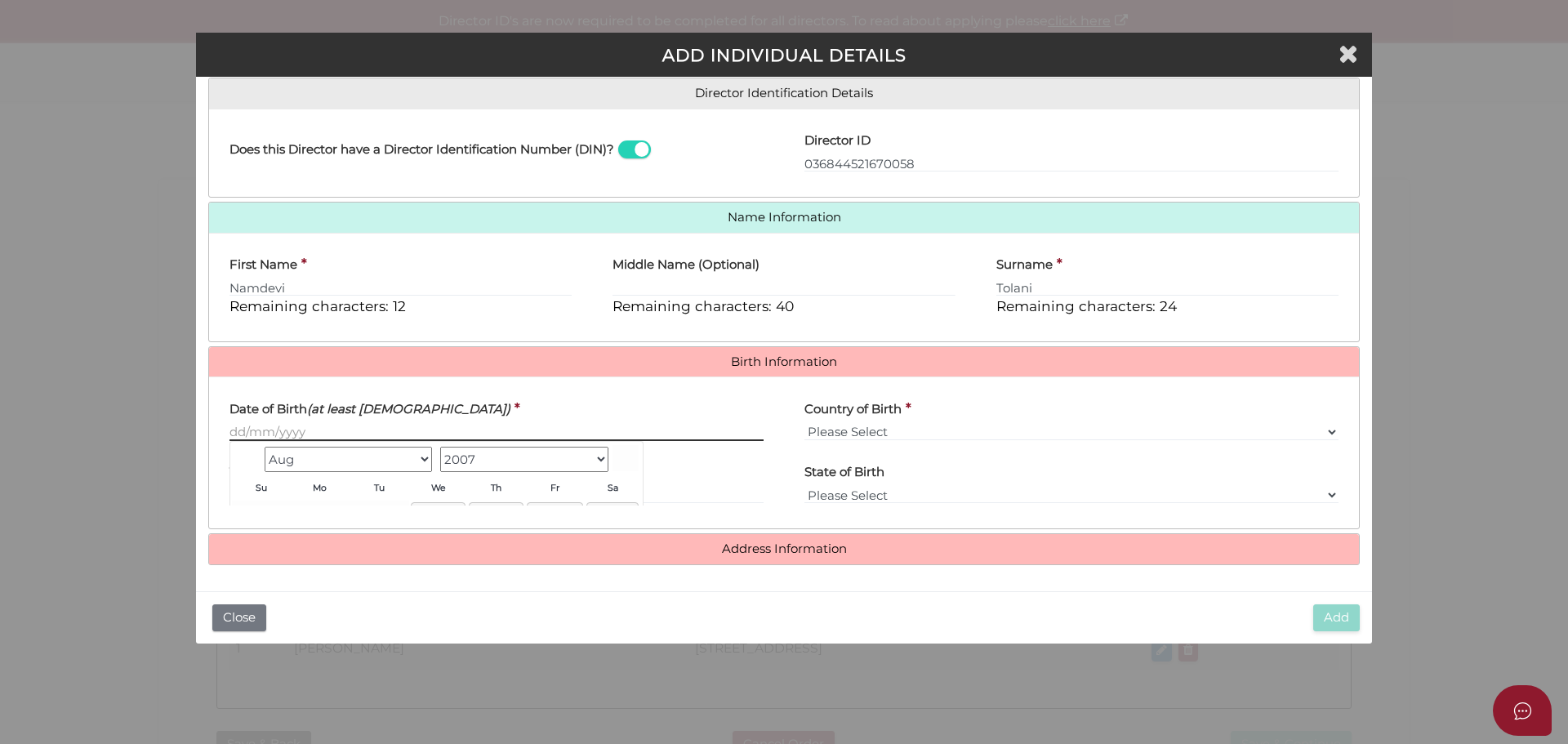
click at [330, 437] on input "Date of Birth (at least 18 years old)" at bounding box center [496, 432] width 534 height 18
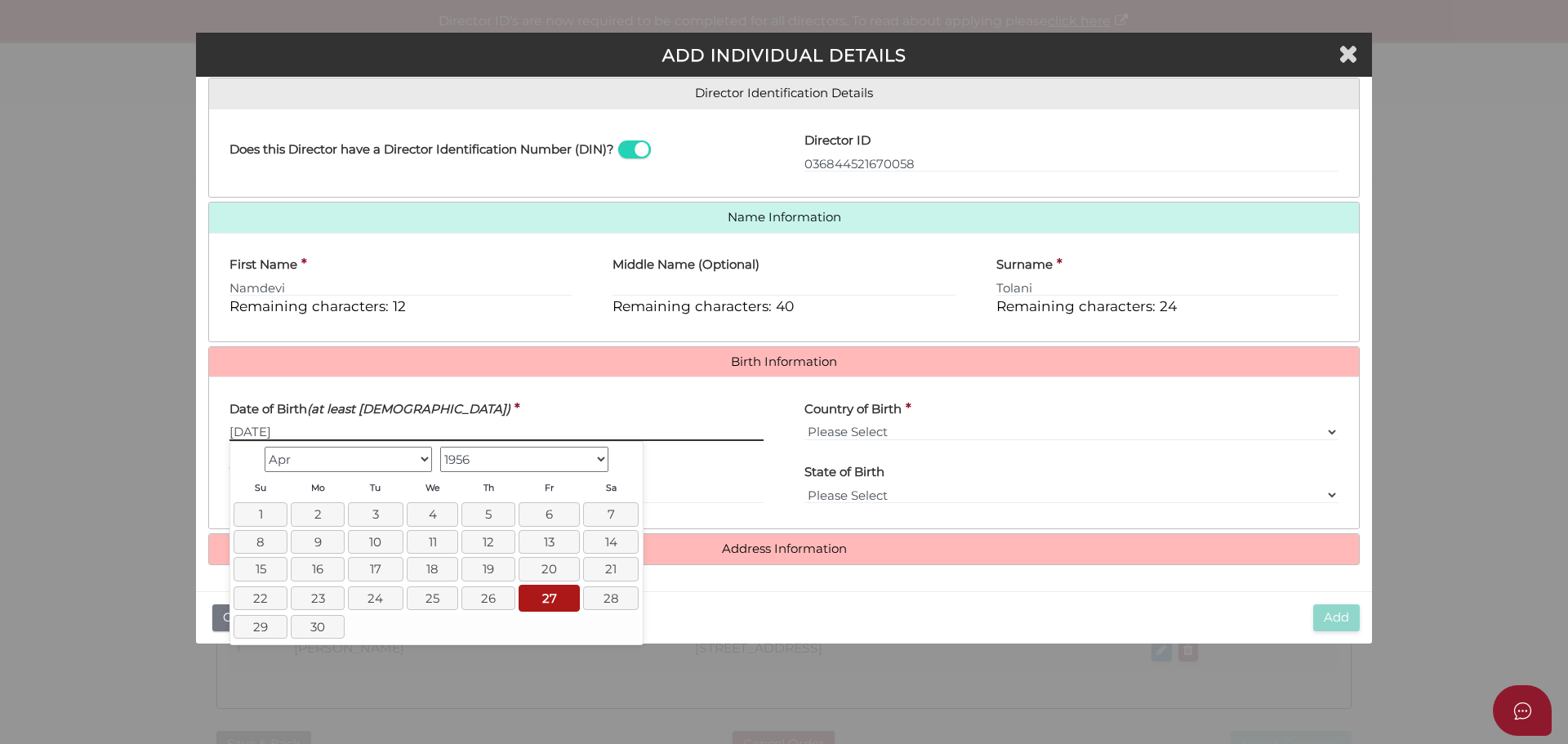
type input "[DATE]"
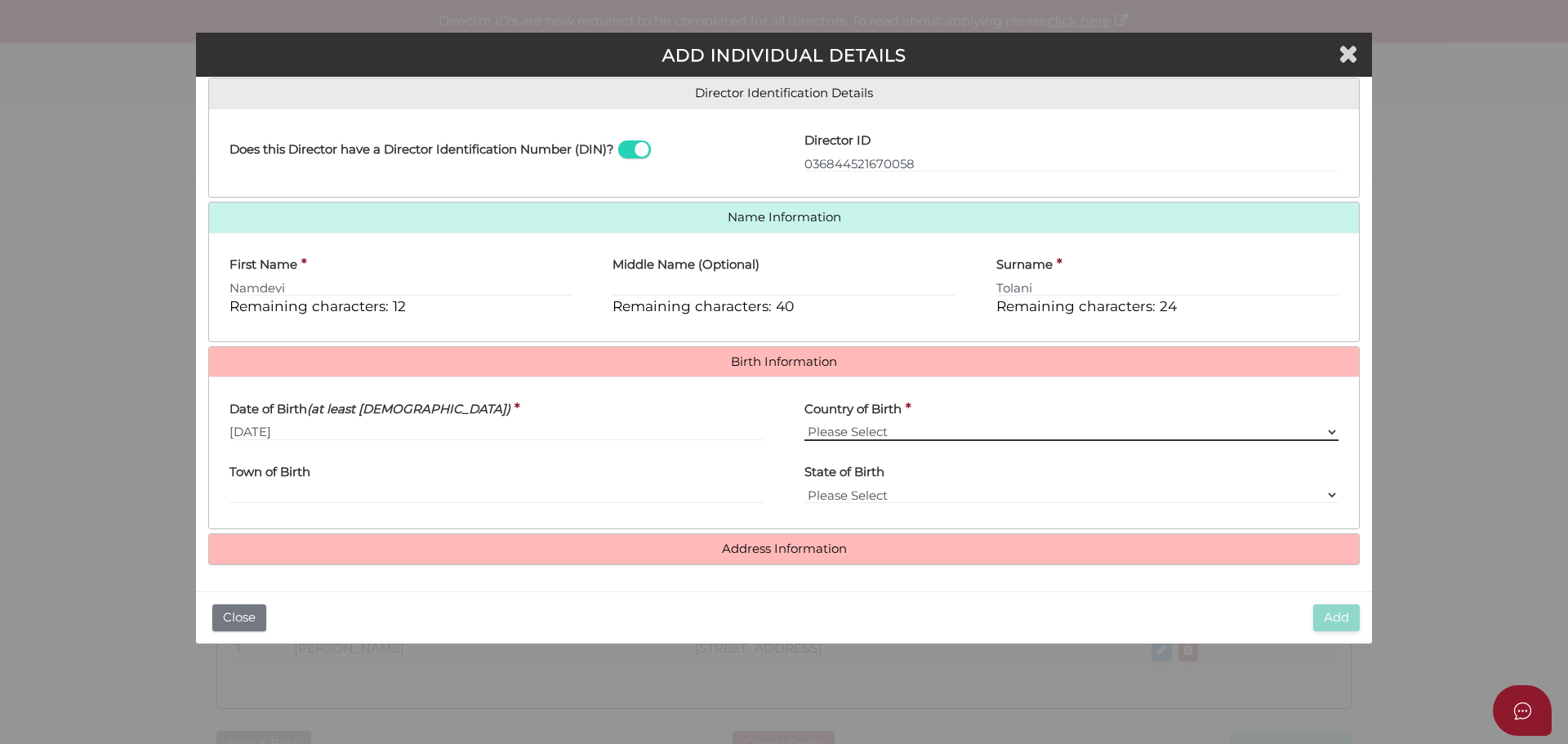
click at [898, 433] on select "Please Select v Australia Afghanistan Albania Algeria American Samoa Andorra An…" at bounding box center [1071, 432] width 534 height 18
select select "[GEOGRAPHIC_DATA]"
click at [804, 424] on select "Please Select v Australia Afghanistan Albania Algeria American Samoa Andorra An…" at bounding box center [1071, 432] width 534 height 18
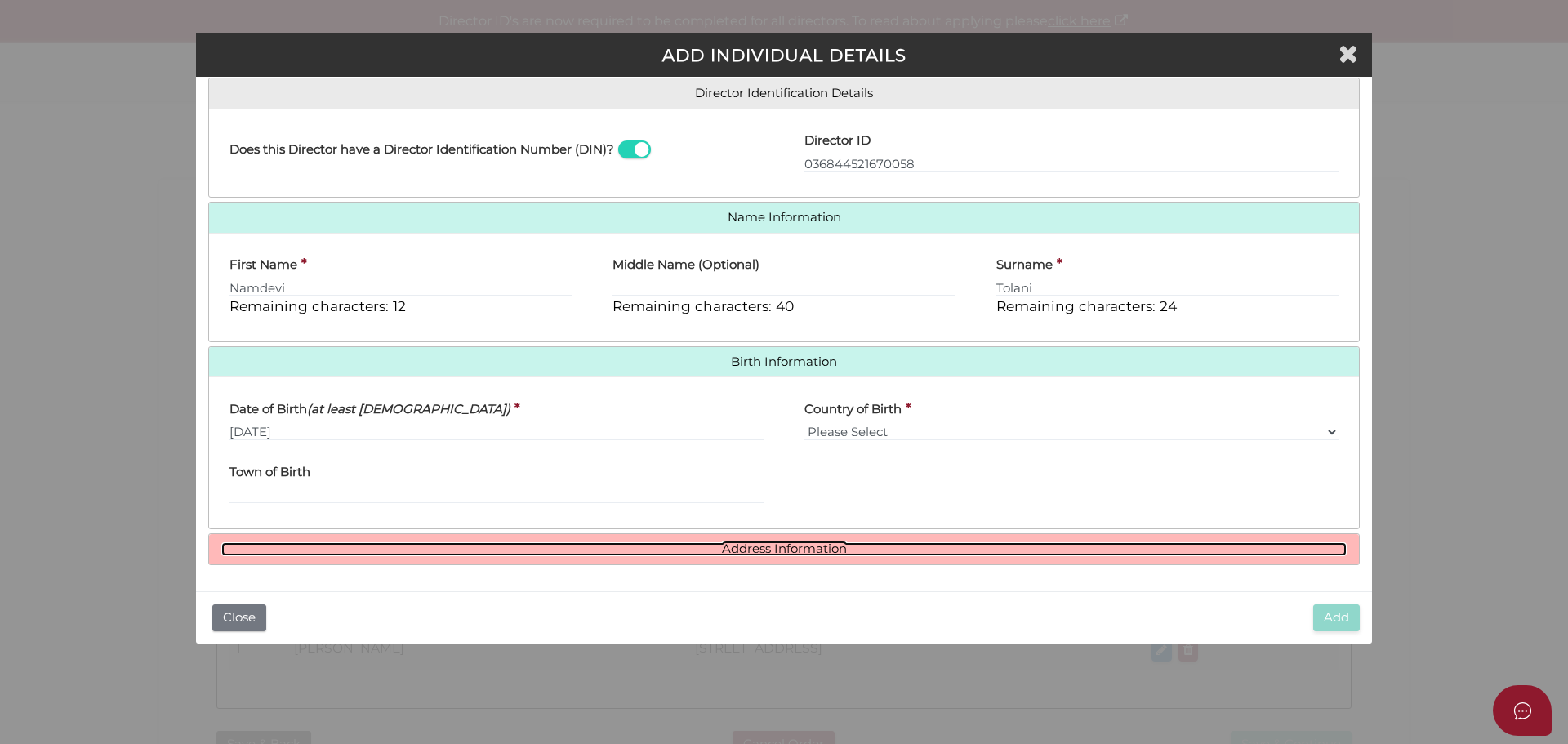
drag, startPoint x: 896, startPoint y: 547, endPoint x: 864, endPoint y: 551, distance: 32.2
click at [896, 548] on link "Address Information" at bounding box center [784, 549] width 1126 height 14
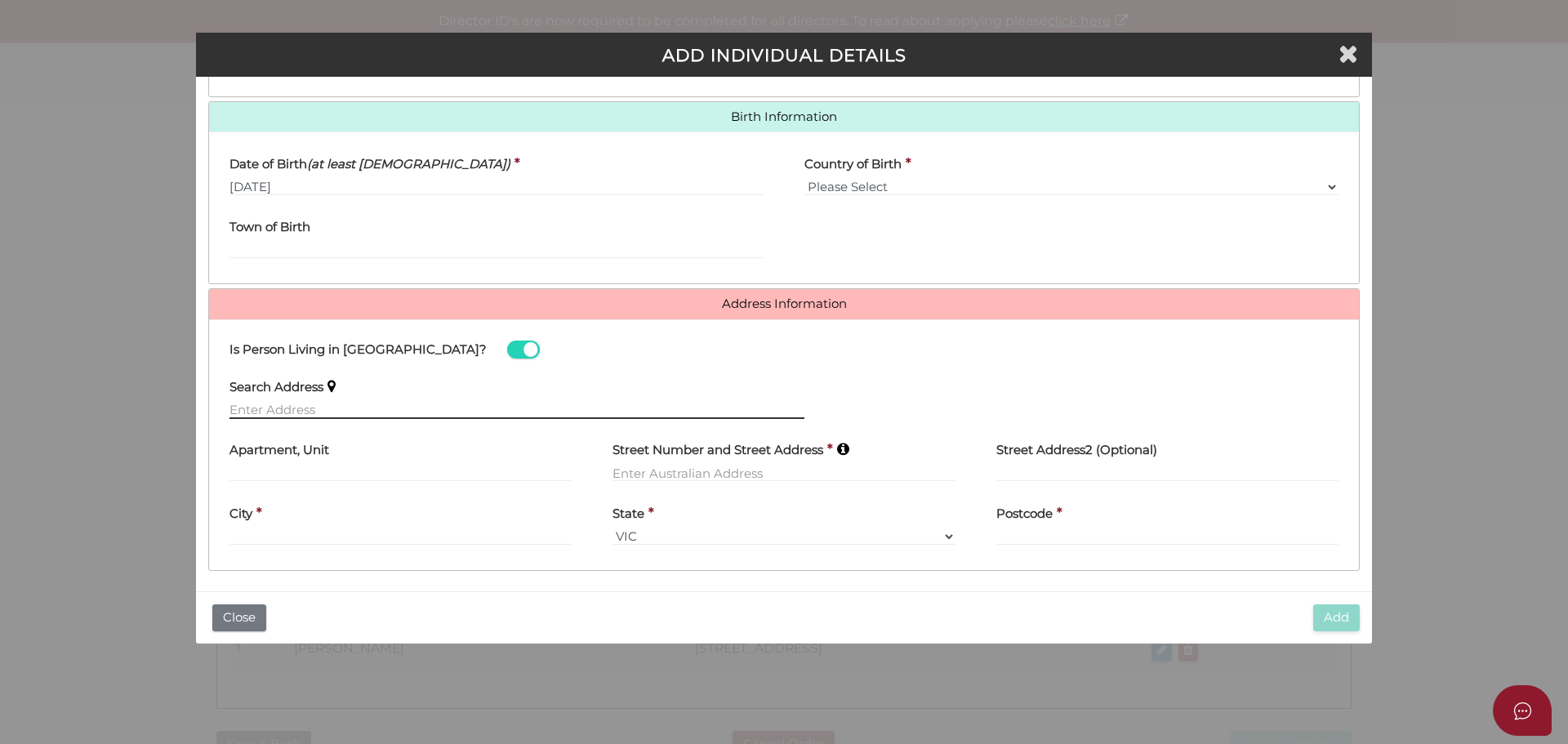
click at [381, 407] on input "text" at bounding box center [516, 410] width 575 height 18
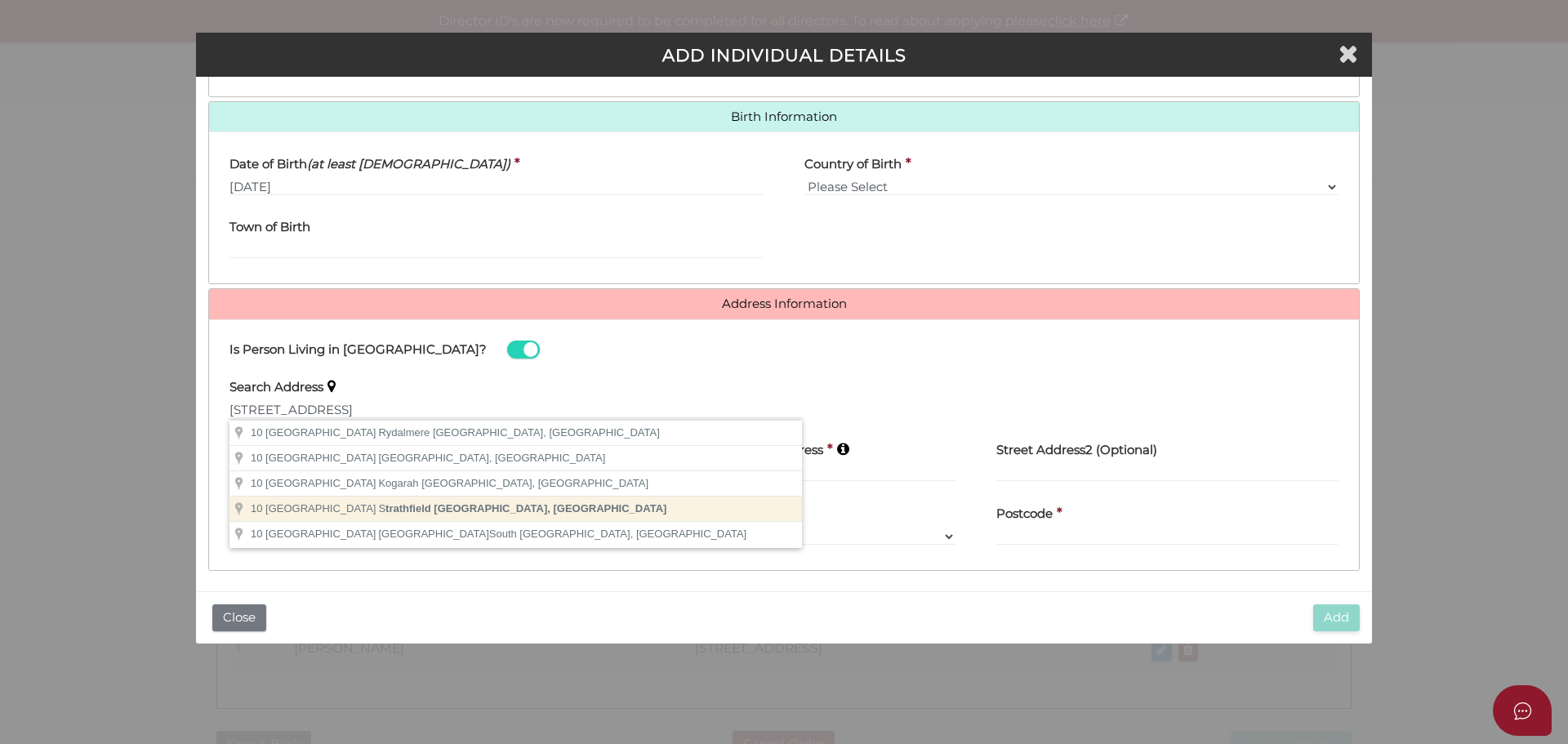
type input "10 South St, Strathfield NSW, Australia"
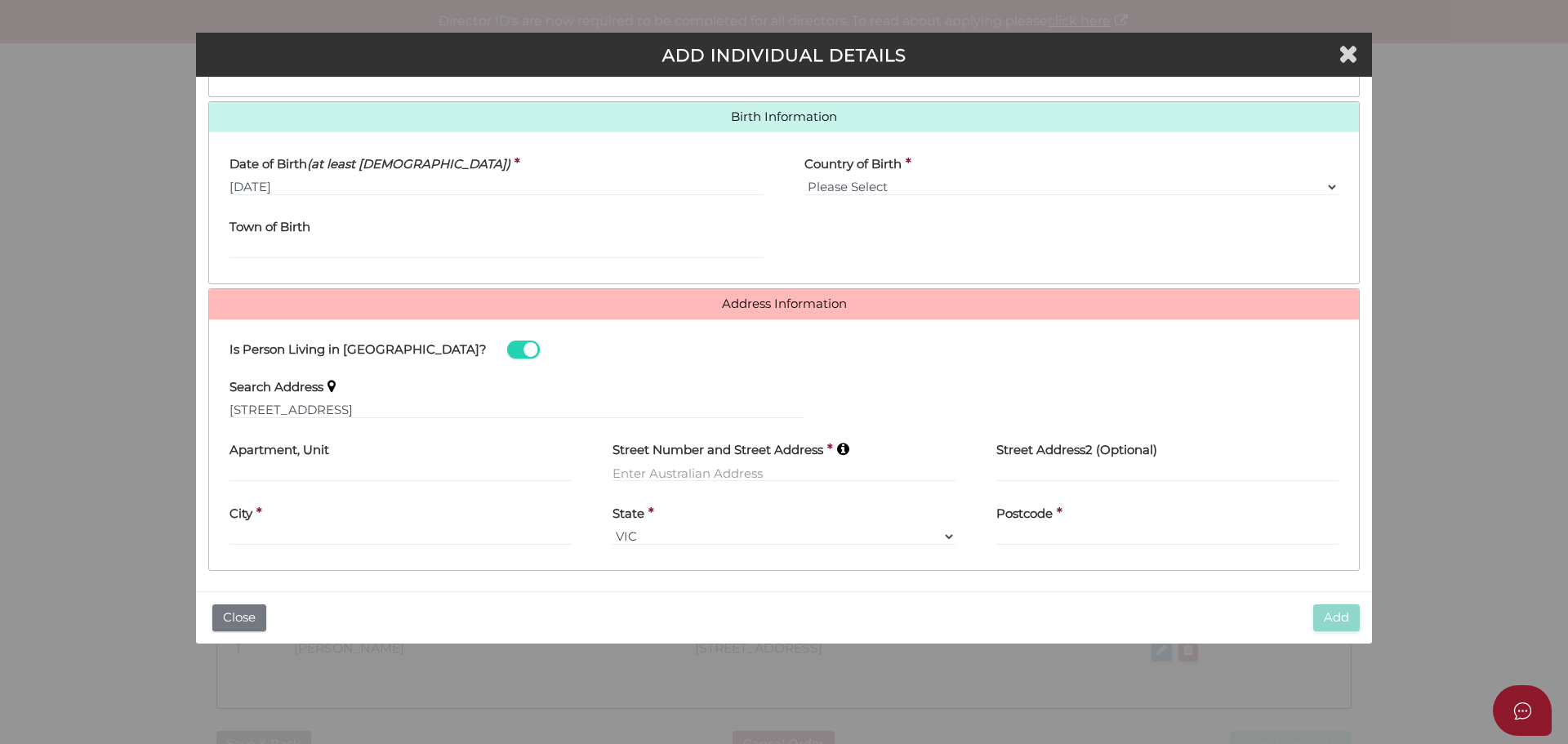
type input "10 South Street"
type input "Strathfield"
select select "[GEOGRAPHIC_DATA]"
type input "2135"
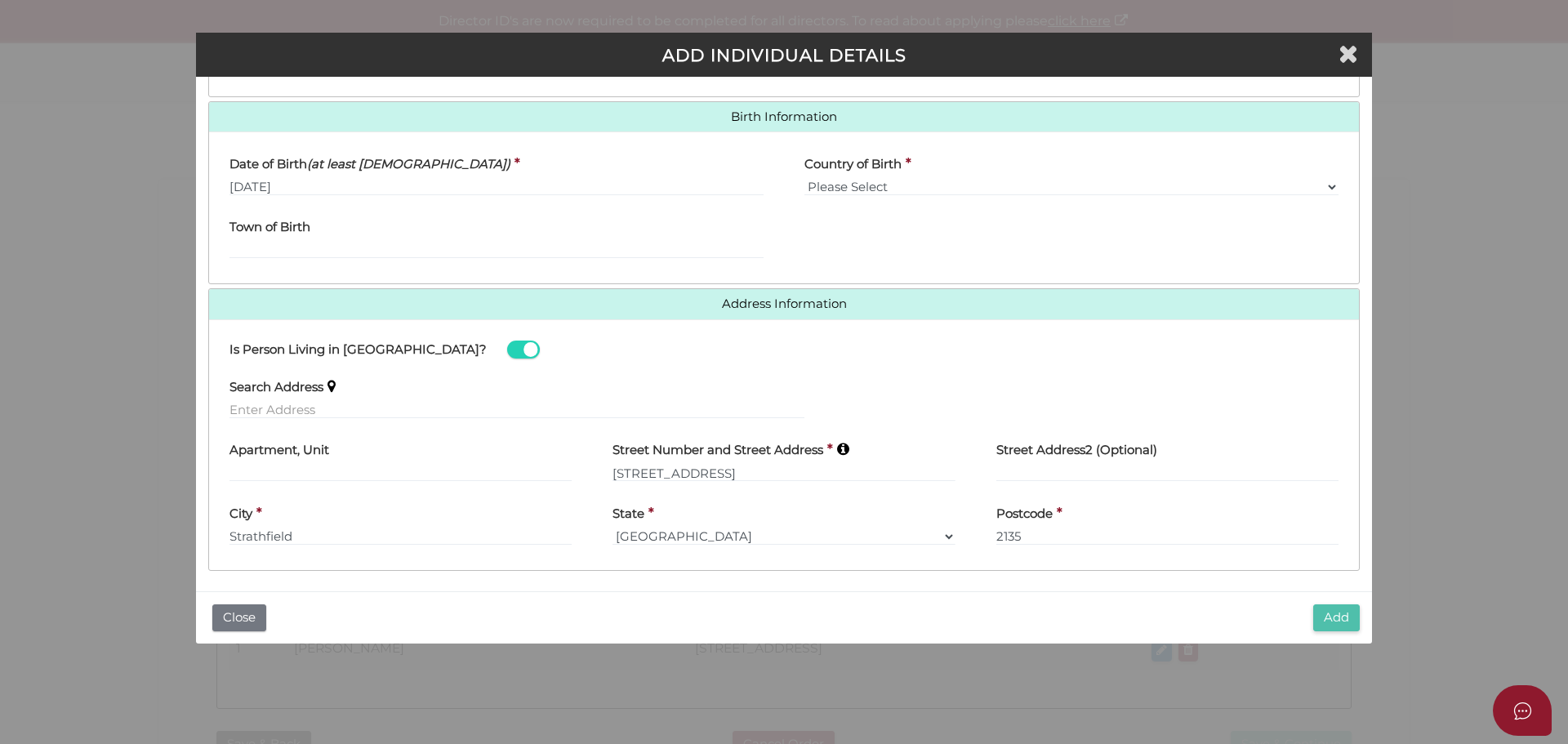
click at [1343, 615] on button "Add" at bounding box center [1336, 618] width 47 height 27
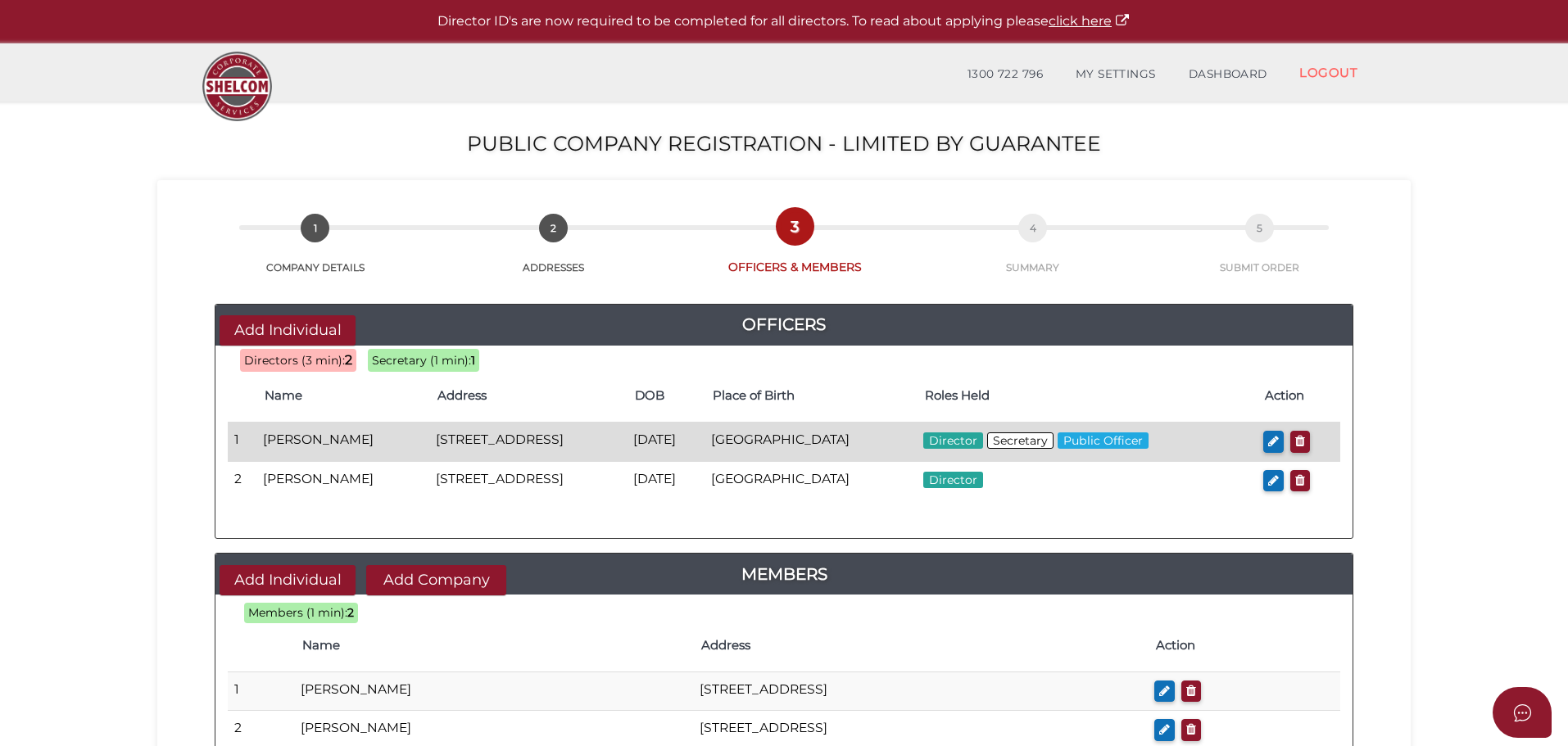
scroll to position [82, 0]
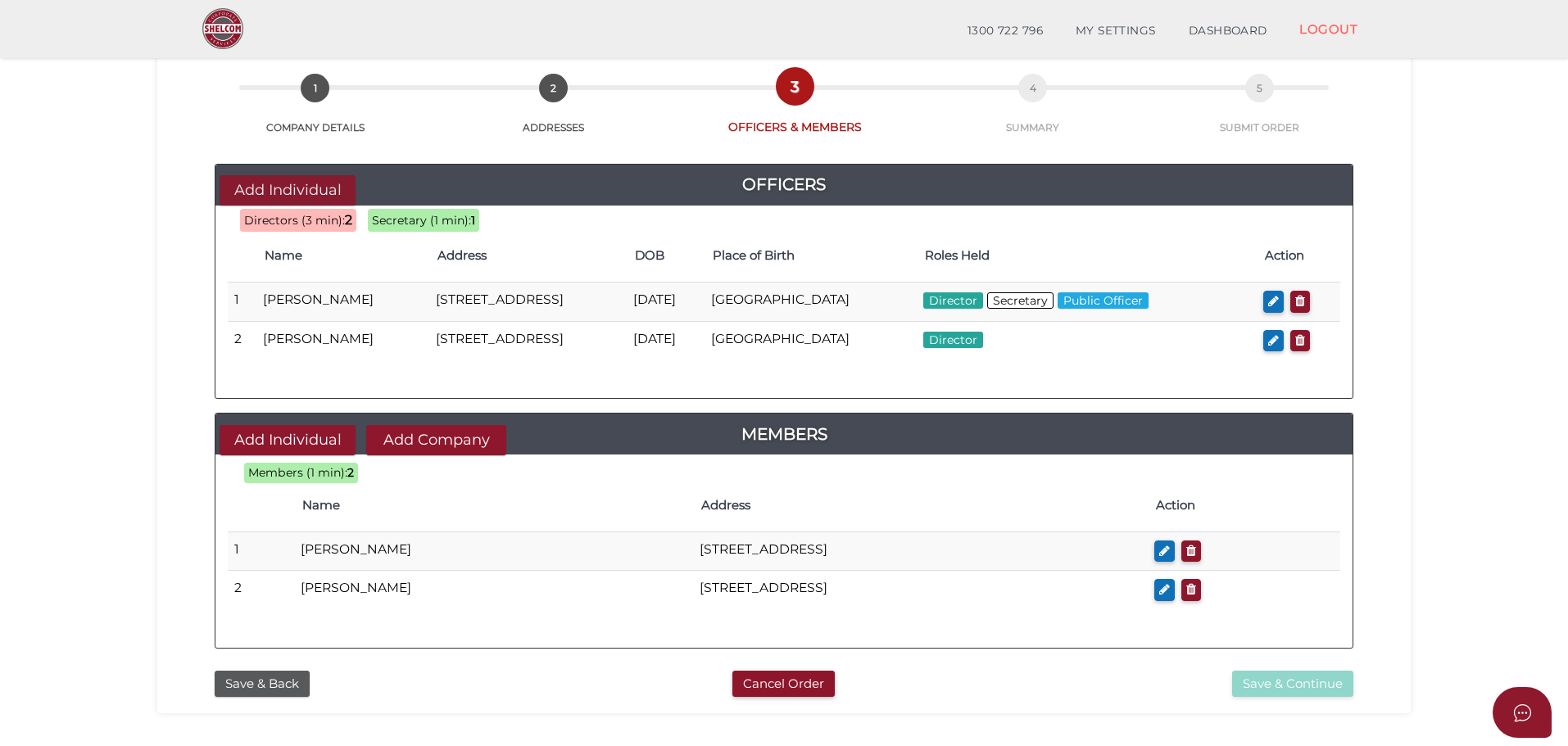
click at [291, 187] on button "Add Individual" at bounding box center [287, 190] width 136 height 30
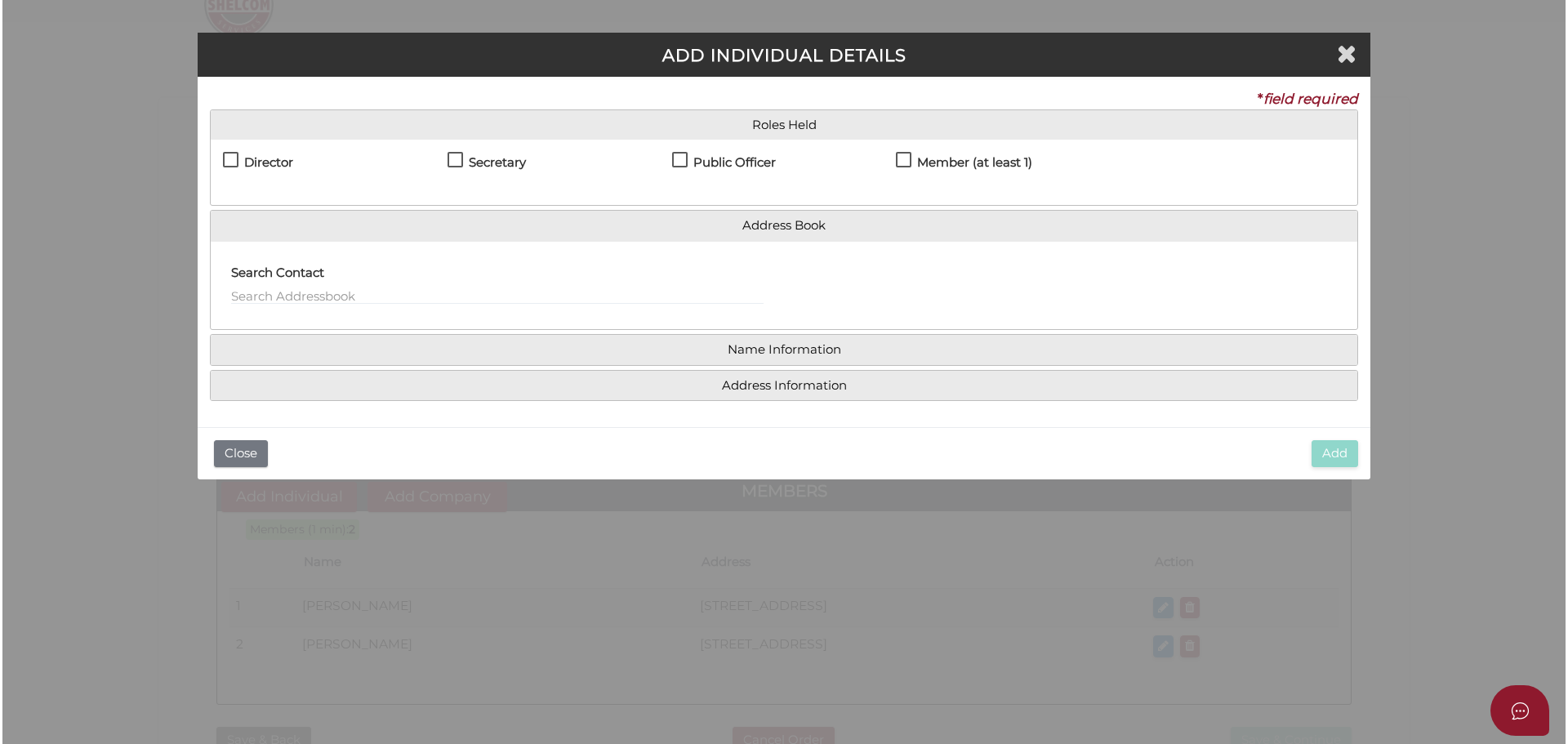
scroll to position [0, 0]
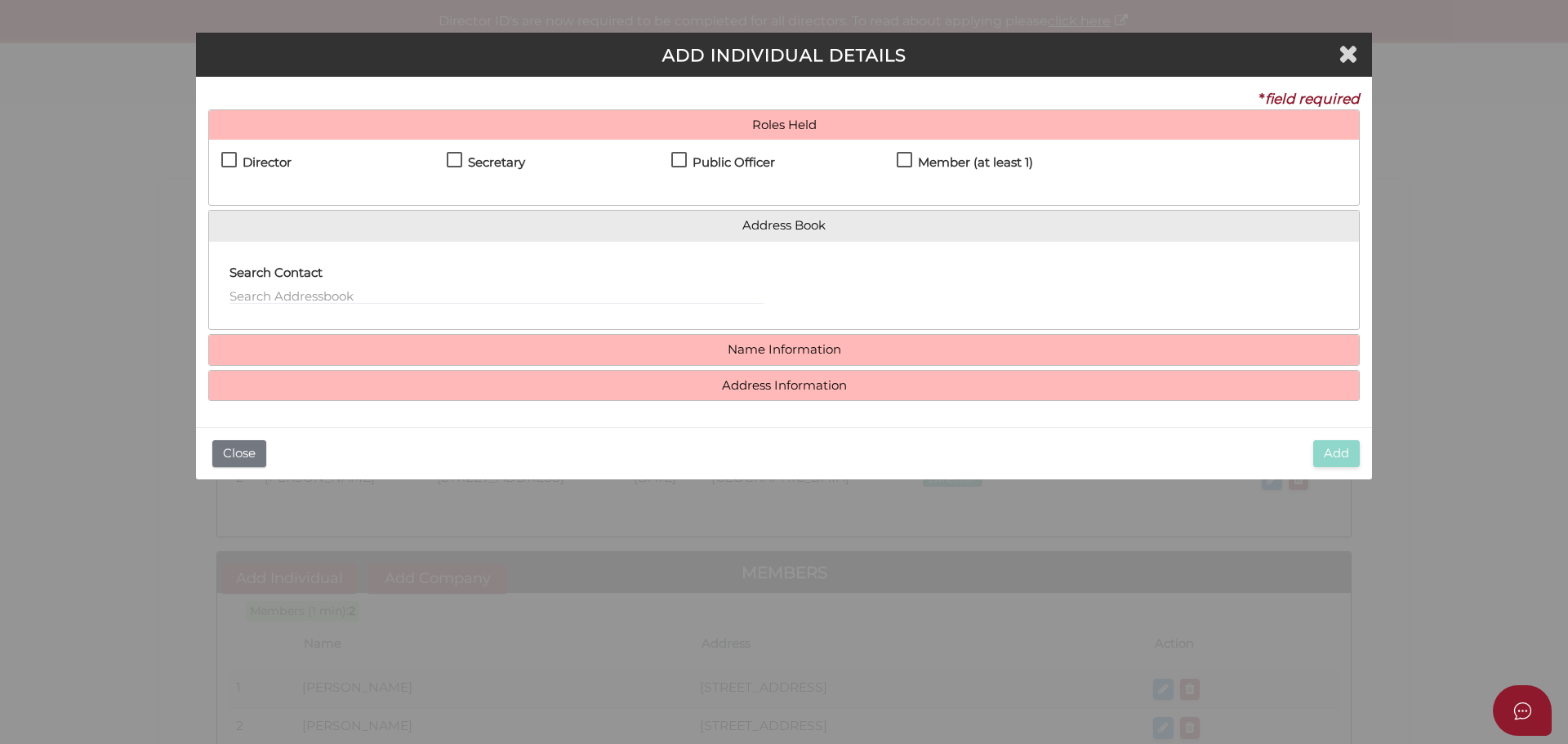
click at [267, 166] on h4 "Director" at bounding box center [268, 163] width 49 height 14
checkbox input "true"
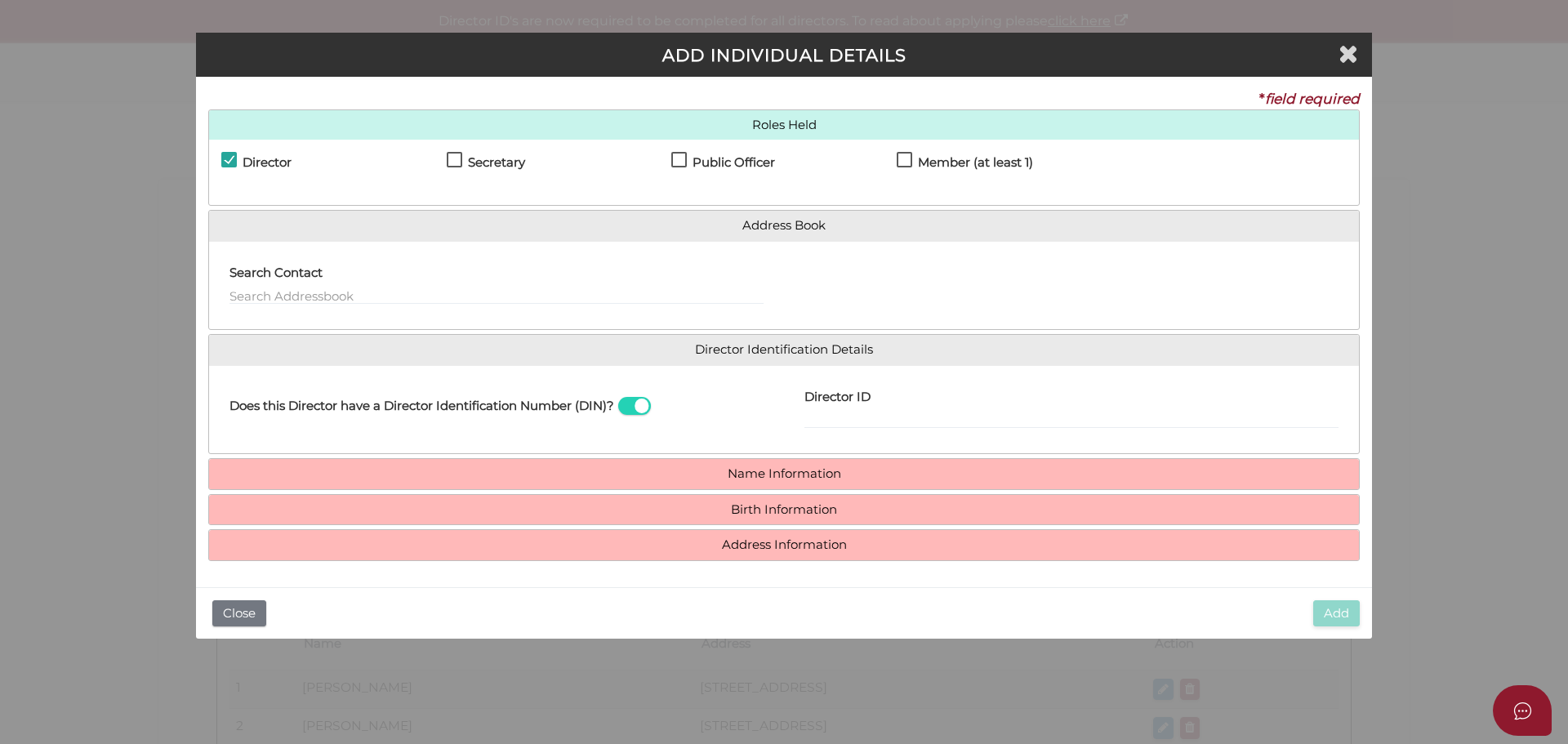
click at [903, 168] on label "Member (at least 1)" at bounding box center [965, 166] width 136 height 20
checkbox input "true"
click at [859, 415] on input "Director ID" at bounding box center [1071, 419] width 534 height 18
type input "036622215952123"
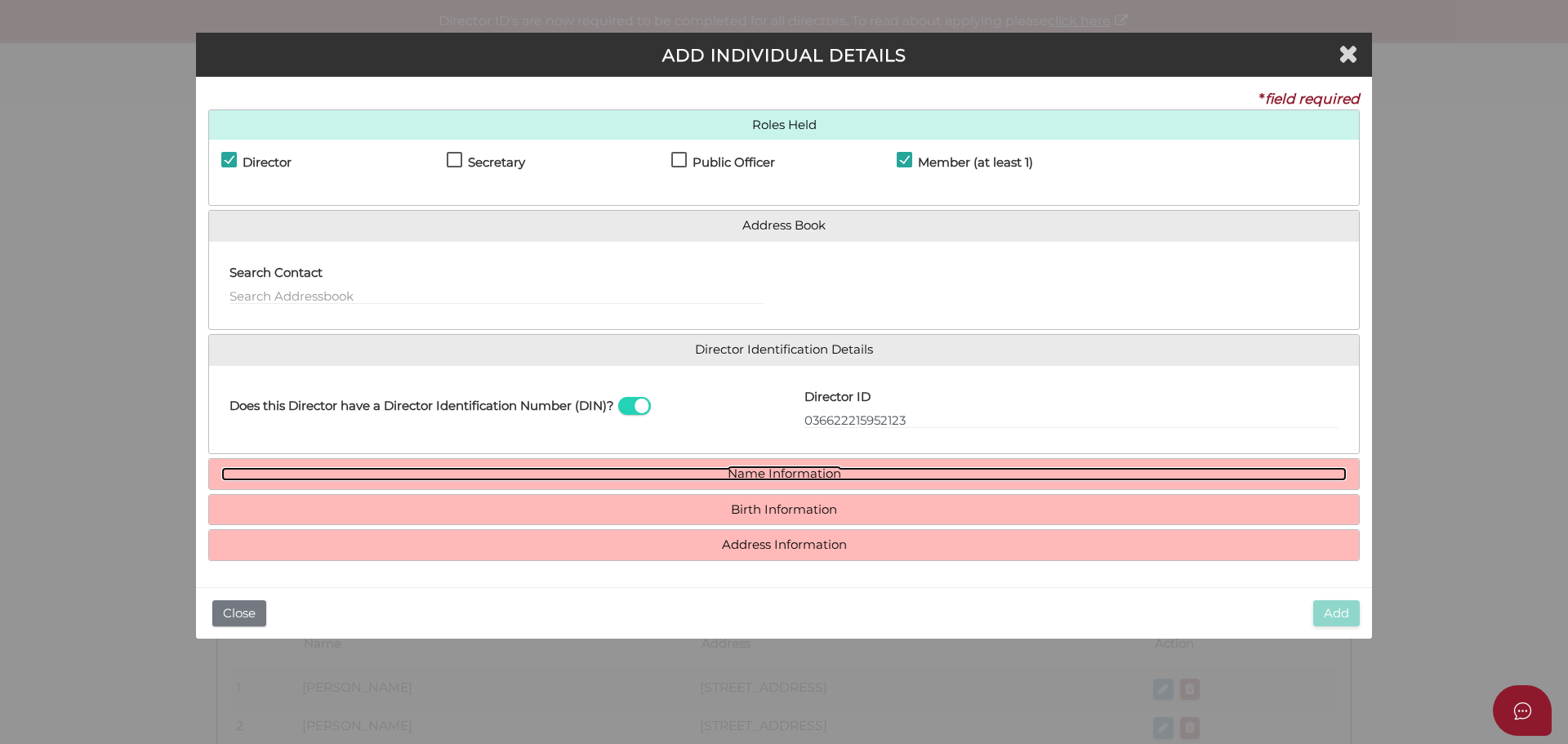
click at [703, 470] on link "Name Information" at bounding box center [784, 474] width 1126 height 14
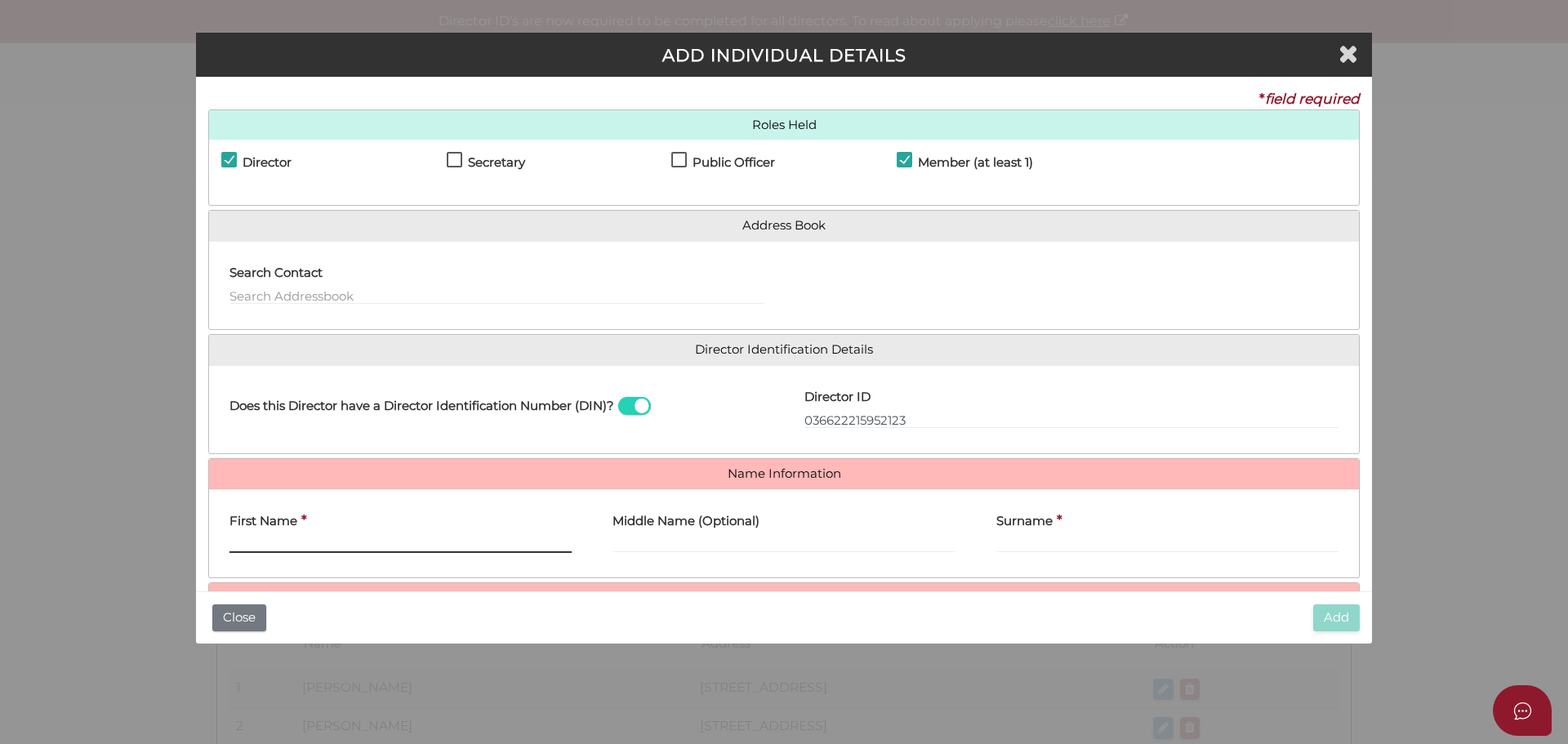
click at [419, 537] on input "First Name" at bounding box center [401, 544] width 343 height 18
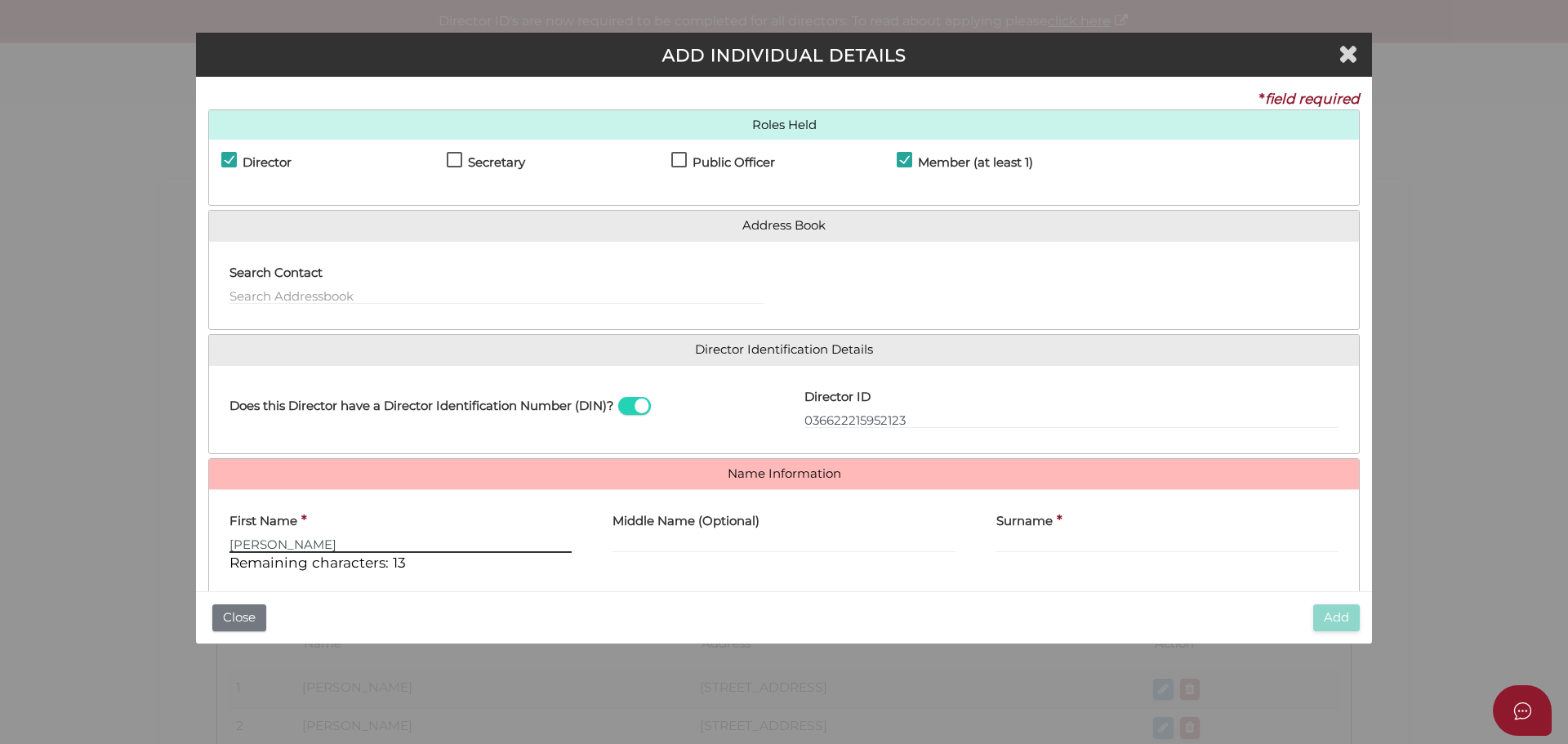
type input "Chiraag"
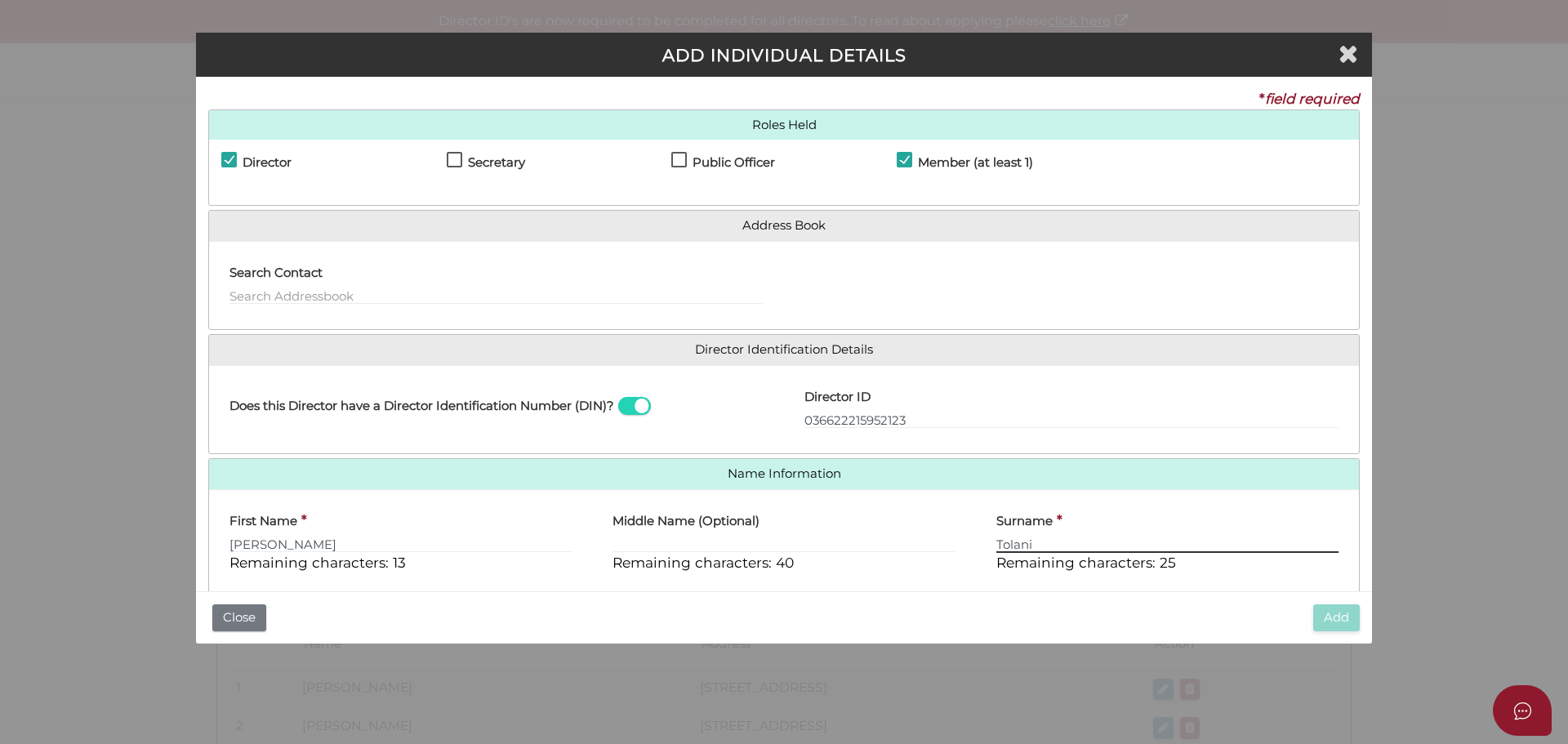
type input "Tolani"
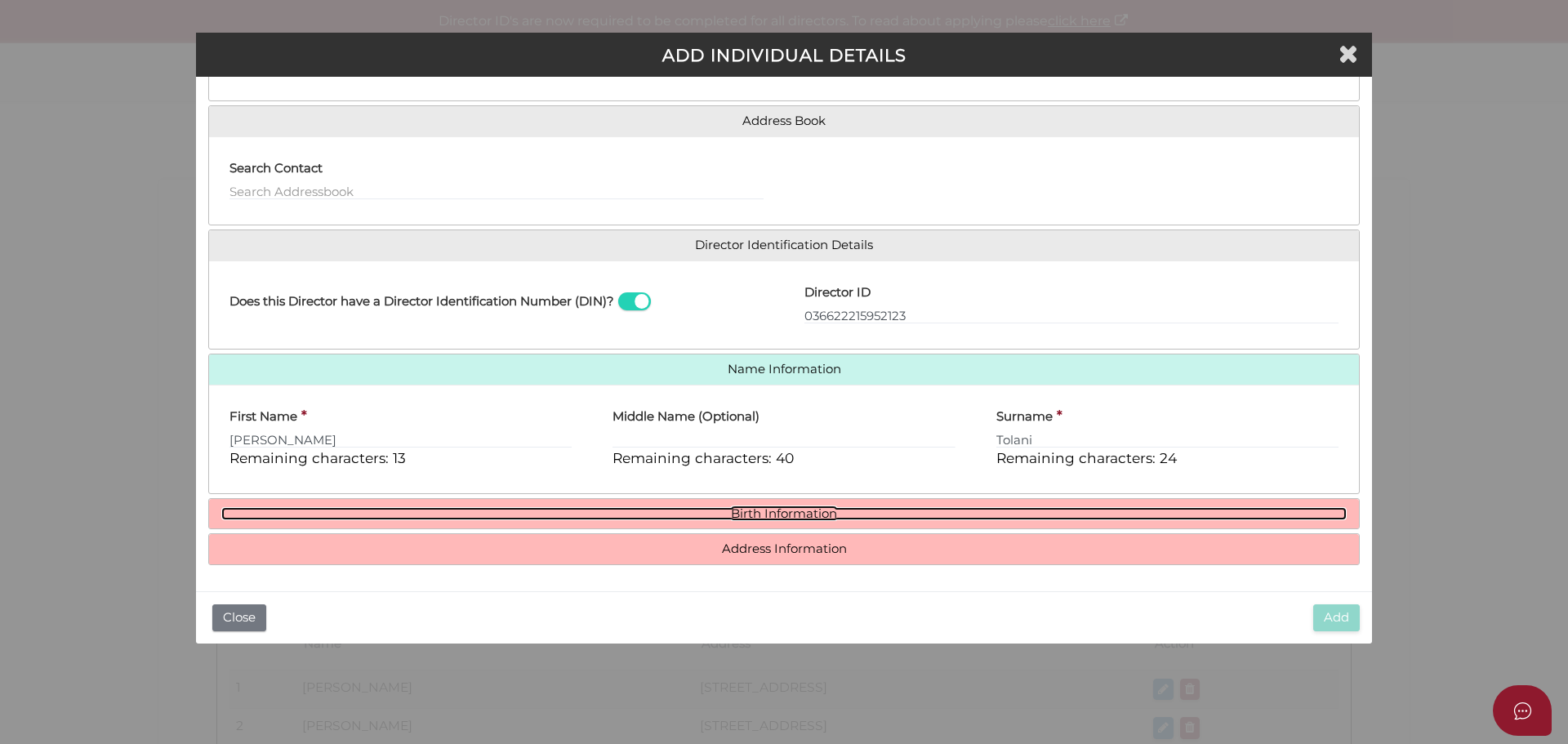
click at [816, 507] on link "Birth Information" at bounding box center [784, 514] width 1126 height 14
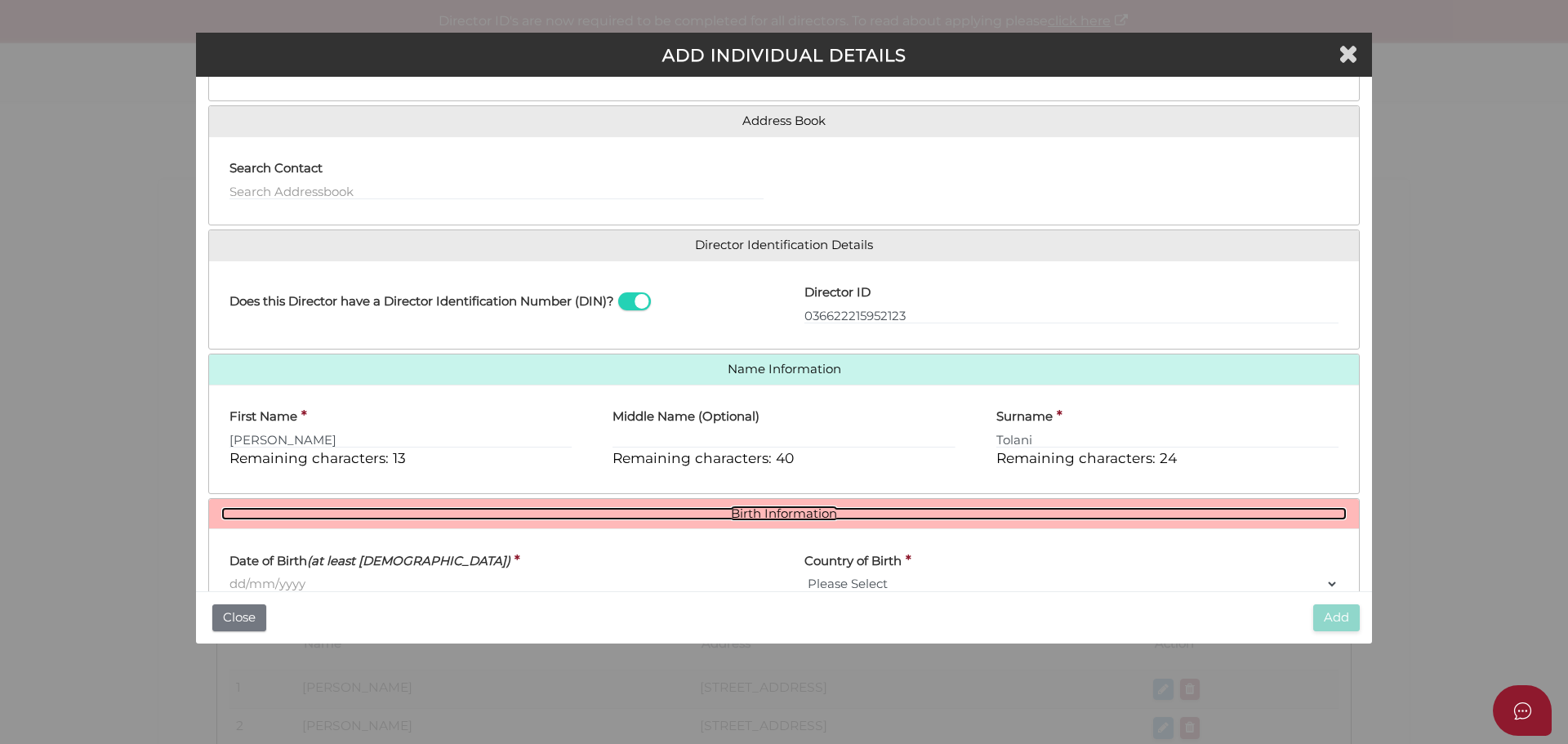
scroll to position [257, 0]
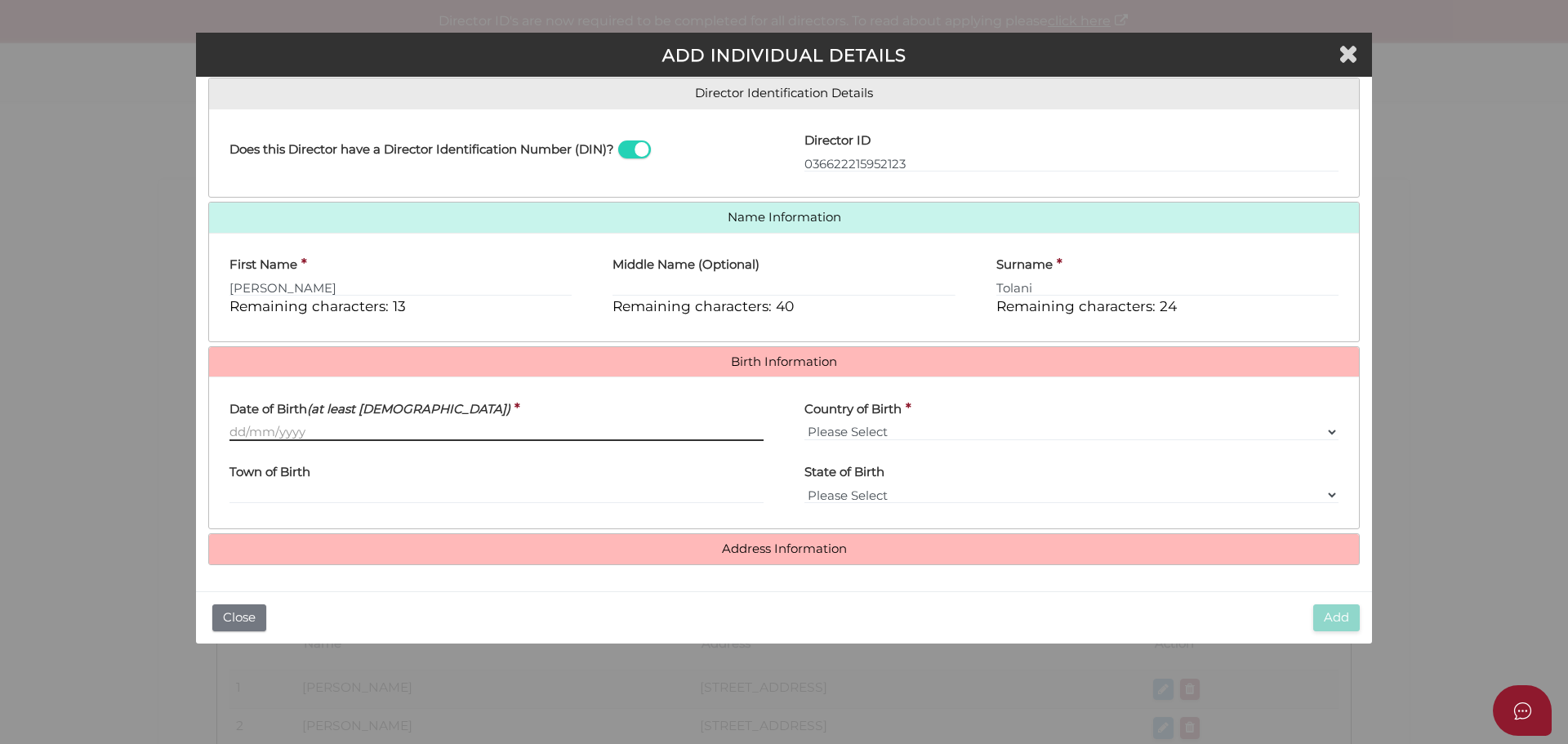
click at [389, 428] on input "Date of Birth (at least 18 years old)" at bounding box center [496, 432] width 534 height 18
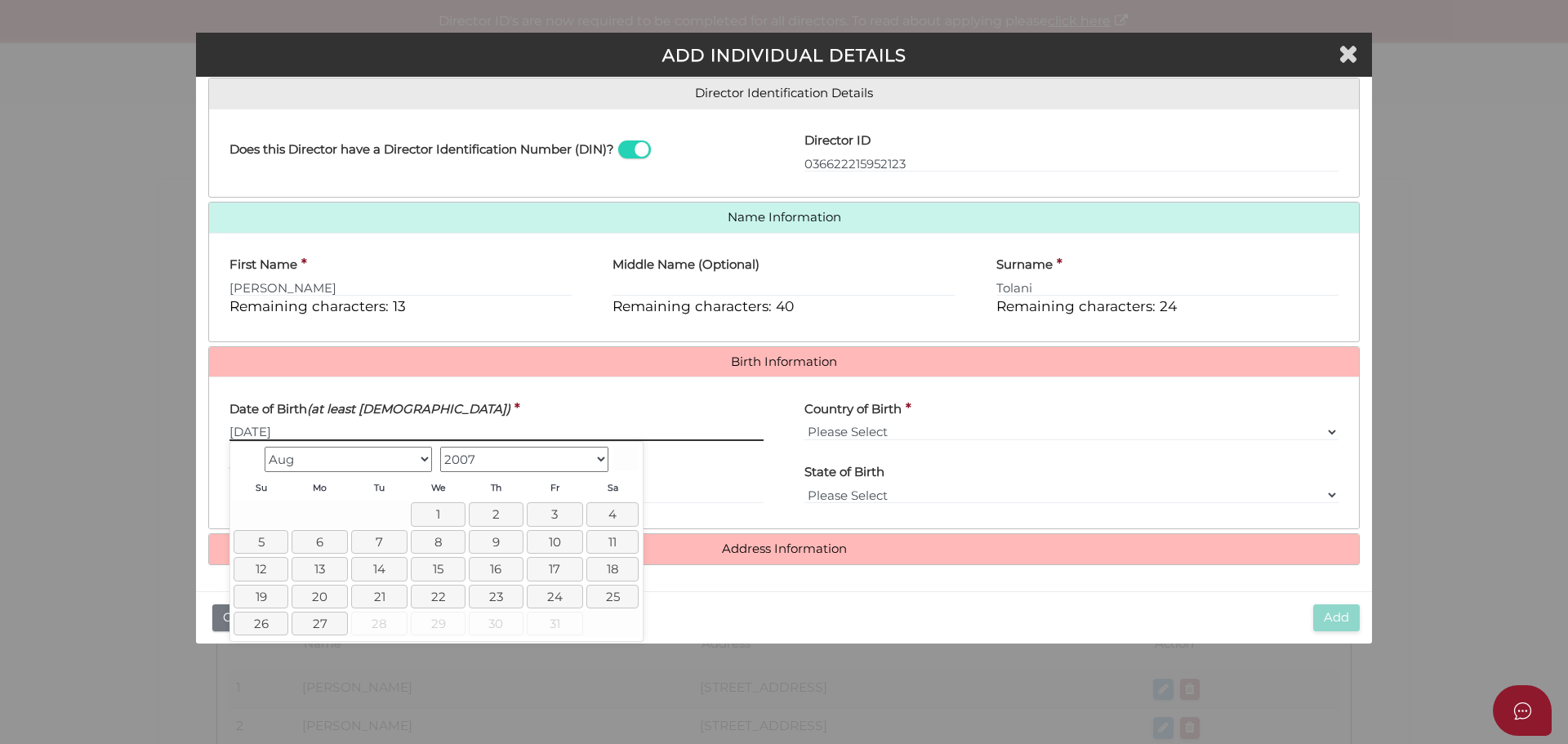
type input "[DATE]"
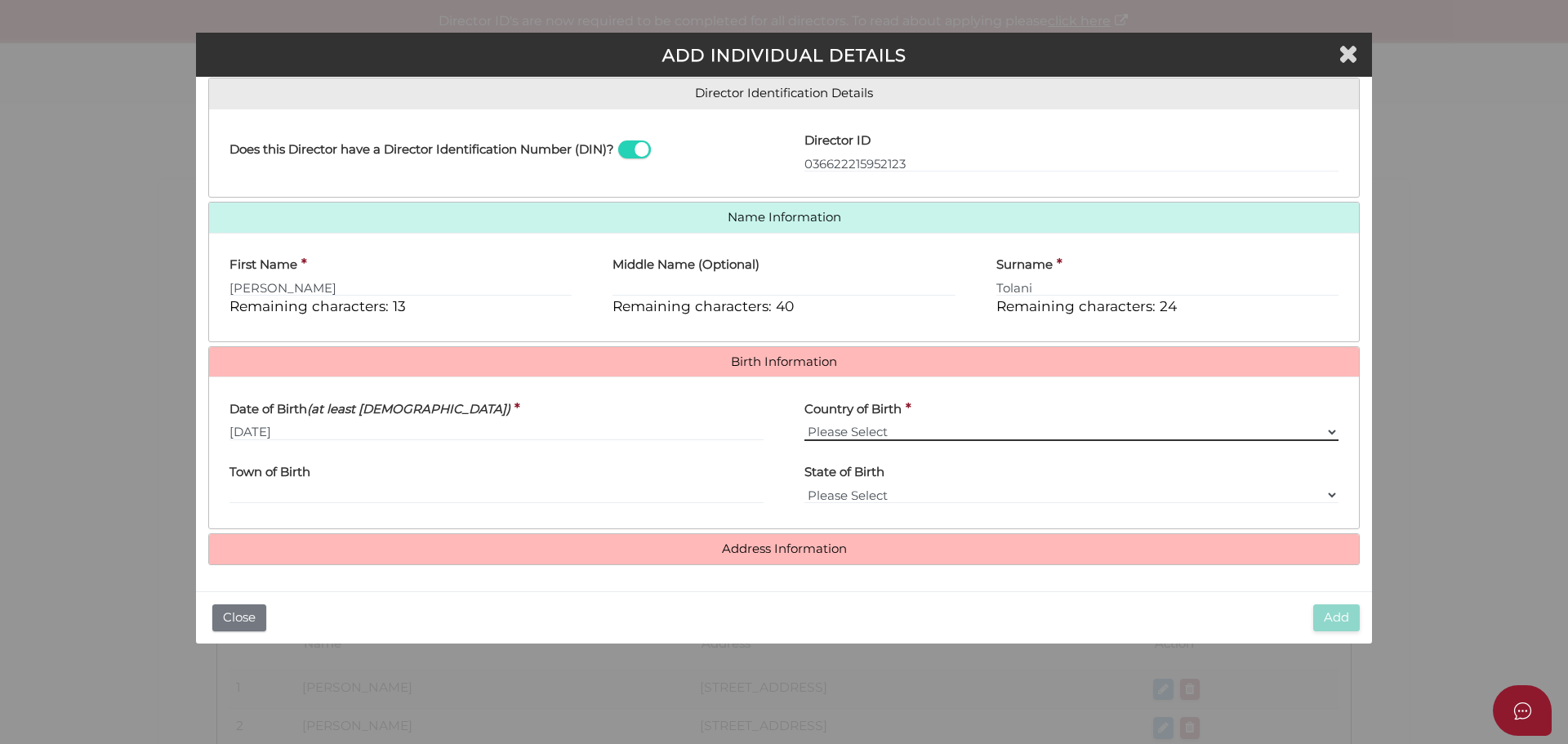
click at [839, 434] on select "Please Select v Australia Afghanistan Albania Algeria American Samoa Andorra An…" at bounding box center [1071, 432] width 534 height 18
select select "[GEOGRAPHIC_DATA]"
click at [804, 424] on select "Please Select v Australia Afghanistan Albania Algeria American Samoa Andorra An…" at bounding box center [1071, 432] width 534 height 18
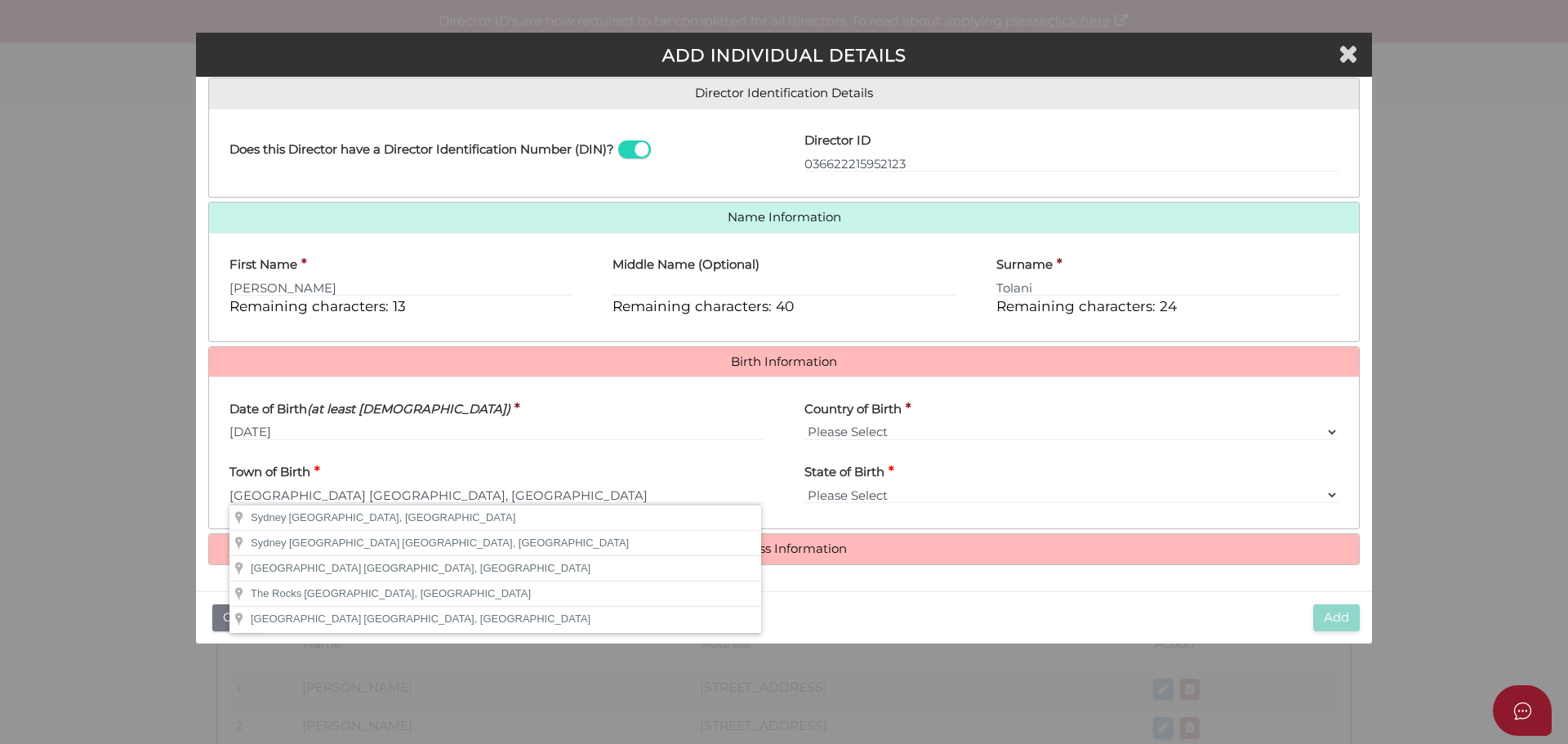
type input "Sydney"
select select "[GEOGRAPHIC_DATA]"
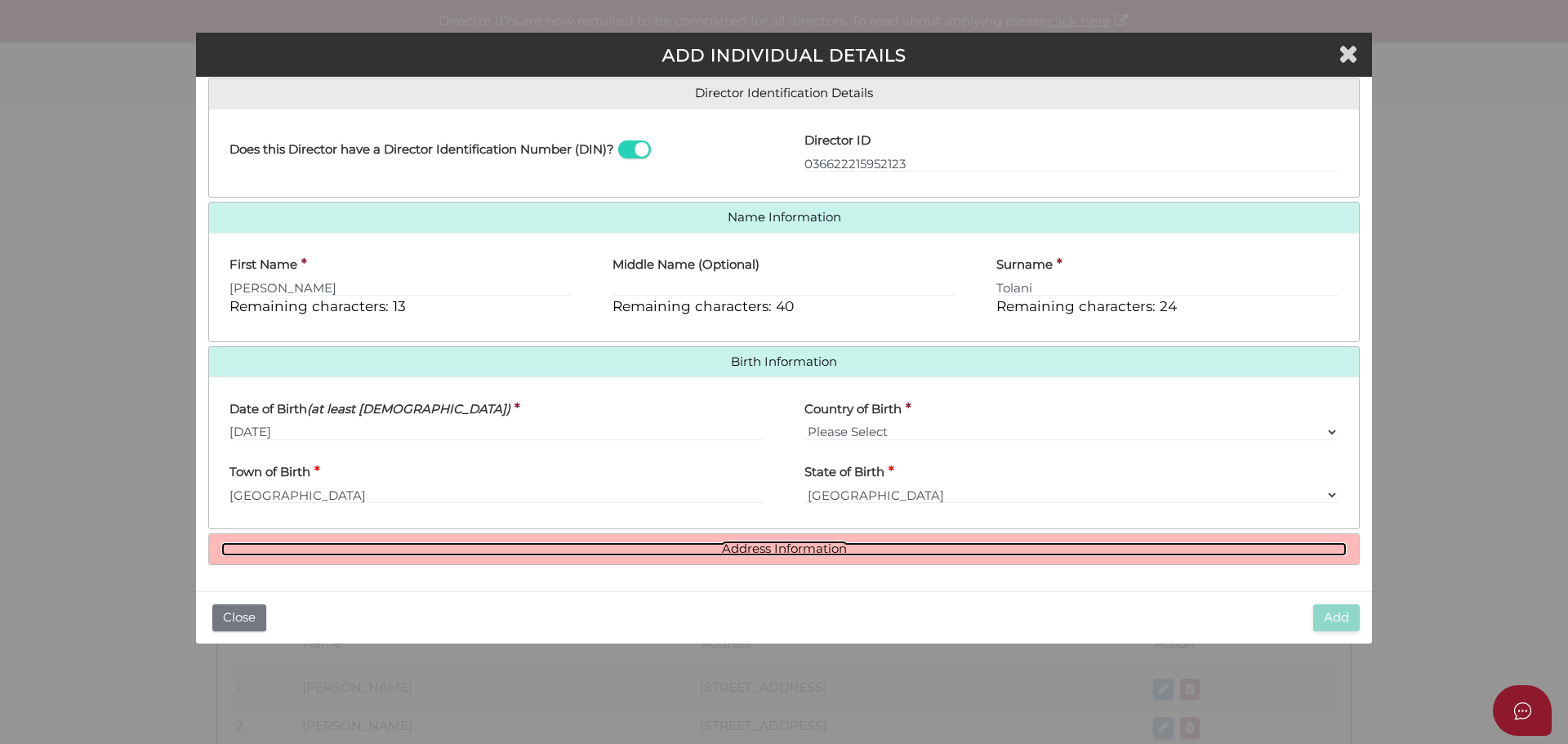
click at [706, 552] on link "Address Information" at bounding box center [784, 549] width 1126 height 14
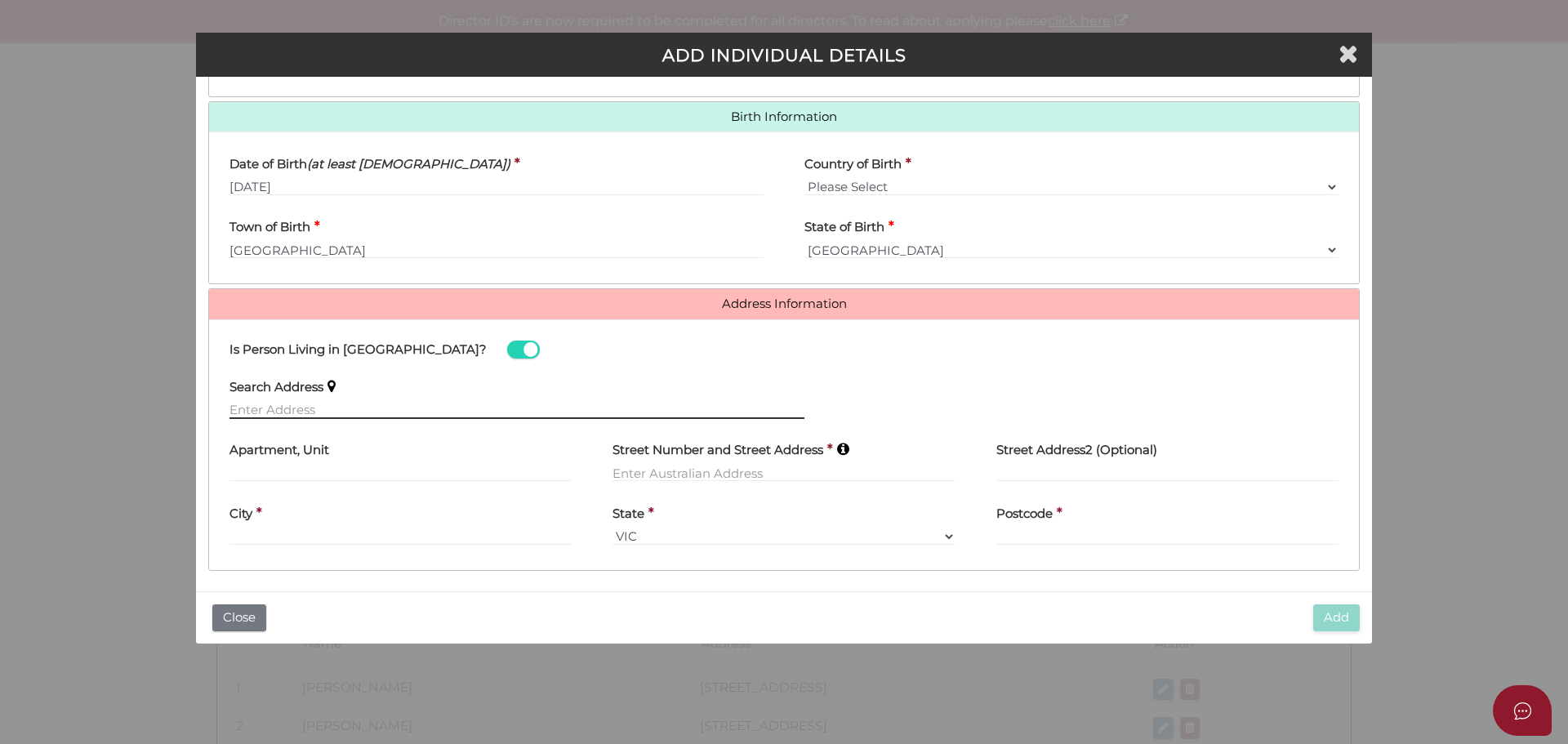
click at [349, 409] on input "text" at bounding box center [516, 410] width 575 height 18
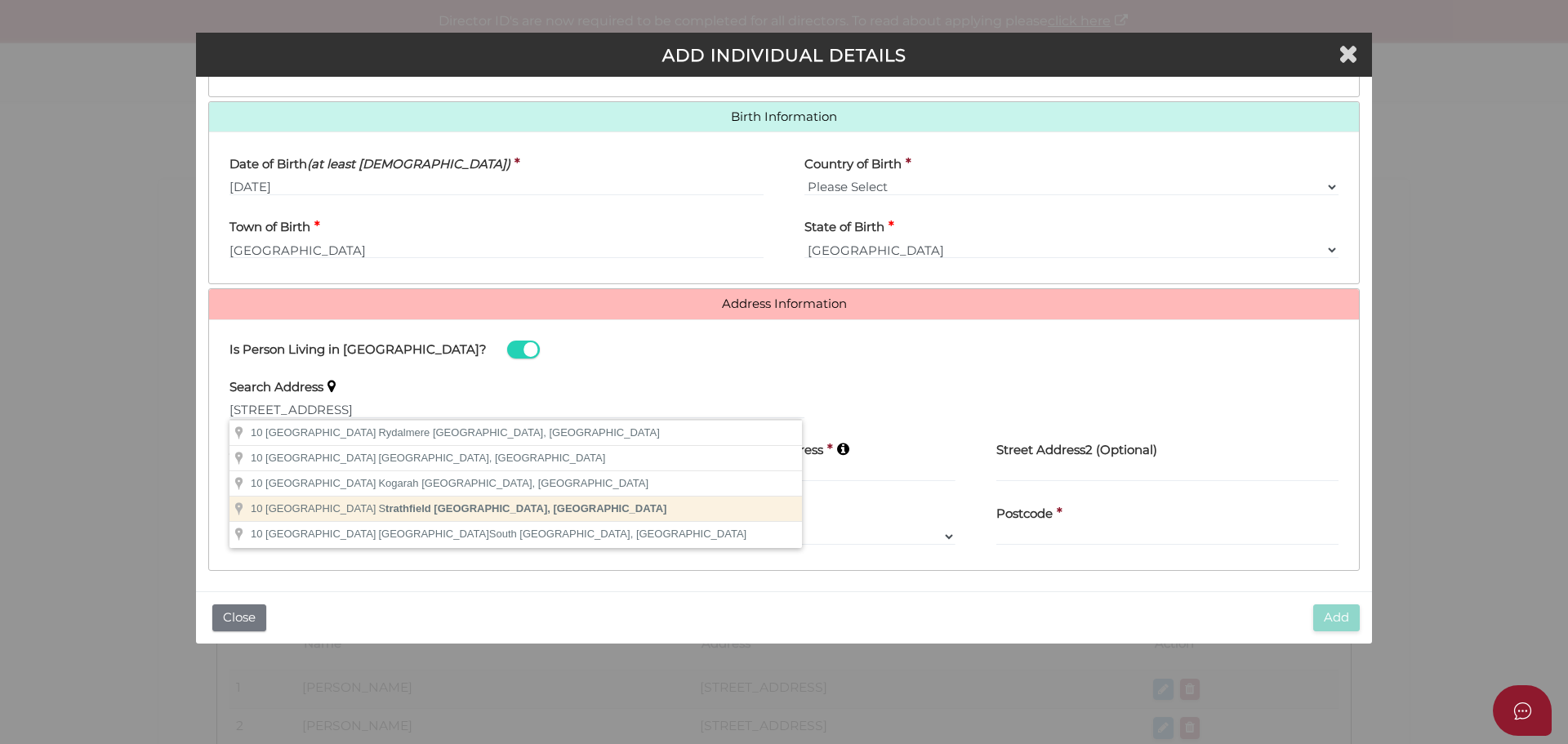
type input "10 South St, Strathfield NSW, Australia"
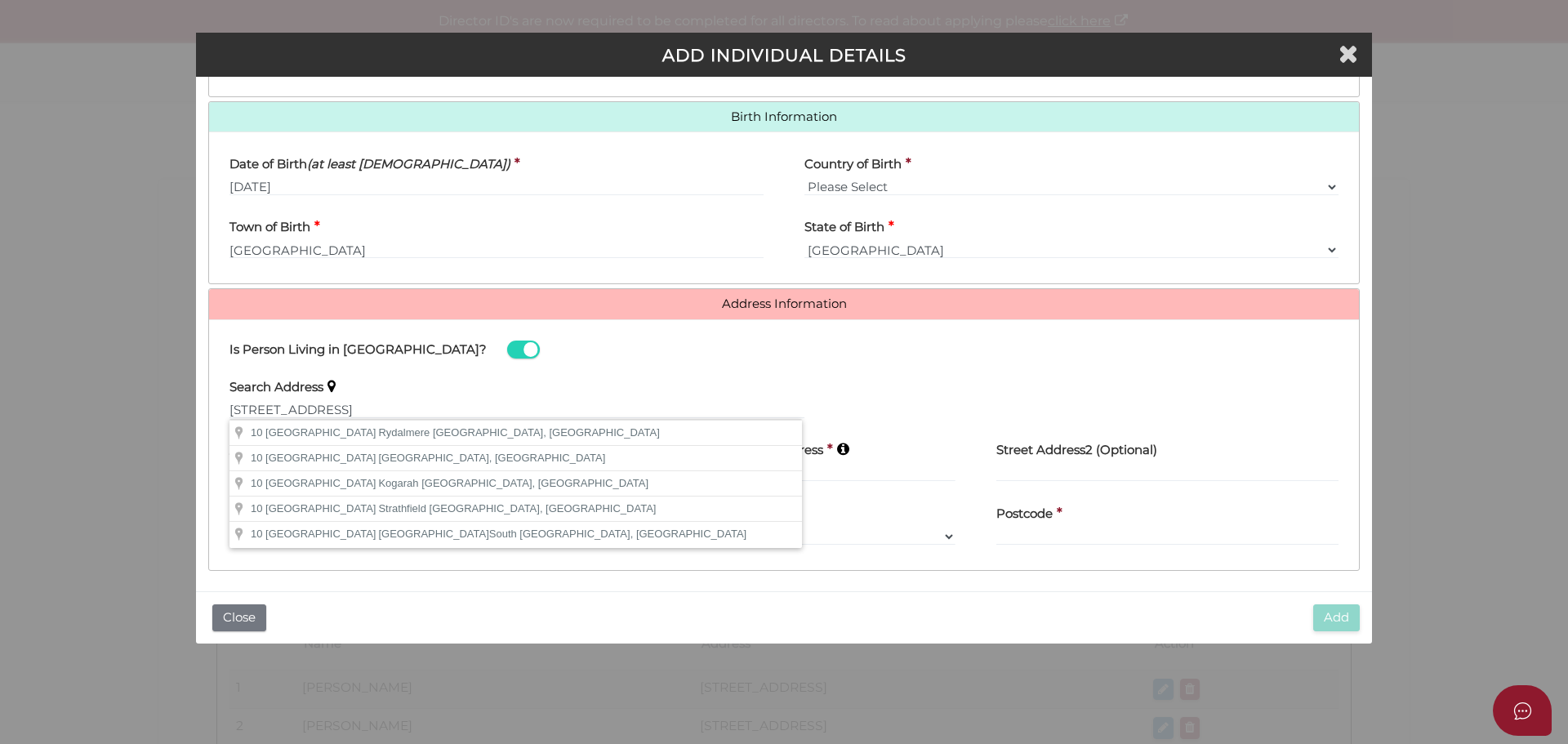
type input "10 South Street"
type input "Strathfield"
select select "NSW"
type input "2135"
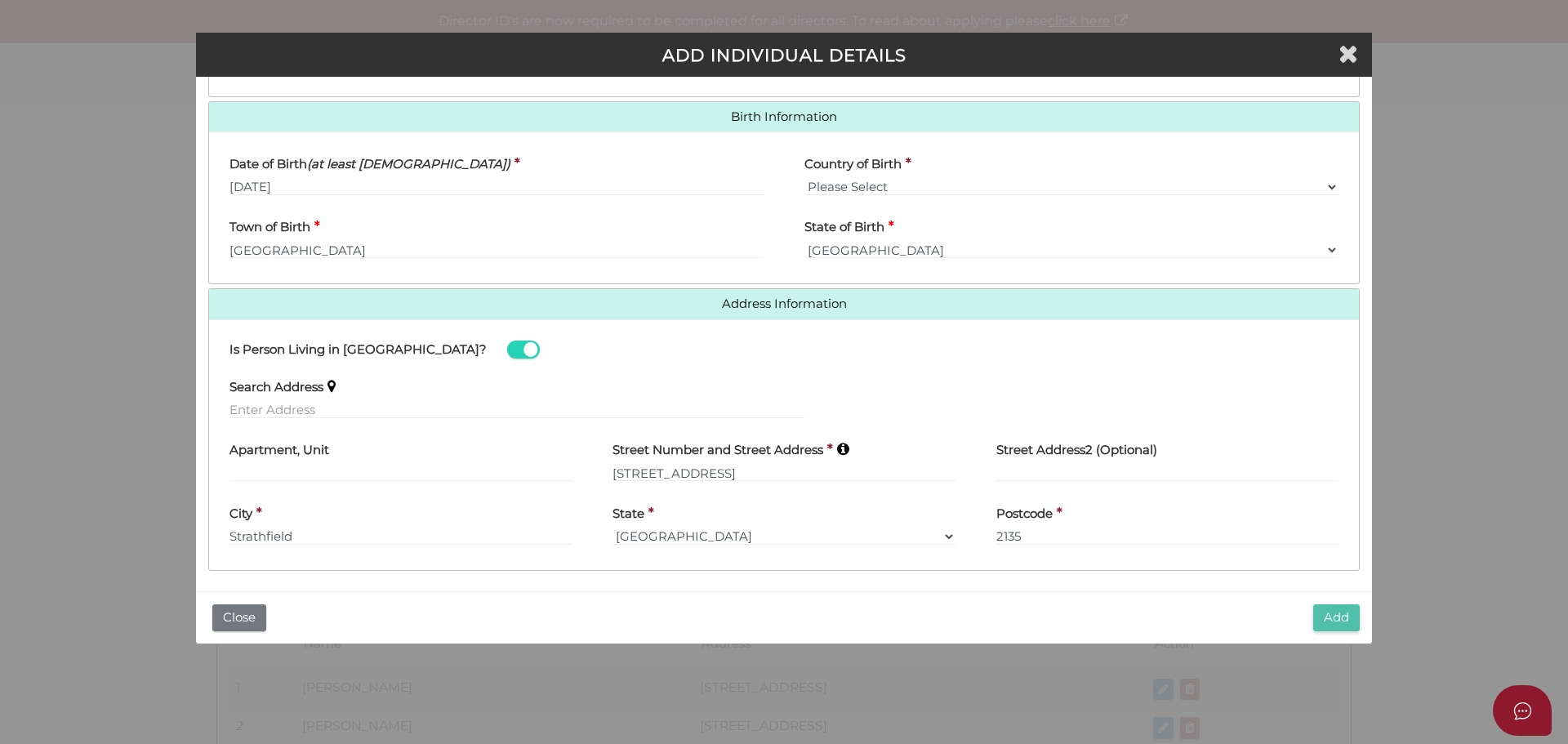
click at [1350, 624] on button "Add" at bounding box center [1336, 618] width 47 height 27
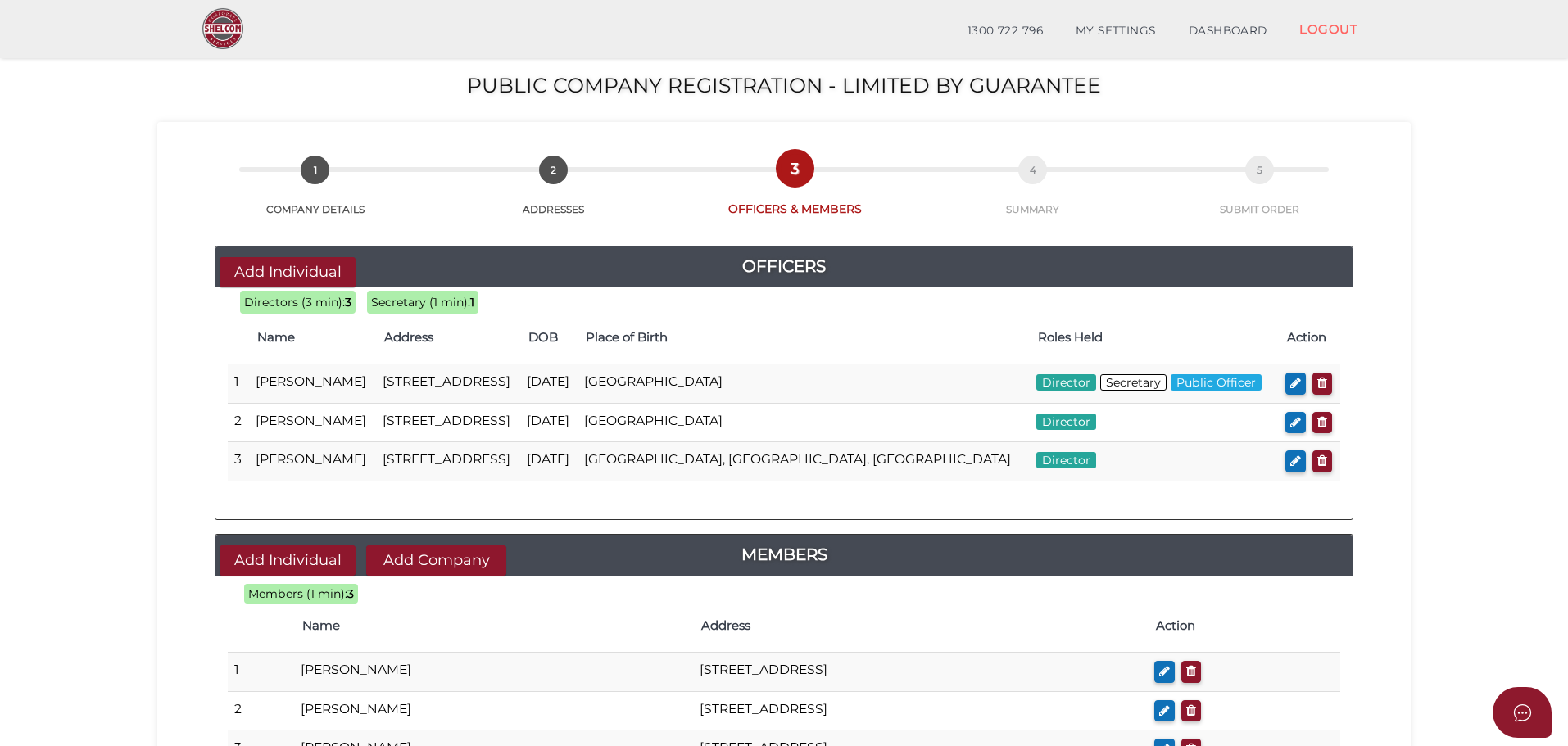
scroll to position [379, 0]
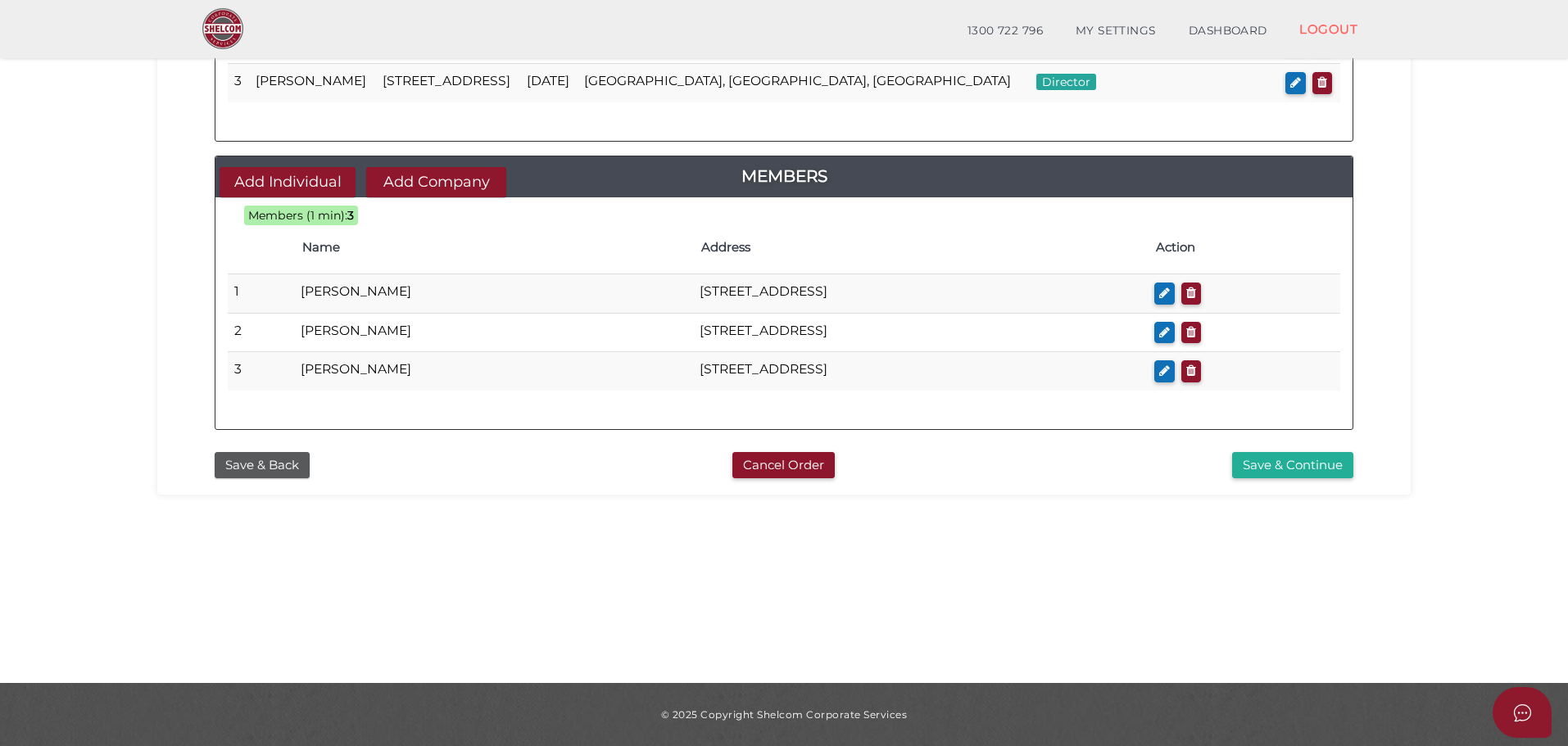
click at [1170, 336] on icon "button" at bounding box center [1164, 332] width 10 height 12
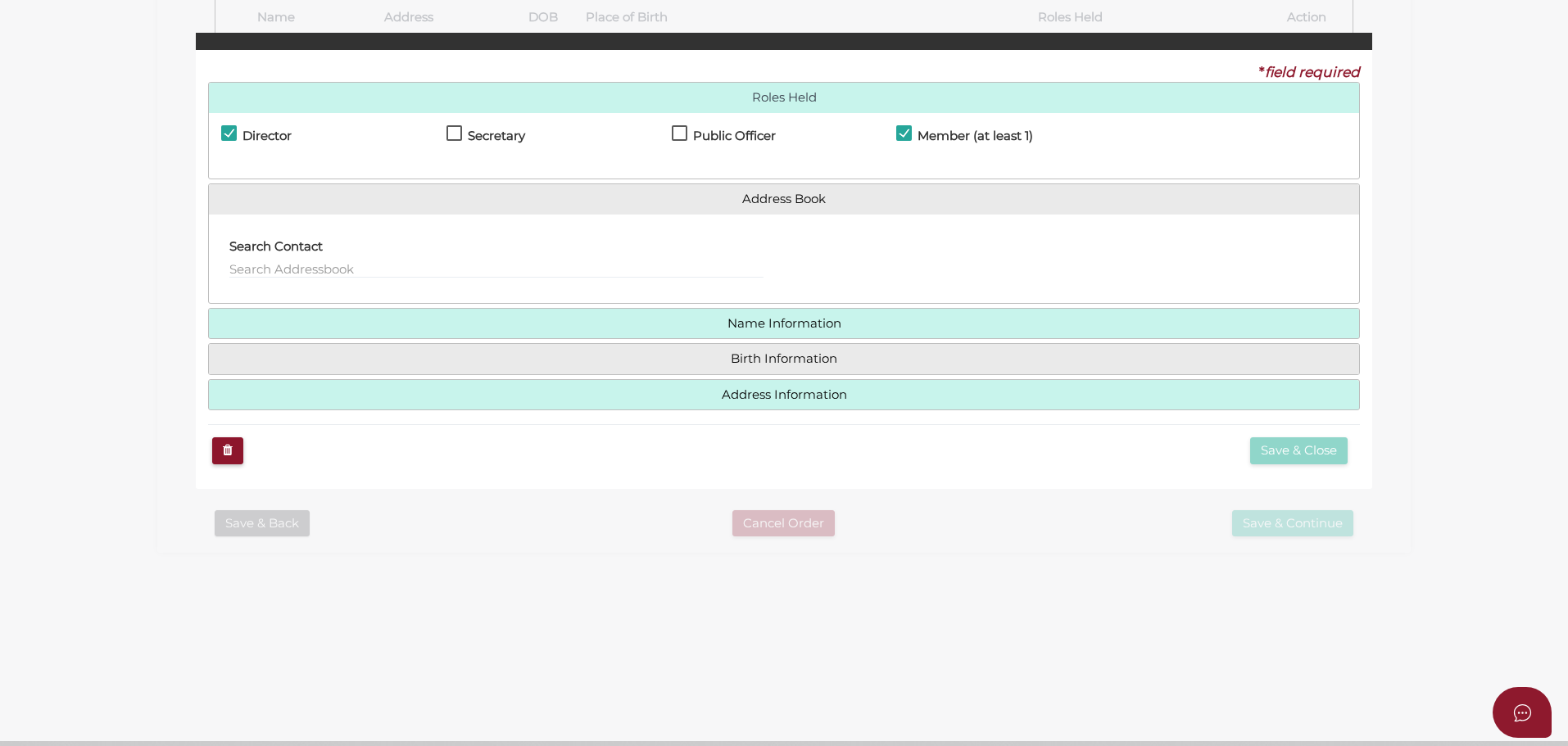
checkbox input "true"
type input "[CREDIT_CARD_NUMBER]"
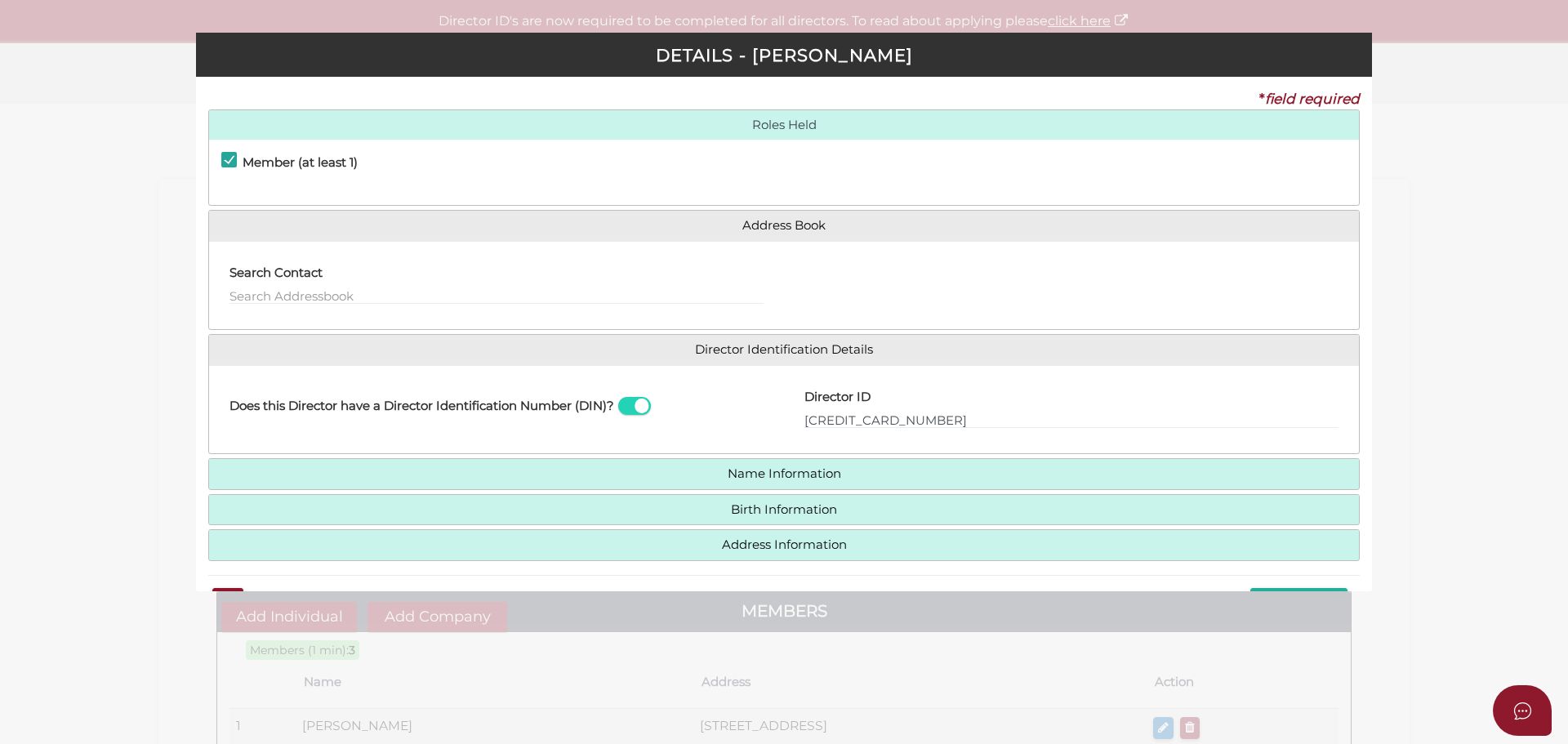
scroll to position [48, 0]
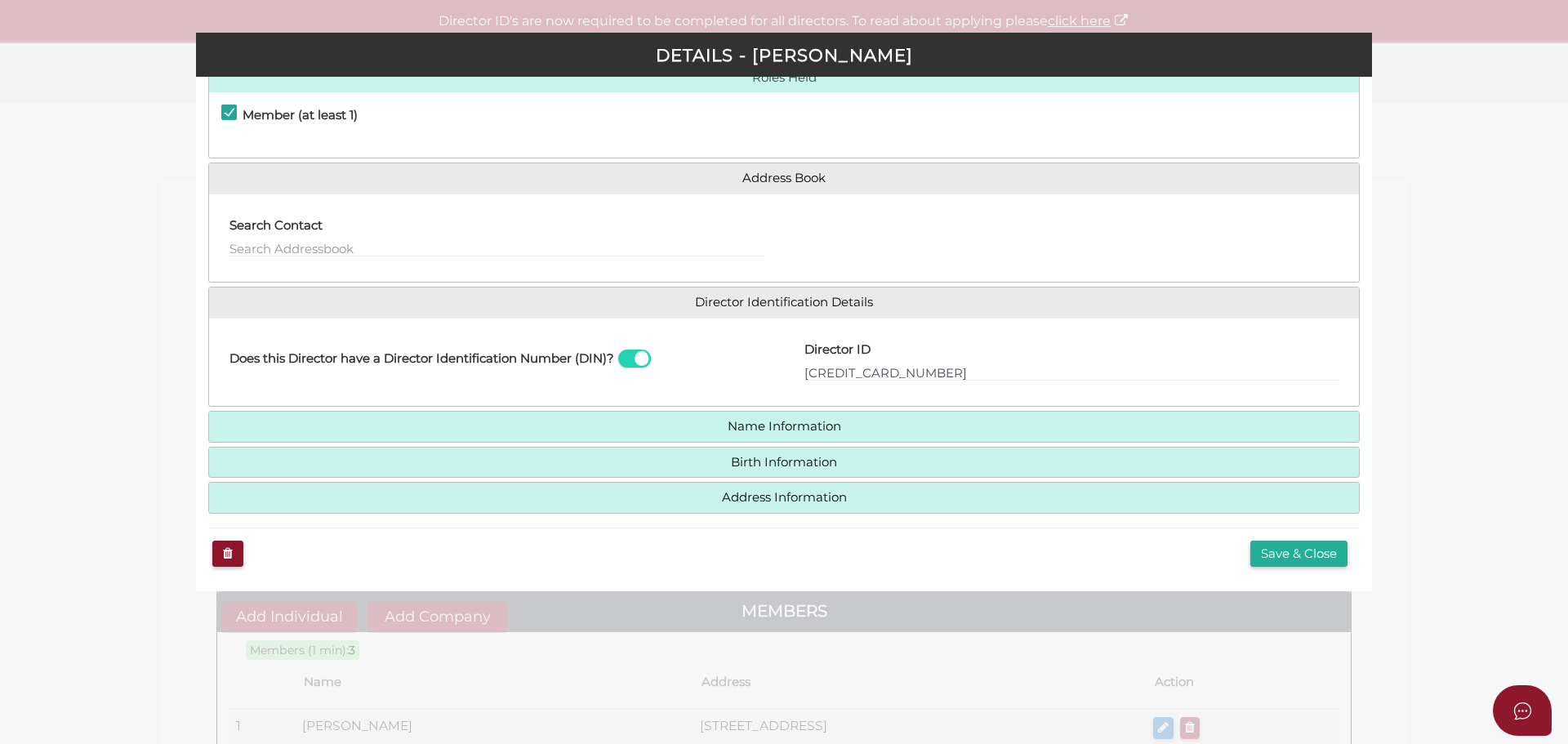
click at [764, 435] on h4 "Name Information" at bounding box center [784, 426] width 1150 height 30
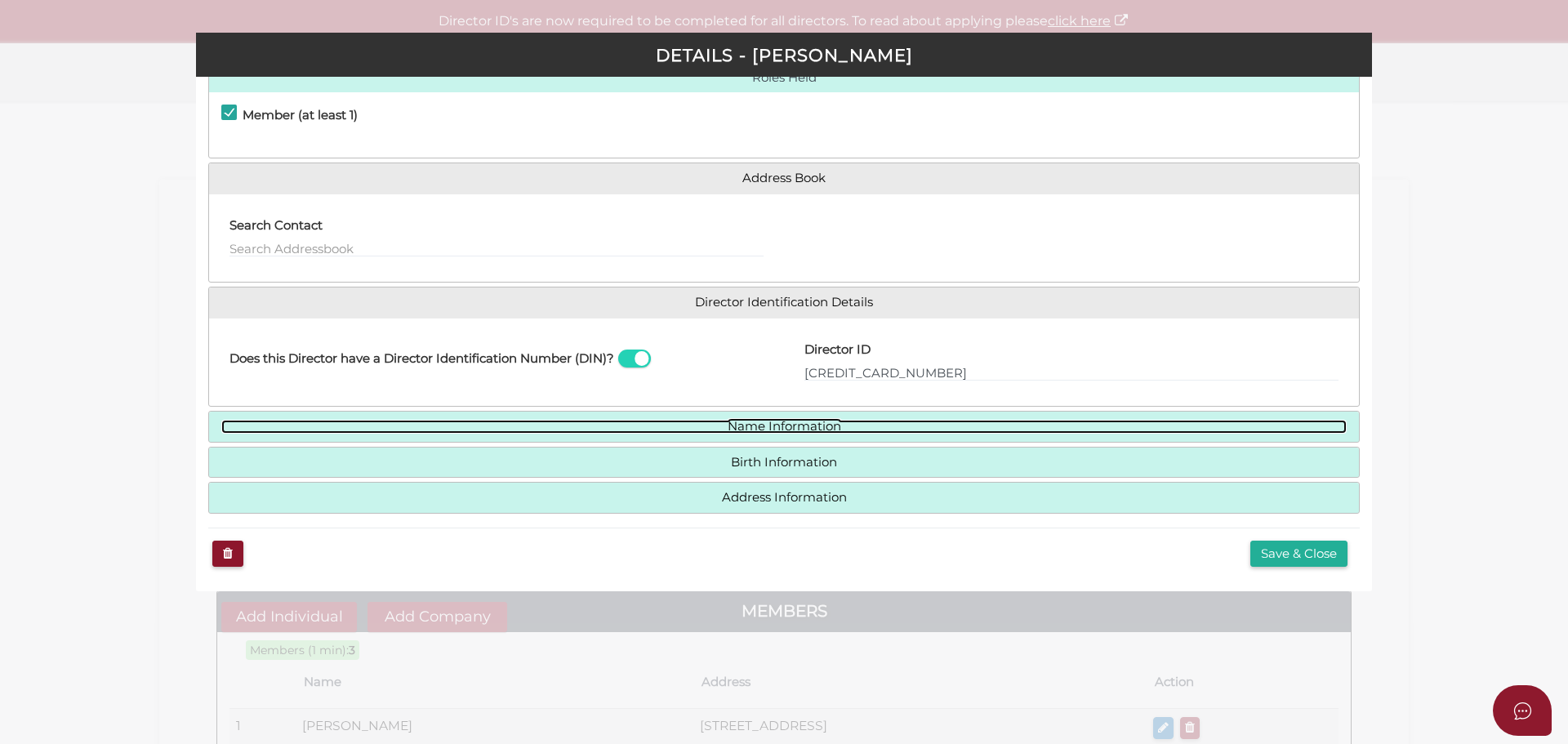
click at [764, 430] on link "Name Information" at bounding box center [784, 427] width 1126 height 14
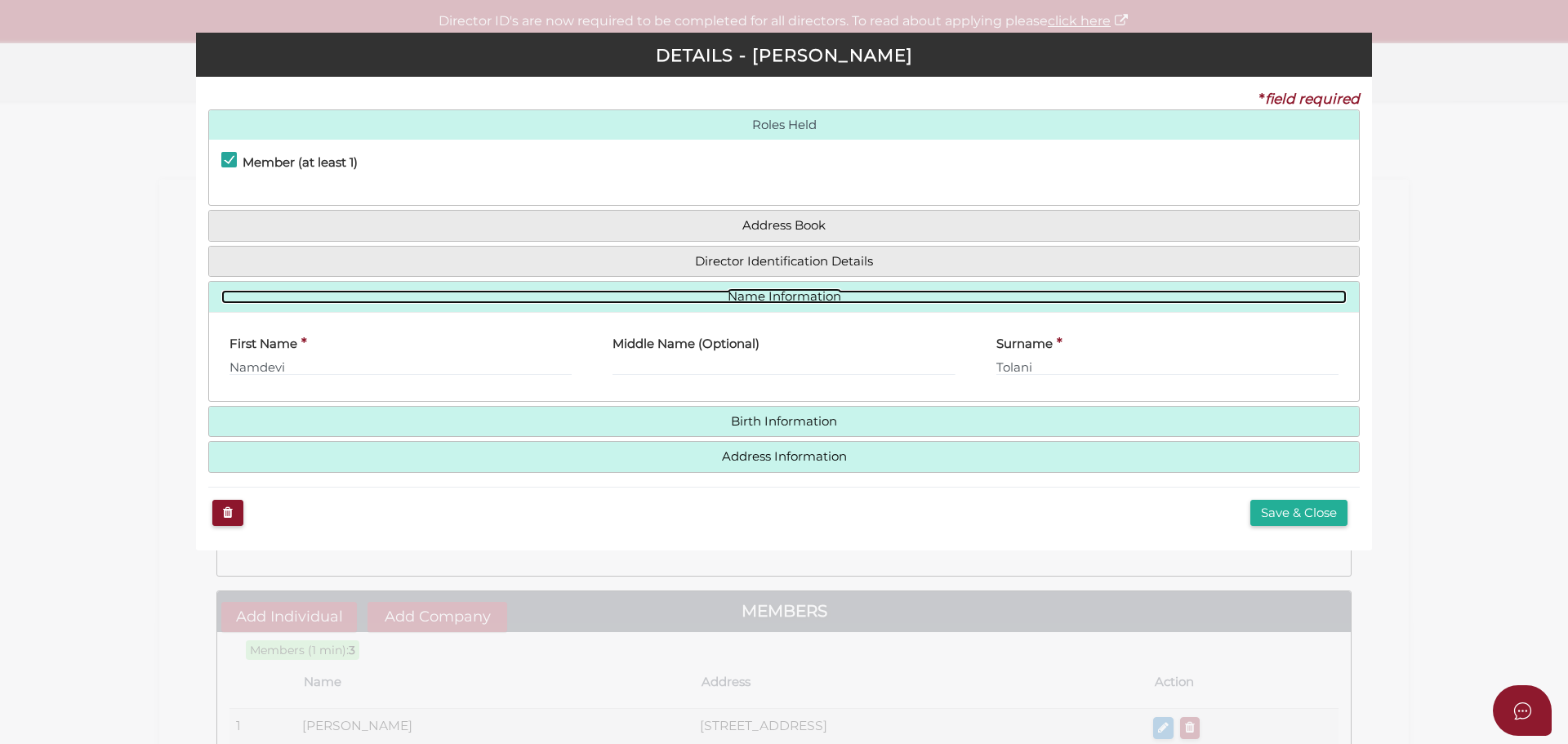
scroll to position [0, 0]
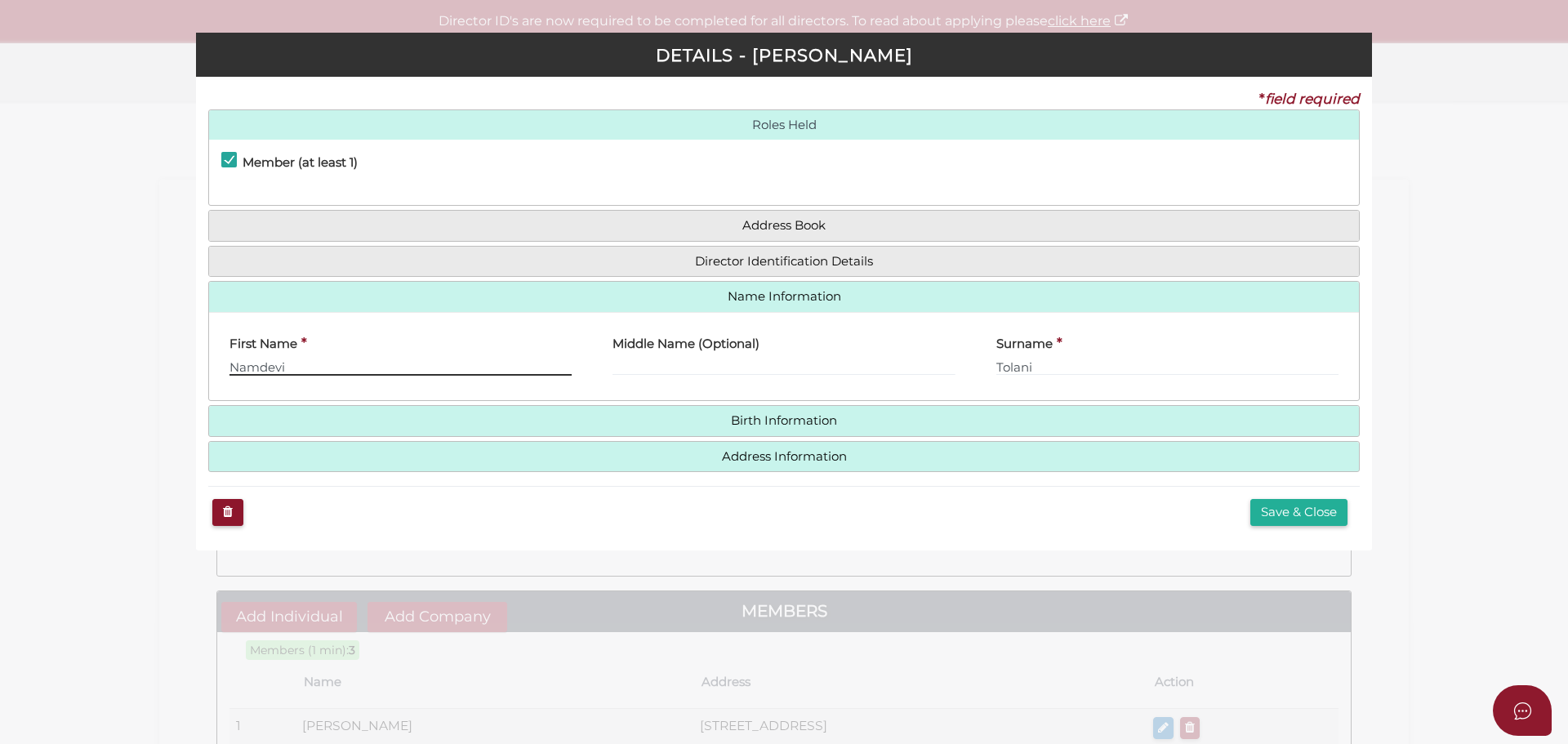
click at [443, 371] on input "Namdevi" at bounding box center [401, 366] width 343 height 18
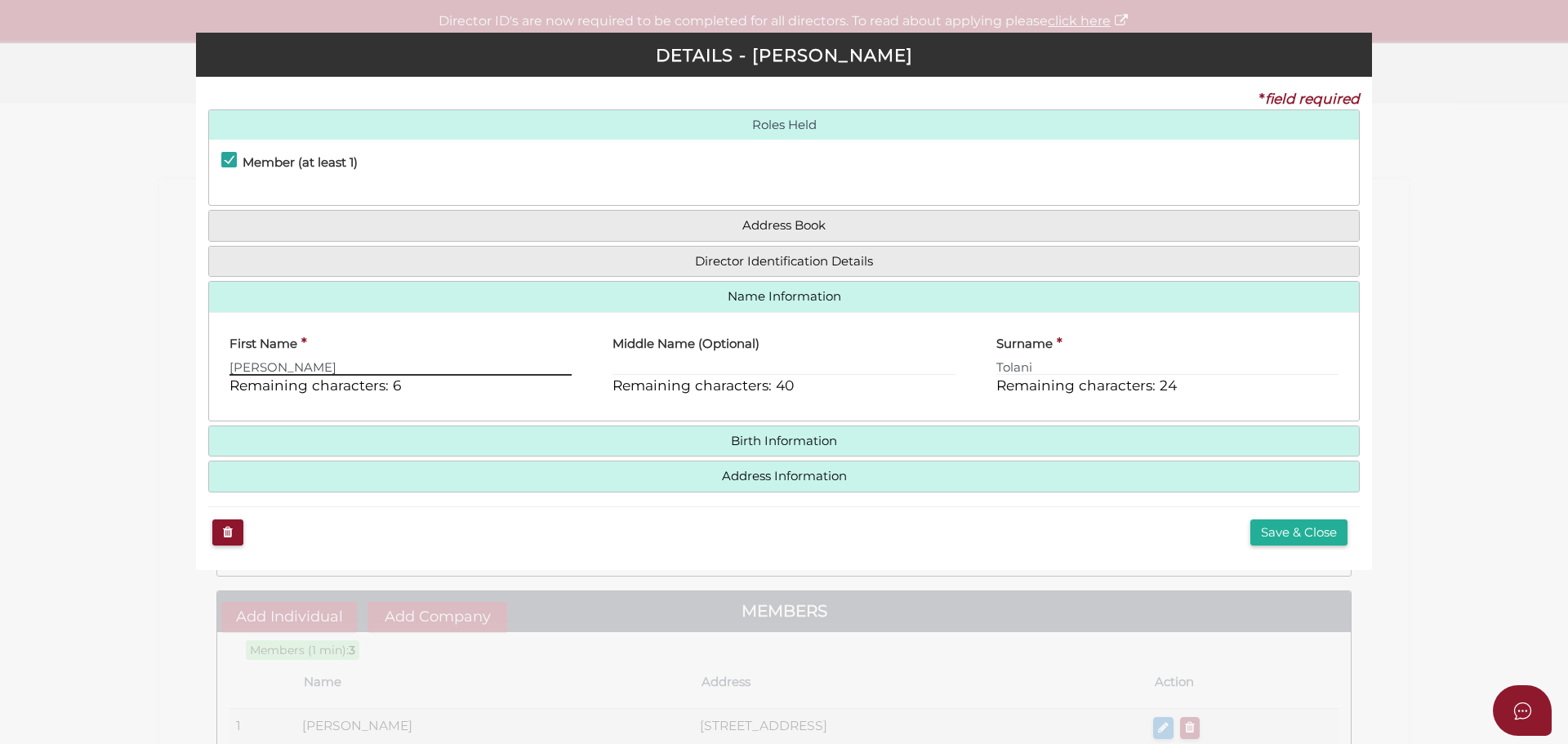
click at [404, 373] on input "[PERSON_NAME]" at bounding box center [401, 366] width 343 height 18
type input "Namdevi"
paste input "[PERSON_NAME]"
type input "[PERSON_NAME]"
drag, startPoint x: 677, startPoint y: 363, endPoint x: 576, endPoint y: 365, distance: 101.0
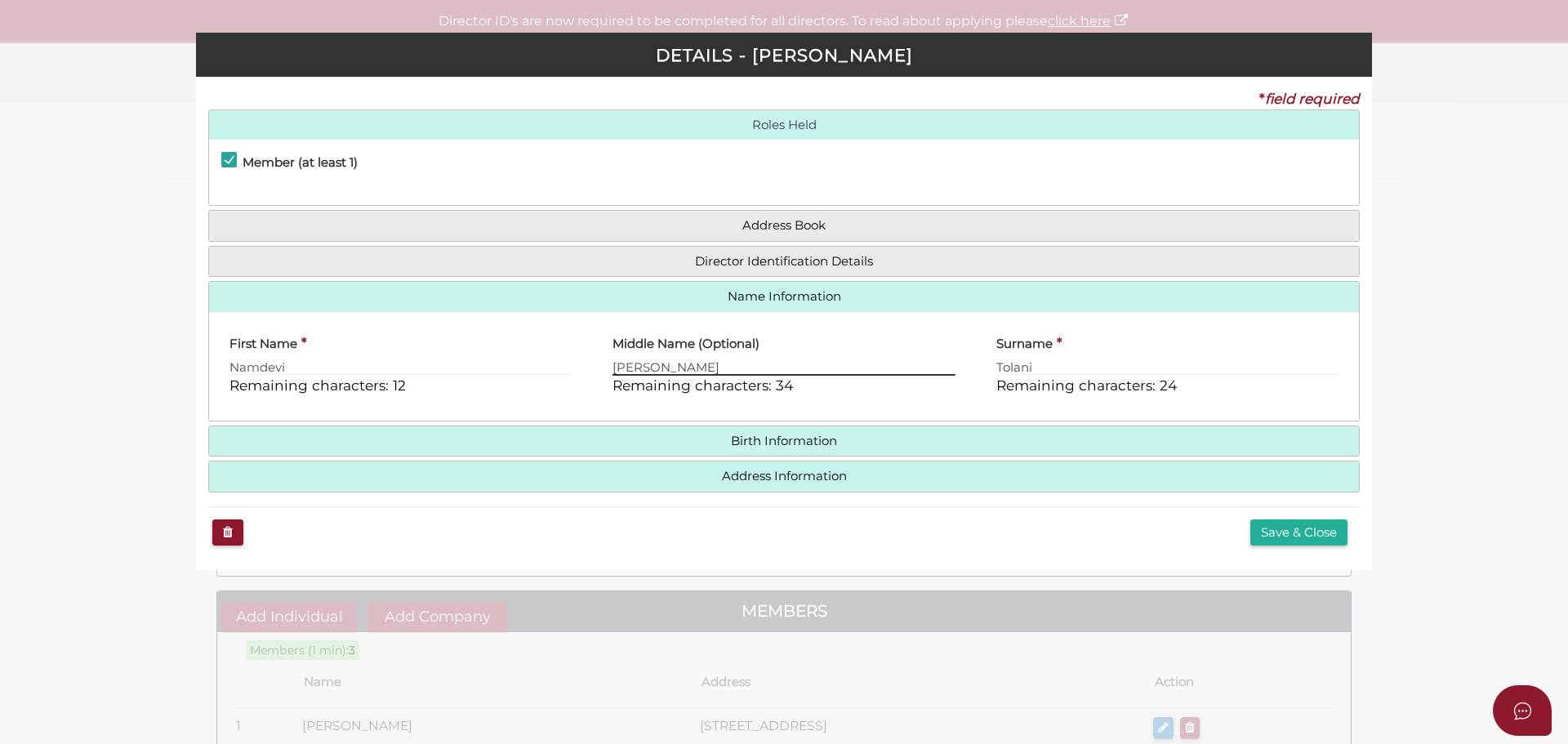
click at [576, 365] on div "First Name * [PERSON_NAME] Remaining characters: 12 Middle Name (Optional) [PER…" at bounding box center [784, 366] width 1150 height 84
click at [465, 372] on input "Namdevi" at bounding box center [401, 366] width 343 height 18
paste input "[PERSON_NAME]"
type input "[PERSON_NAME]"
click at [162, 373] on div "Public Company - Limited by Guarantee DETAILS - [PERSON_NAME] * field required …" at bounding box center [784, 372] width 1568 height 744
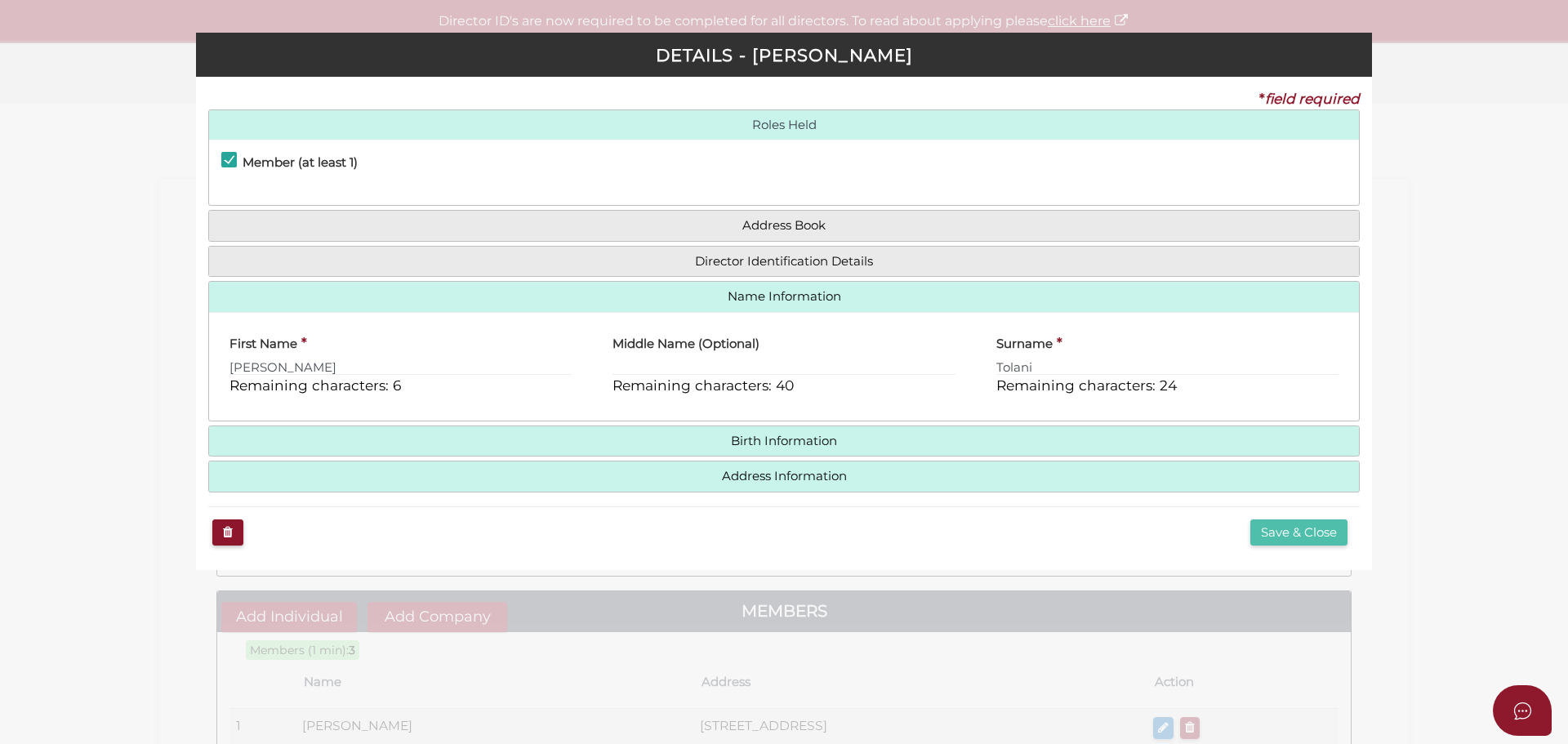
click at [1290, 533] on button "Save & Close" at bounding box center [1300, 533] width 97 height 27
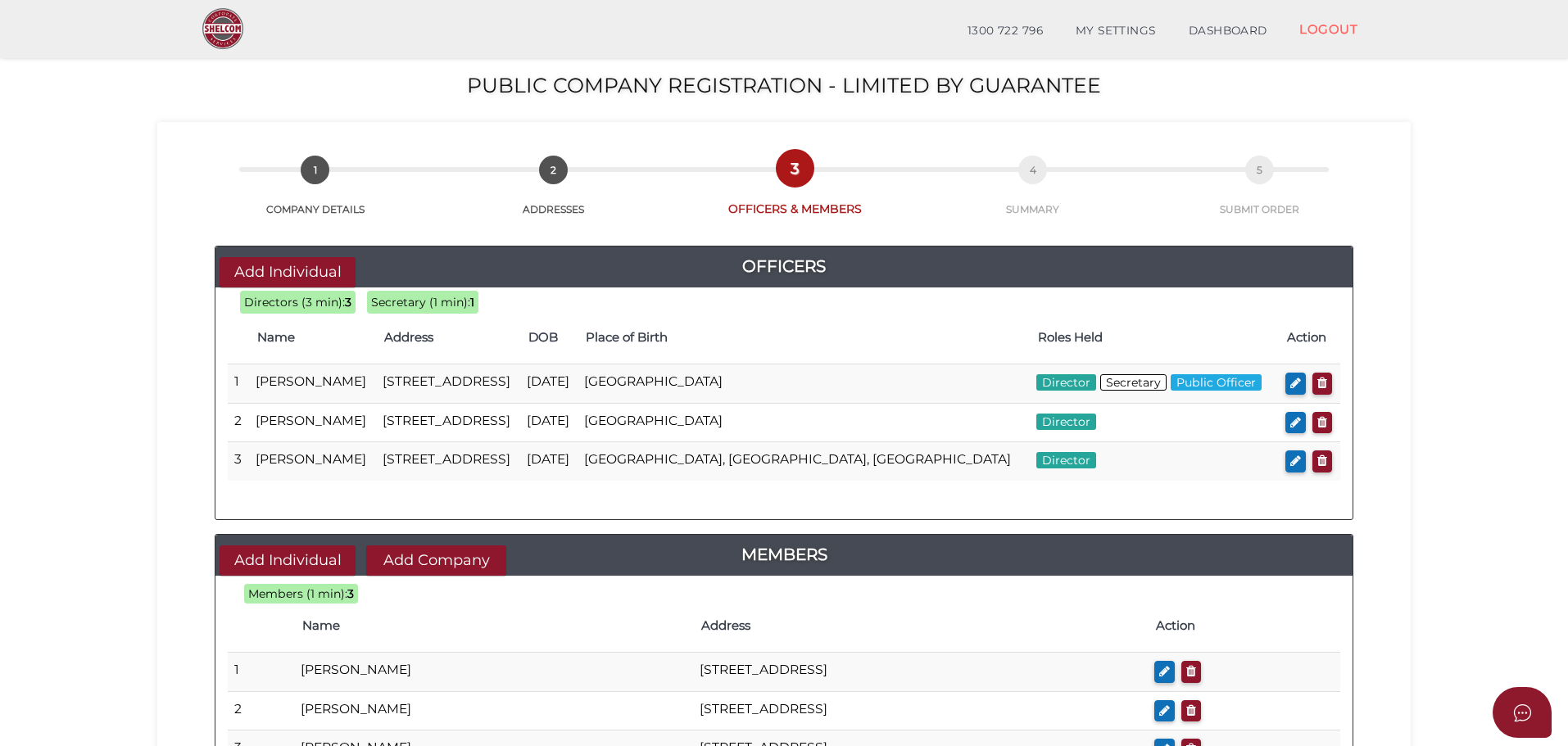
scroll to position [379, 0]
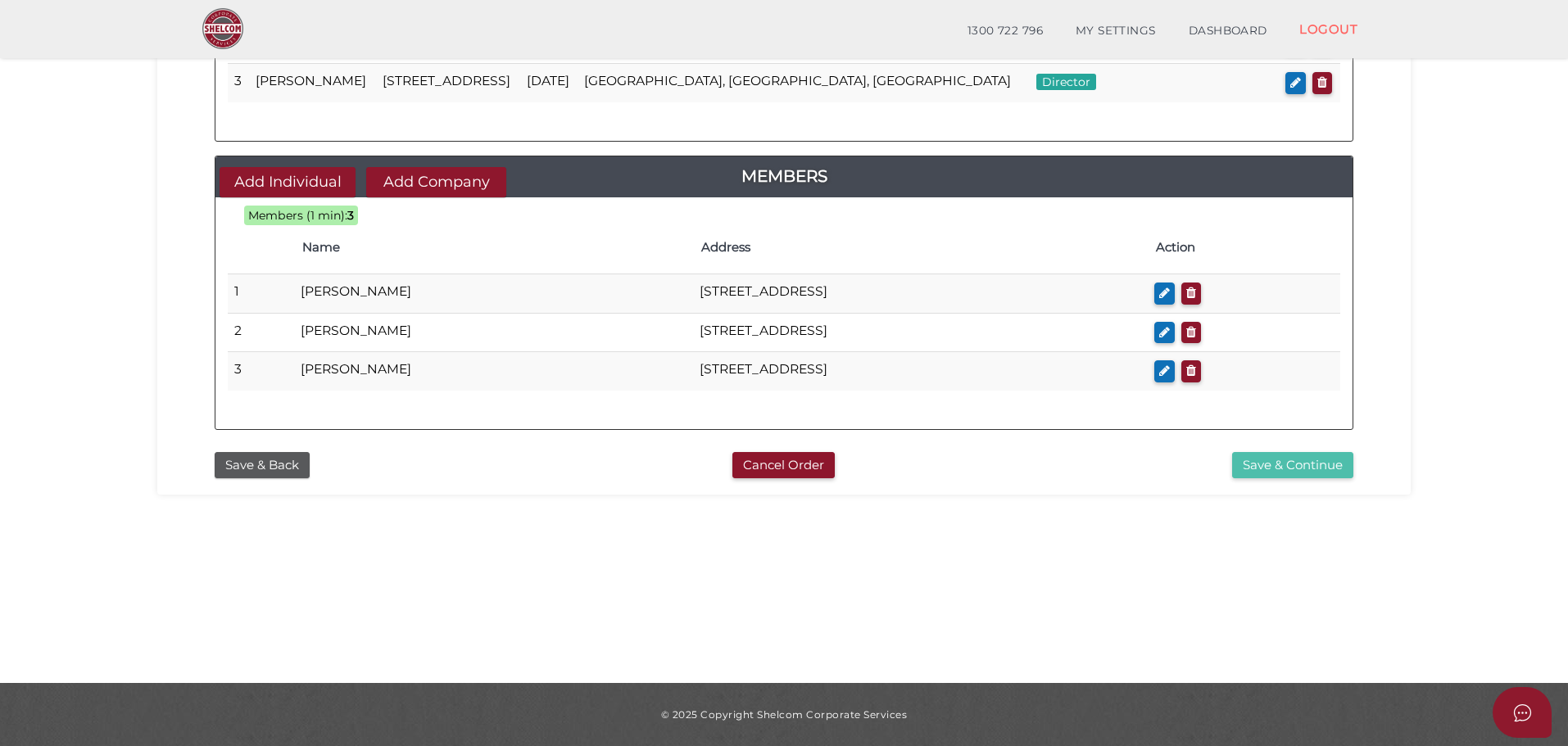
click at [1295, 461] on button "Save & Continue" at bounding box center [1293, 466] width 121 height 27
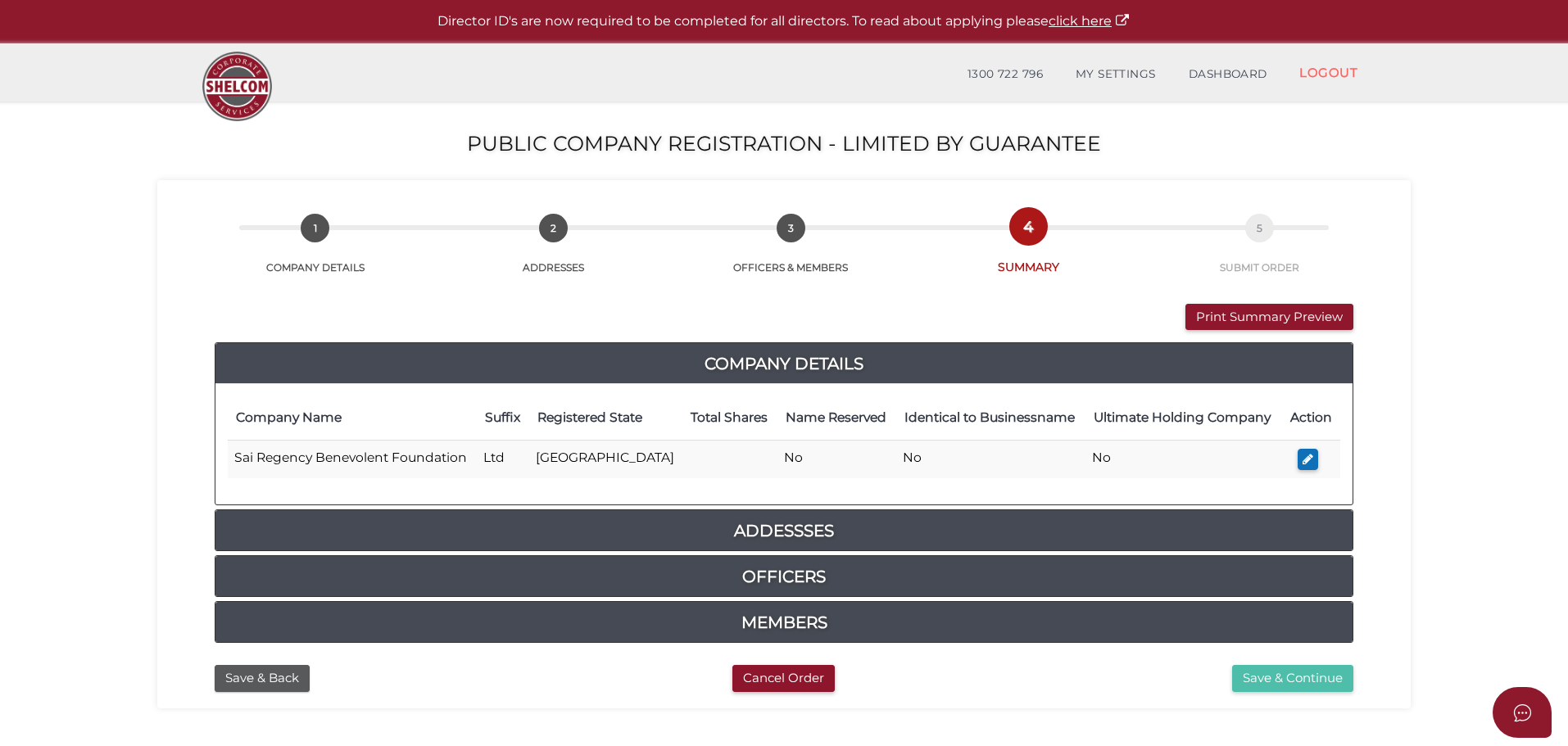
click at [1310, 683] on button "Save & Continue" at bounding box center [1293, 678] width 121 height 27
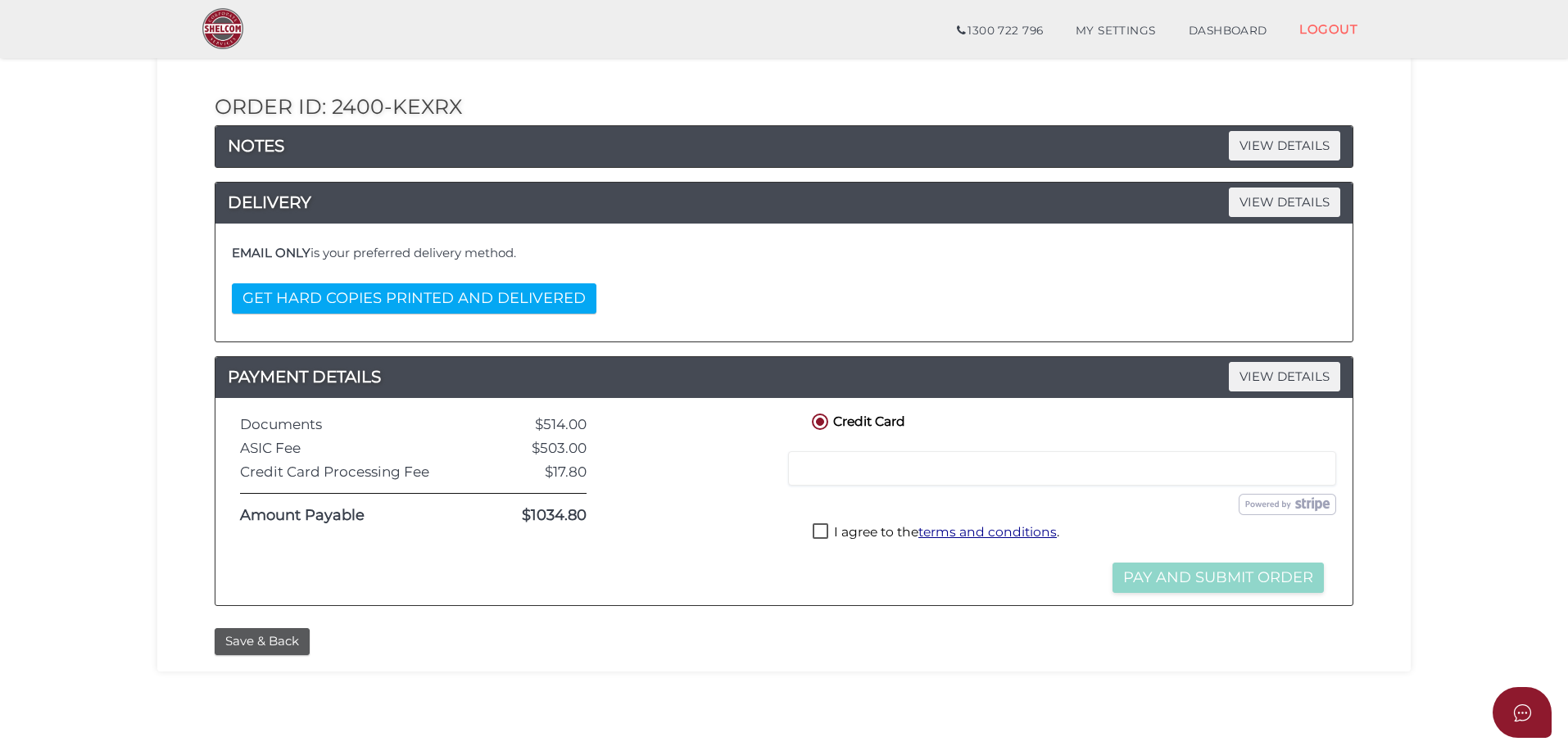
scroll to position [246, 0]
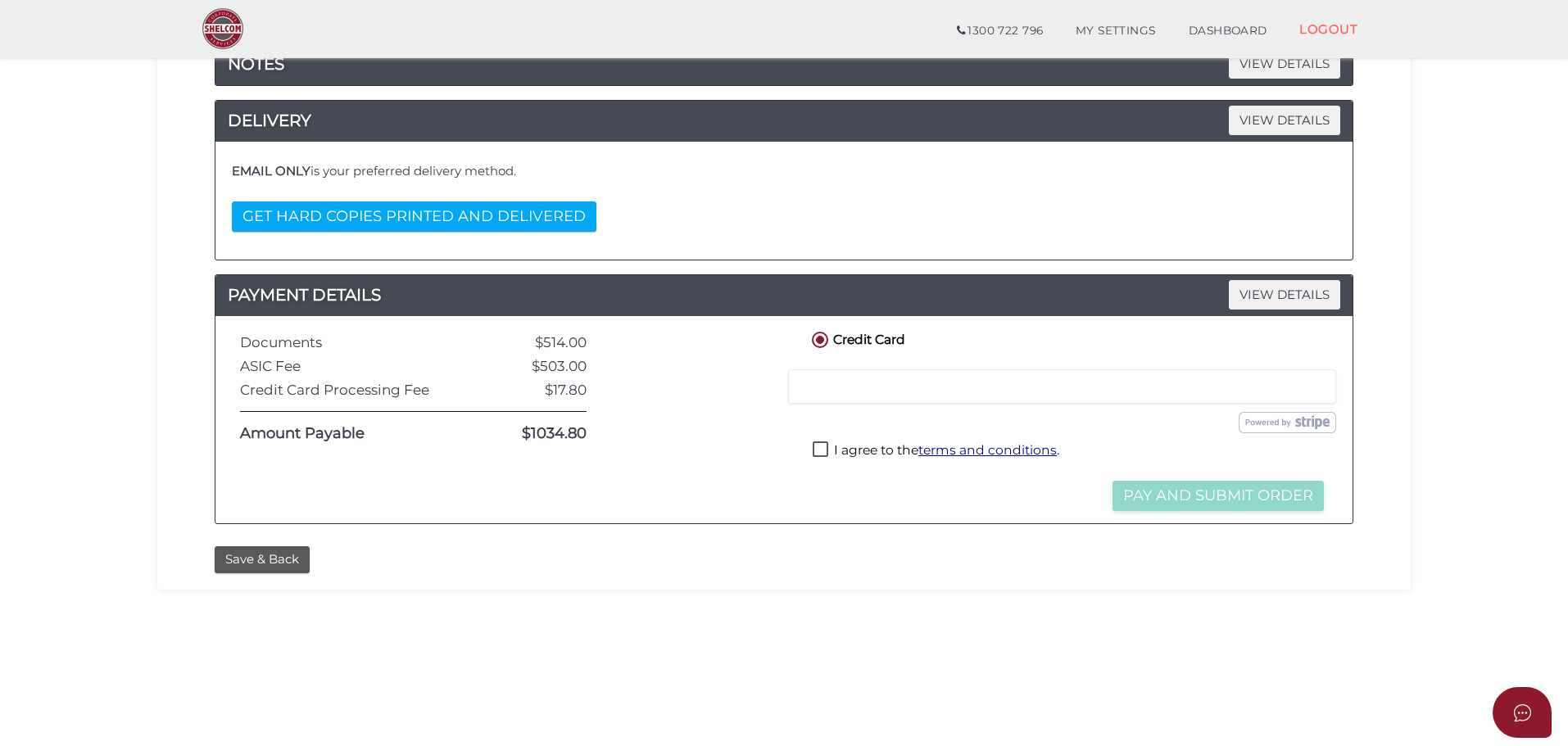
click at [818, 449] on label "I agree to the terms and conditions ." at bounding box center [936, 452] width 247 height 21
checkbox input "true"
click at [755, 482] on div at bounding box center [697, 420] width 197 height 184
click at [1117, 618] on section "Public Company Registration - Limited by Guarantee 61cd4f2c56656022bd5abd5faca4…" at bounding box center [784, 306] width 1568 height 1018
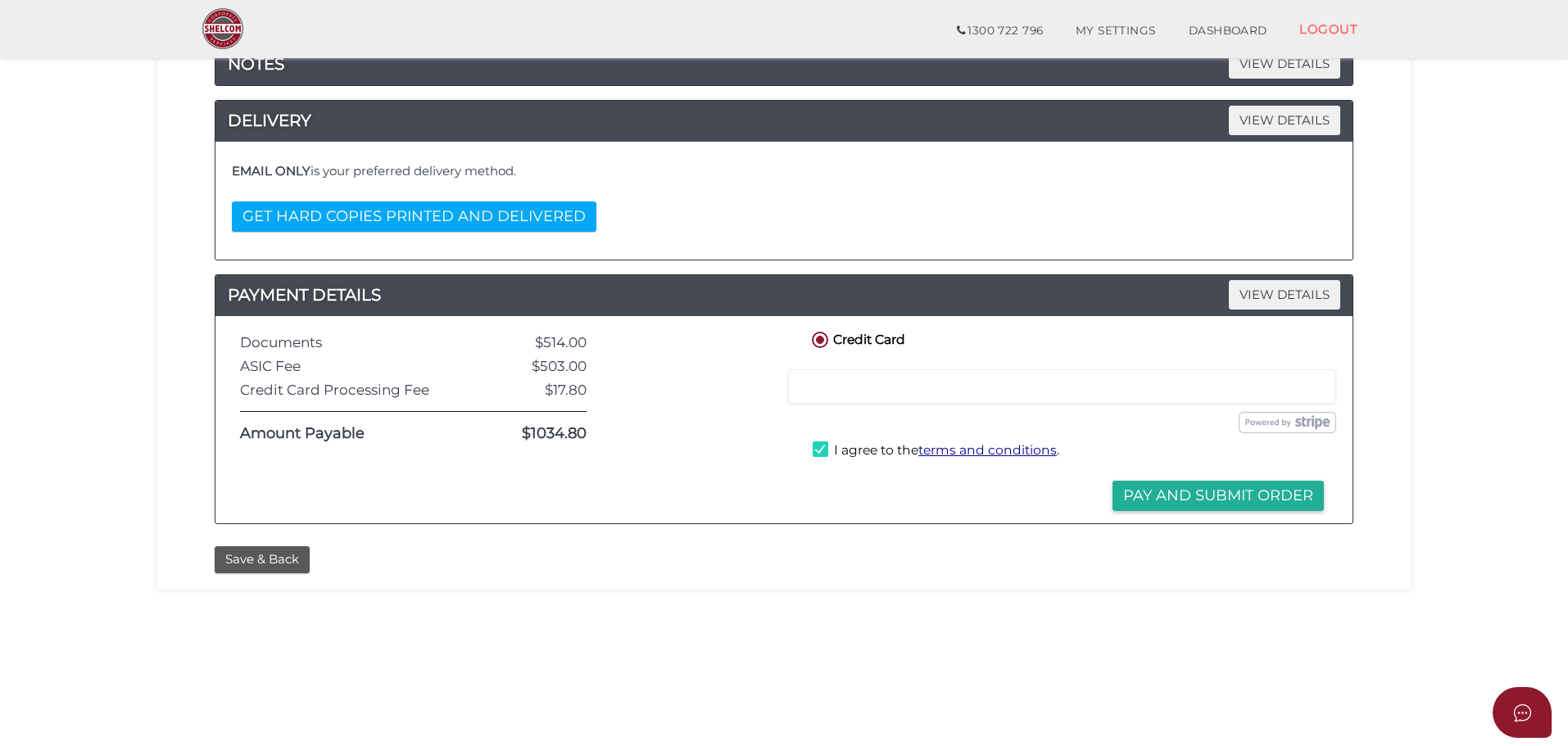
drag, startPoint x: 1196, startPoint y: 500, endPoint x: 798, endPoint y: 524, distance: 398.7
click at [1013, 615] on section "Public Company Registration - Limited by Guarantee 61cd4f2c56656022bd5abd5faca4…" at bounding box center [784, 306] width 1568 height 1018
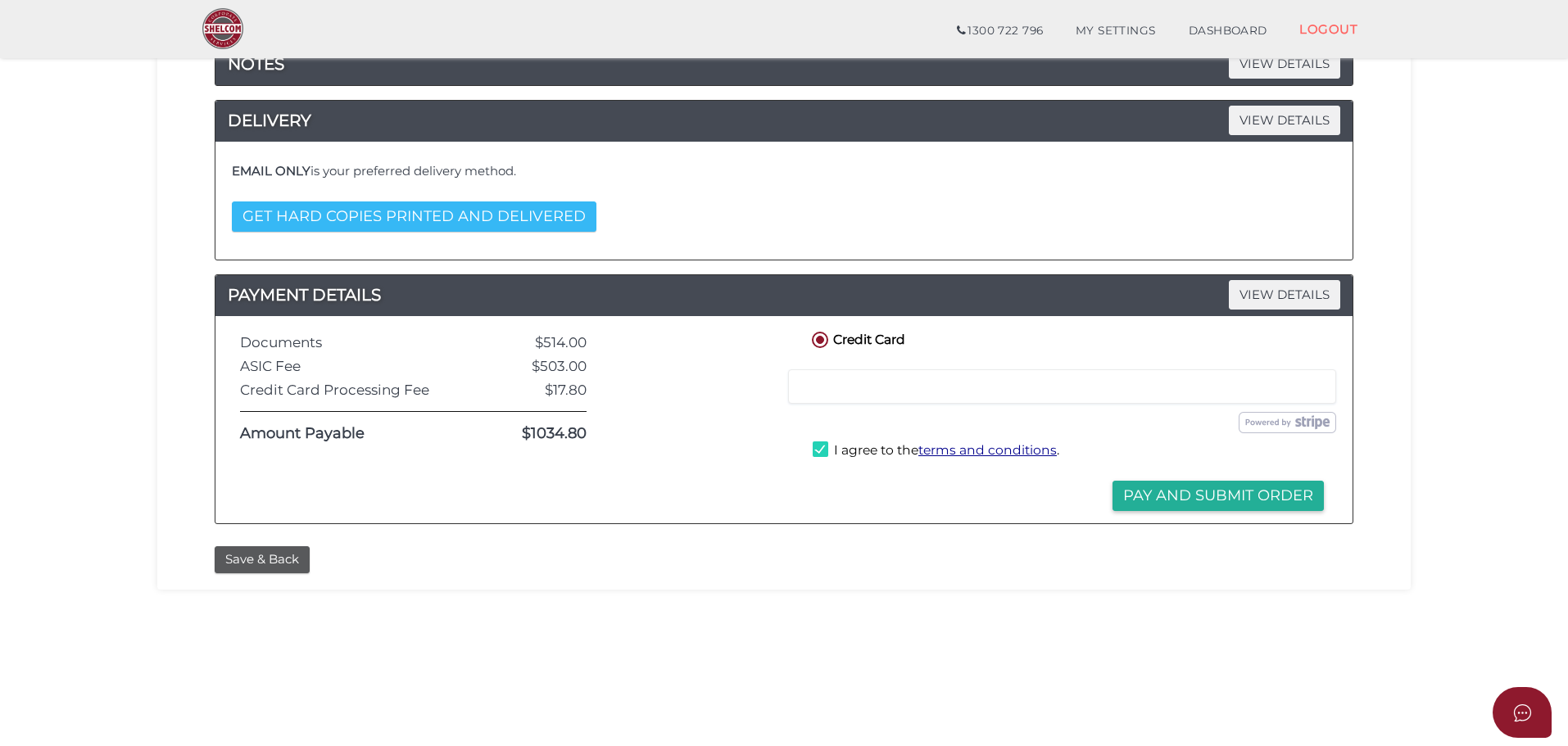
click at [422, 222] on button "GET HARD COPIES PRINTED AND DELIVERED" at bounding box center [414, 216] width 365 height 30
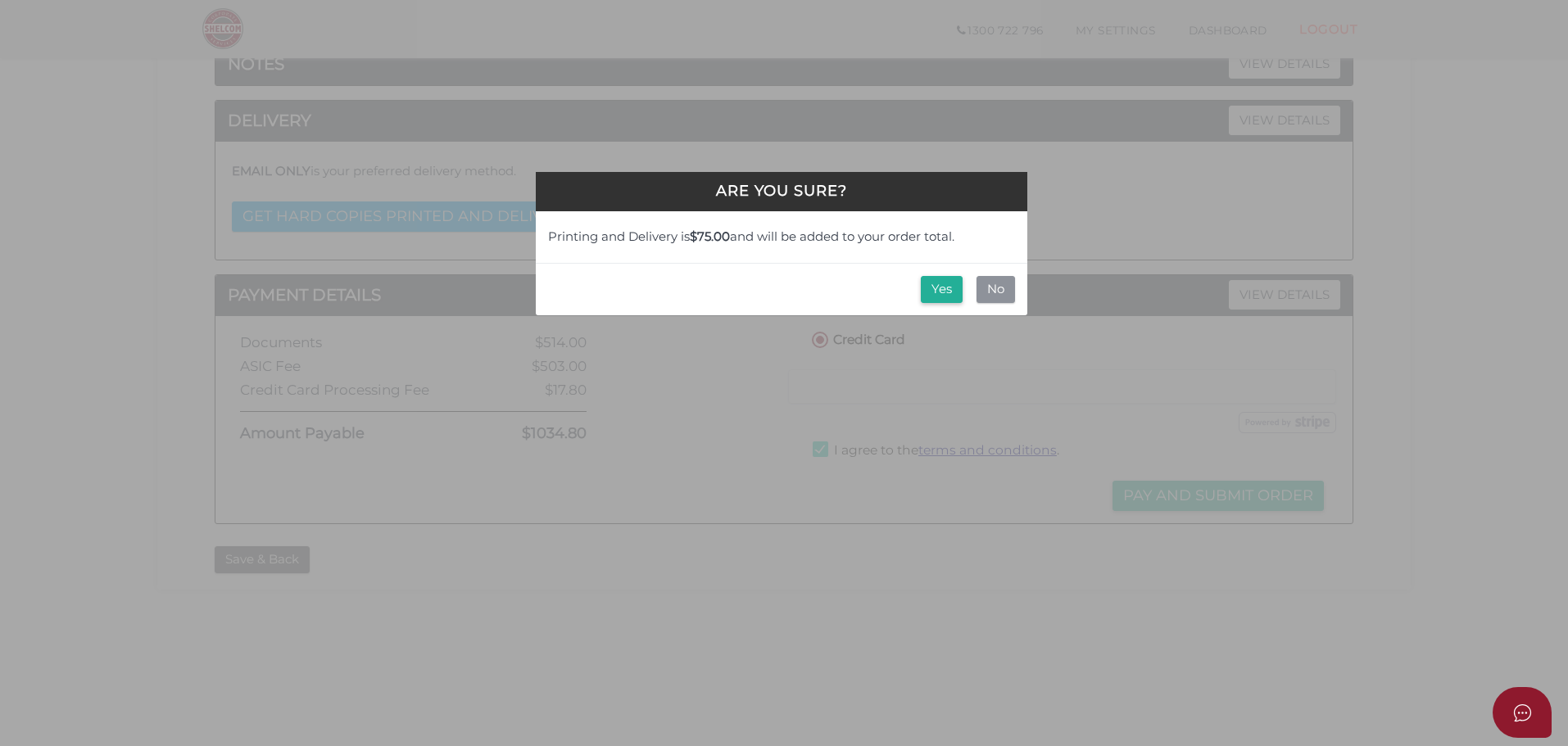
click at [990, 293] on button "No" at bounding box center [995, 290] width 38 height 27
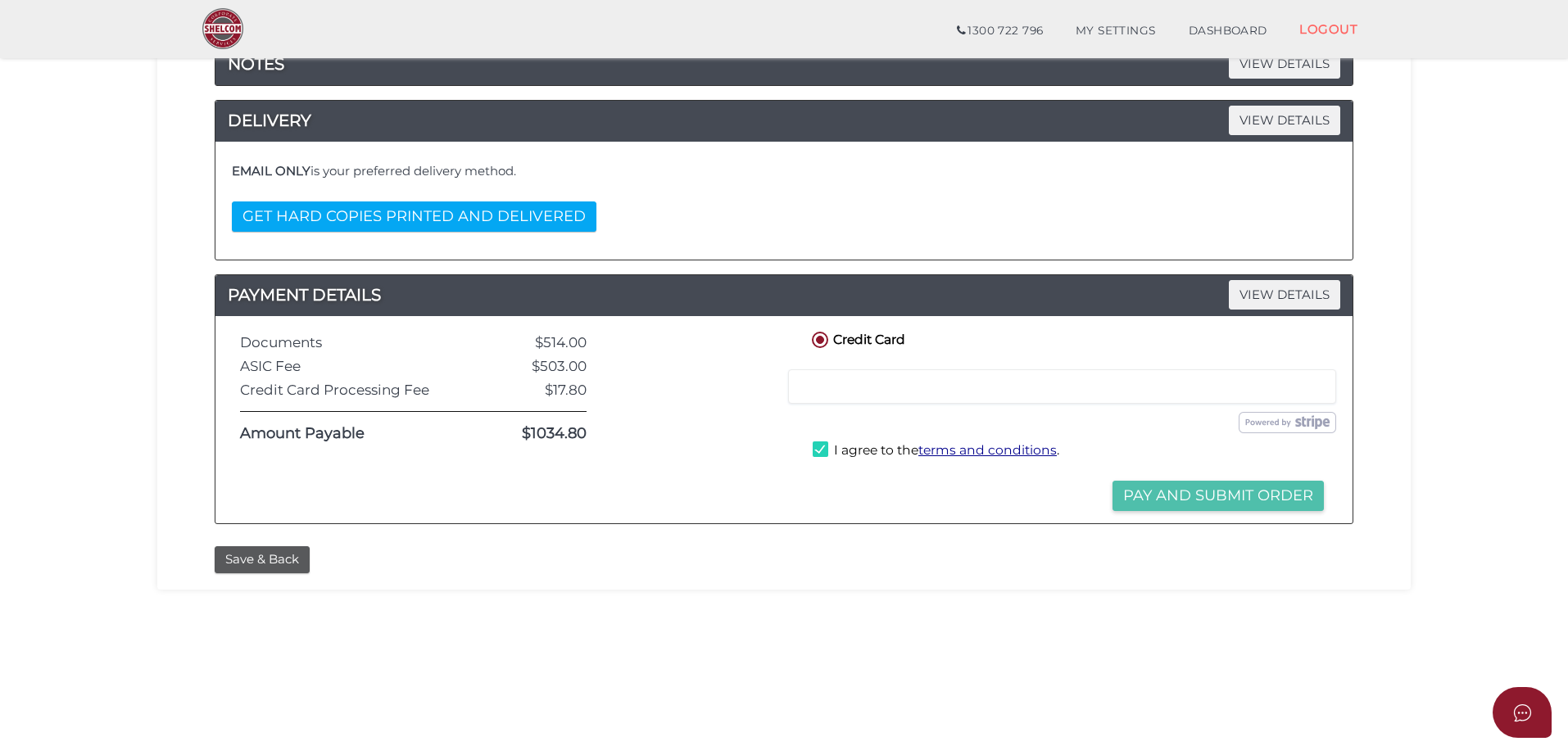
click at [1232, 492] on button "Pay and Submit Order" at bounding box center [1218, 496] width 211 height 30
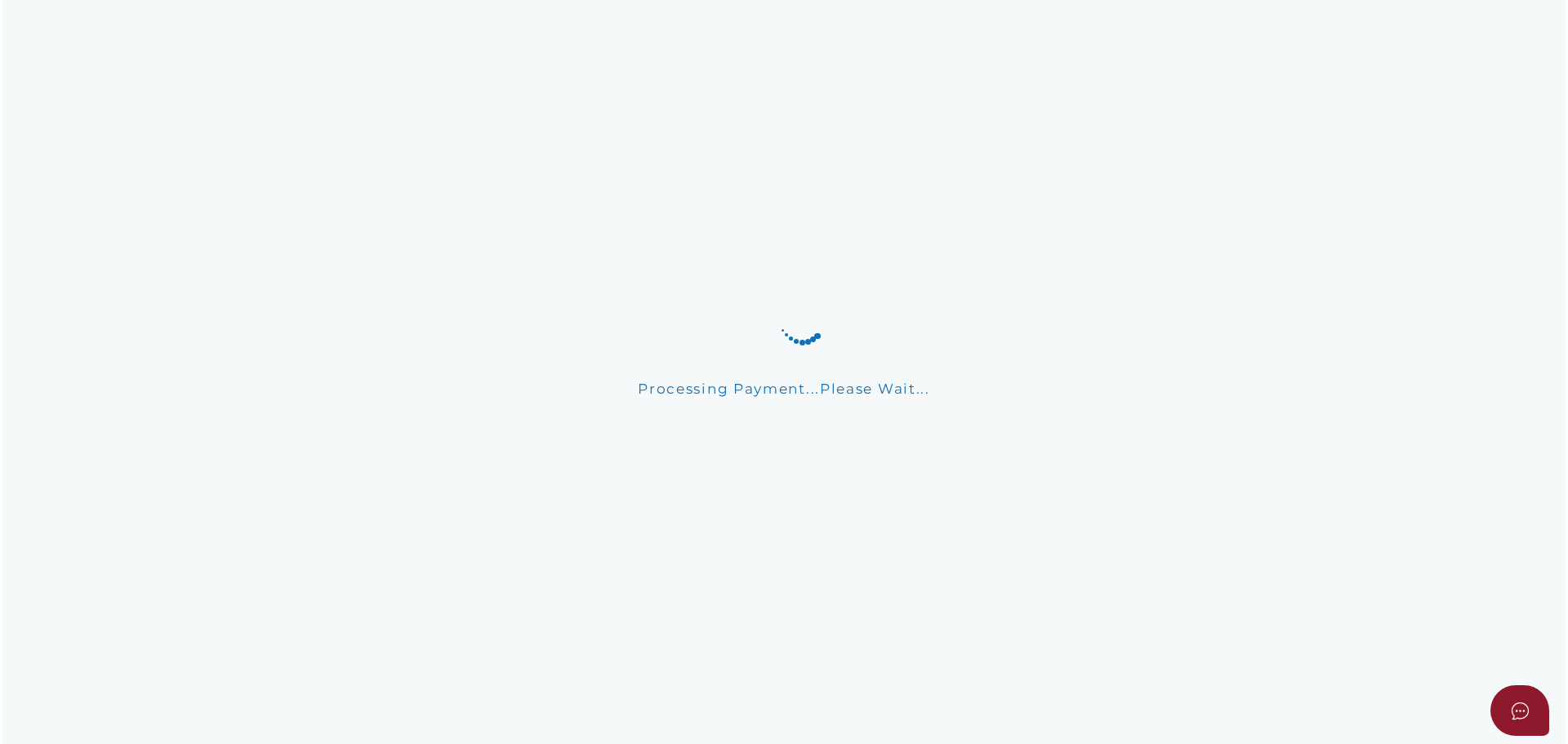
scroll to position [0, 0]
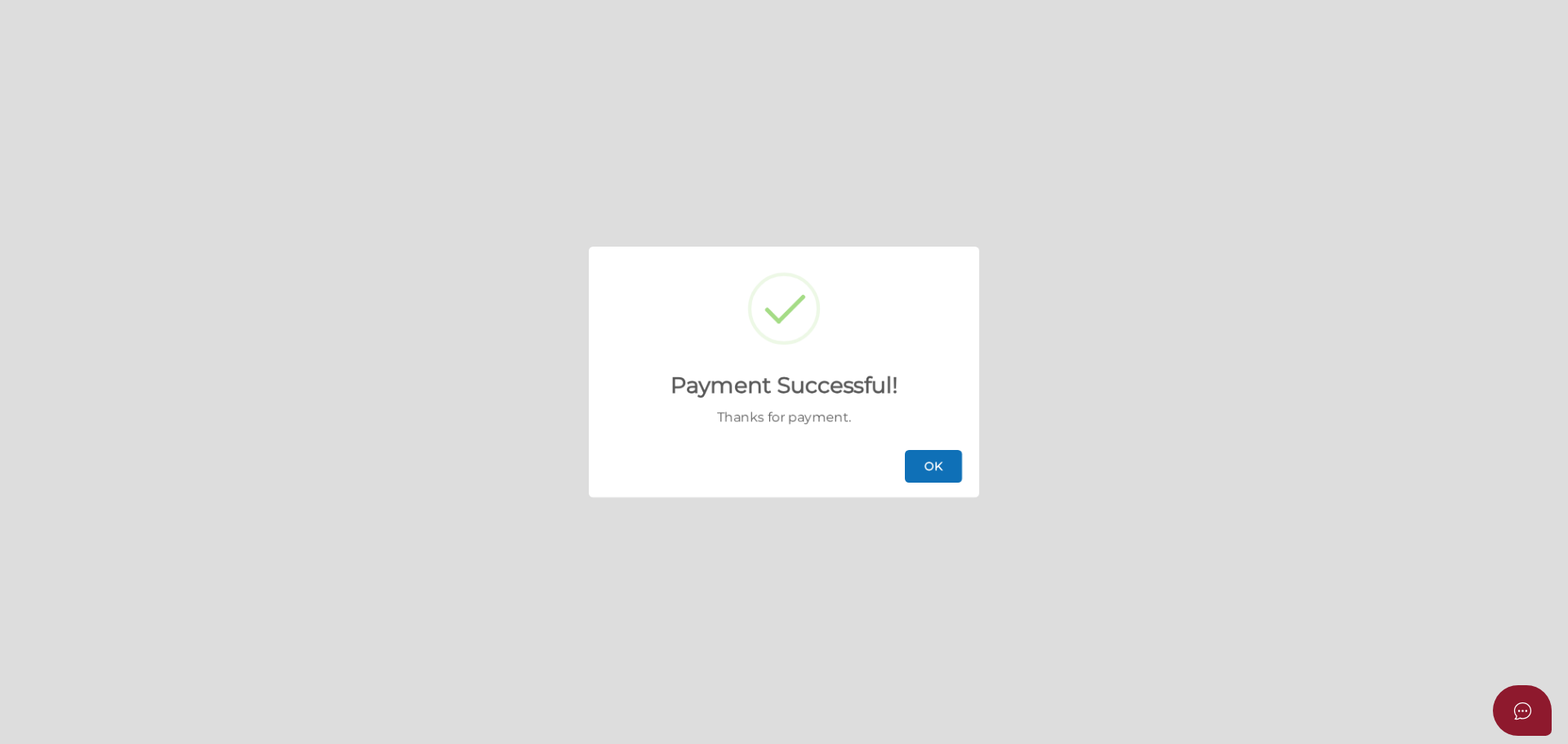
click at [953, 459] on button "OK" at bounding box center [933, 466] width 57 height 32
